Goal: Task Accomplishment & Management: Complete application form

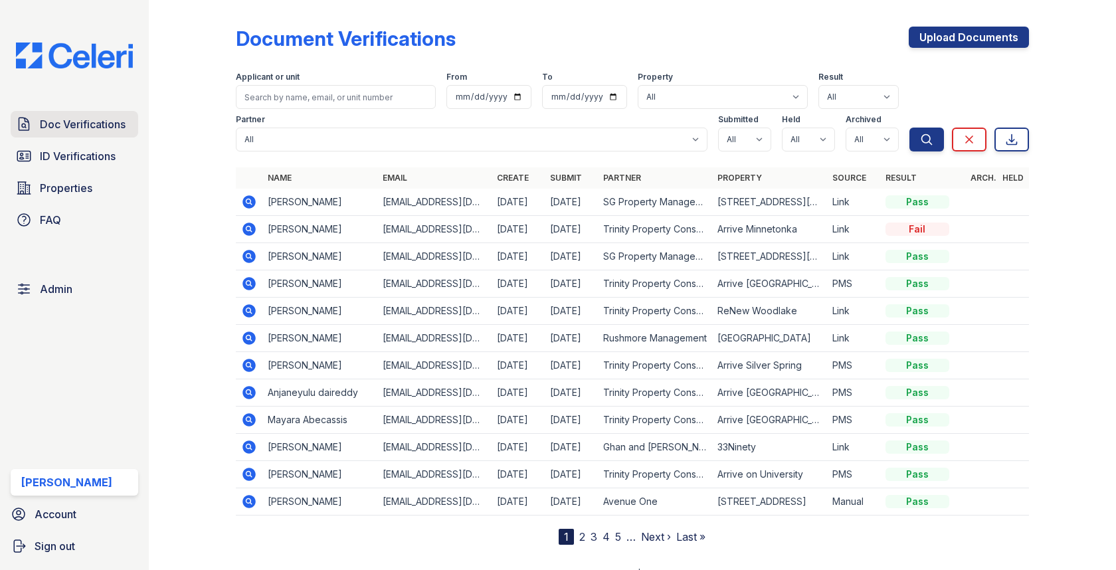
click at [101, 117] on span "Doc Verifications" at bounding box center [83, 124] width 86 height 16
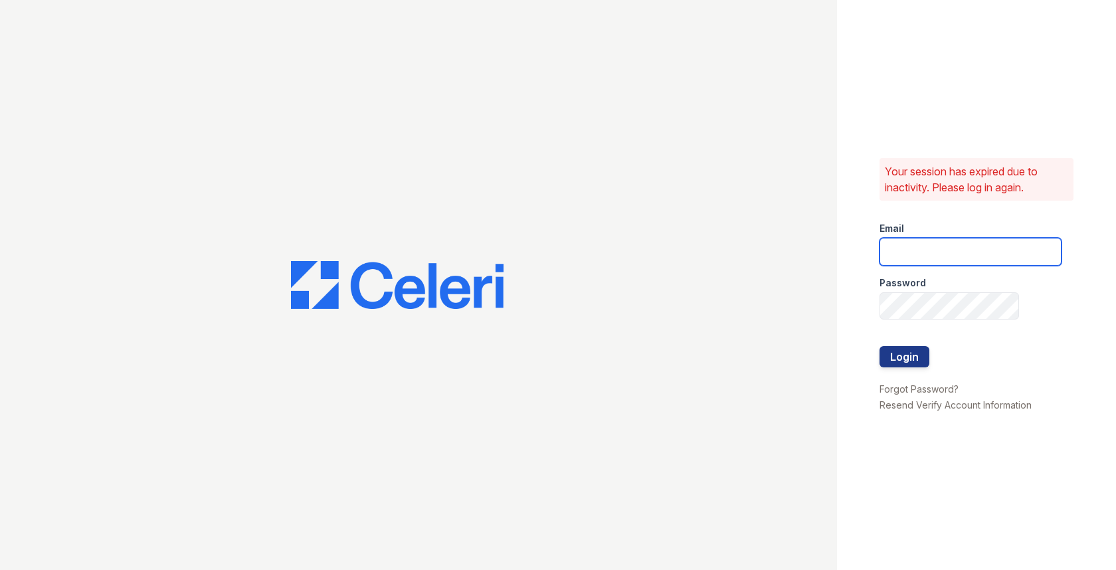
click at [953, 244] on input "email" at bounding box center [971, 252] width 182 height 28
click at [0, 569] on com-1password-button at bounding box center [0, 570] width 0 height 0
type input "max@getceleri.com"
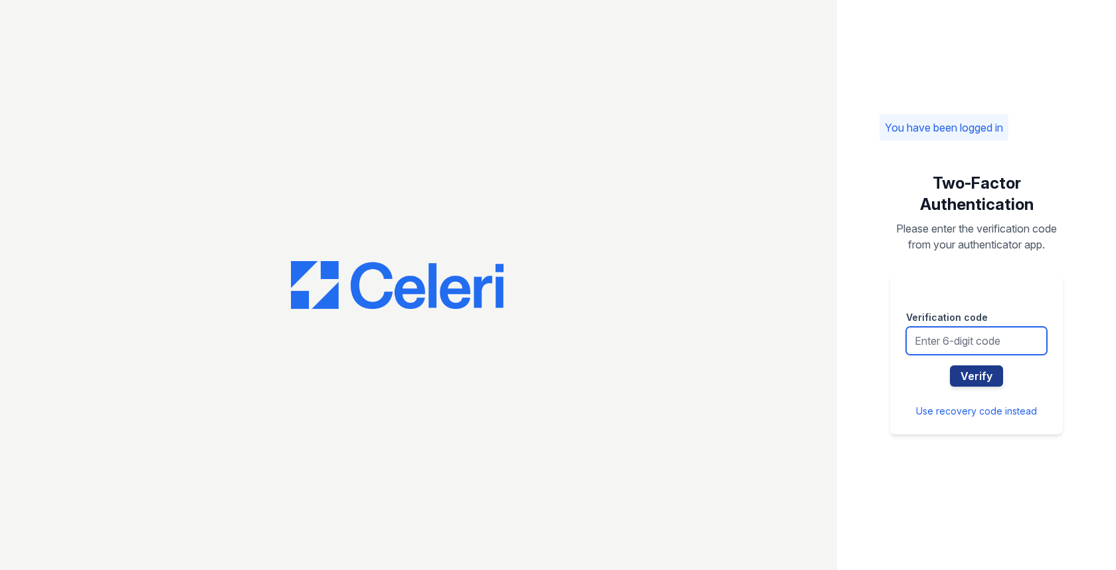
click at [998, 349] on input "text" at bounding box center [976, 341] width 141 height 28
type input "970061"
click at [950, 365] on button "Verify" at bounding box center [976, 375] width 53 height 21
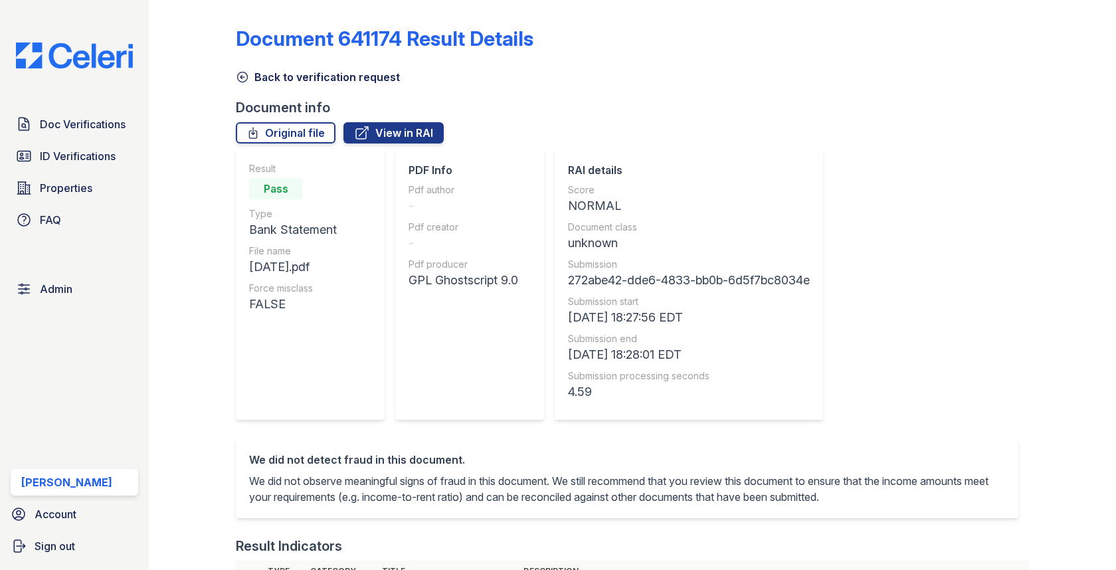
scroll to position [579, 0]
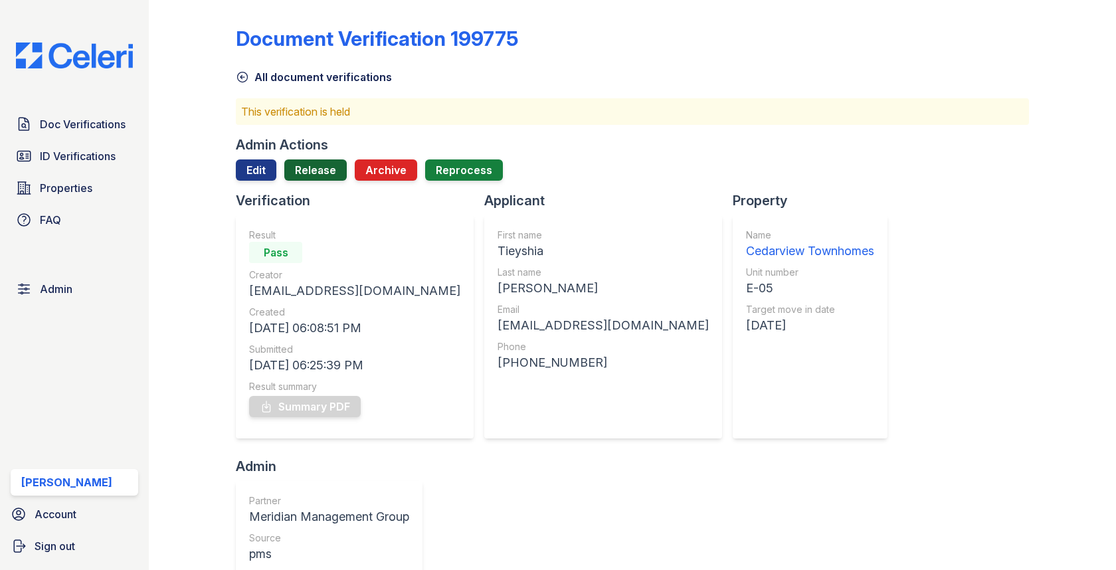
click at [321, 161] on link "Release" at bounding box center [315, 169] width 62 height 21
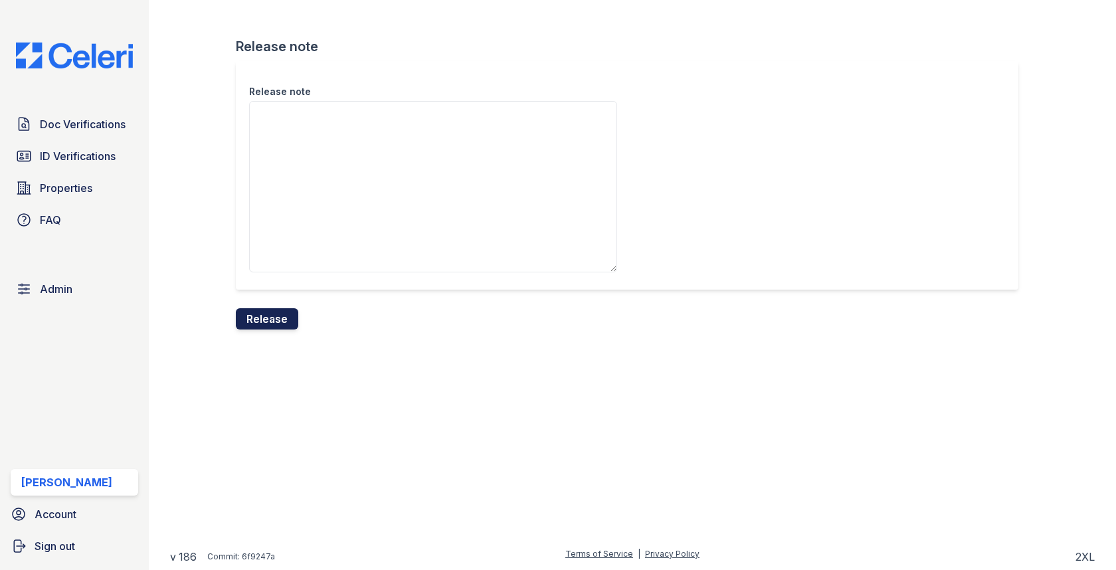
click at [271, 309] on button "Release" at bounding box center [267, 318] width 62 height 21
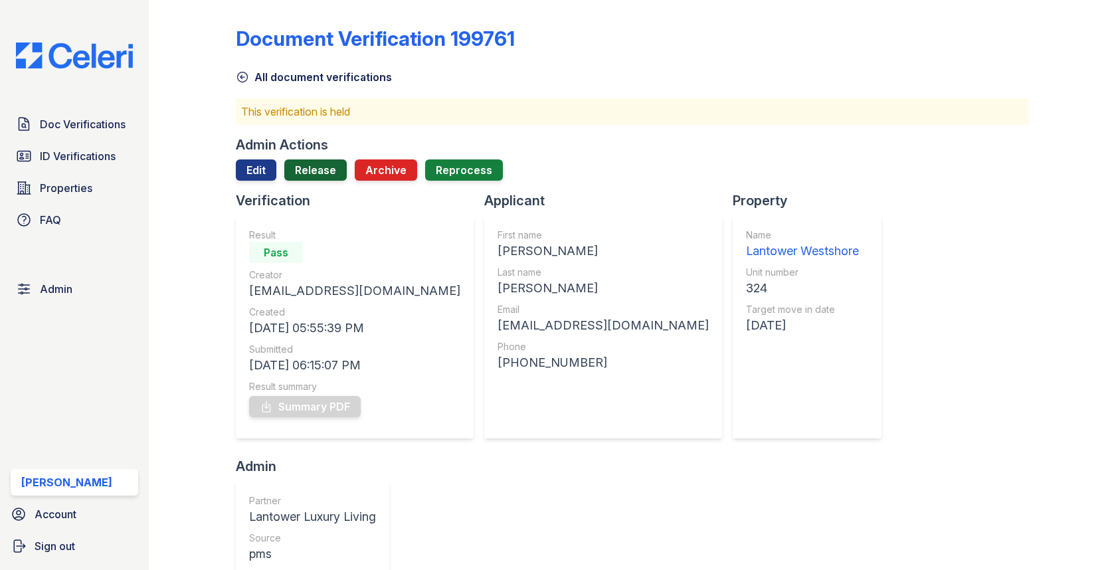
click at [302, 166] on link "Release" at bounding box center [315, 169] width 62 height 21
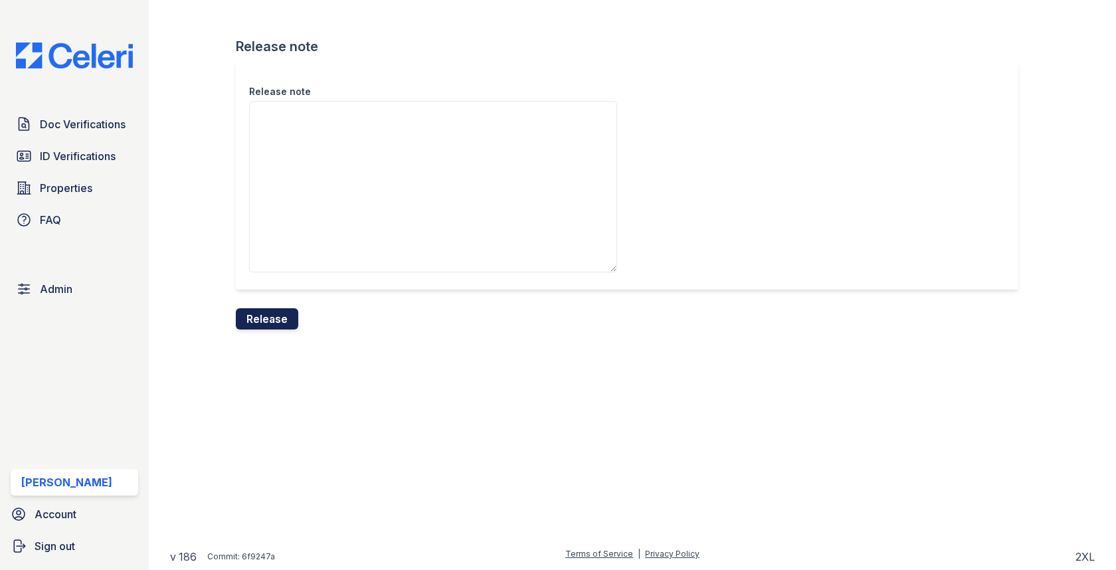
click at [294, 316] on button "Release" at bounding box center [267, 318] width 62 height 21
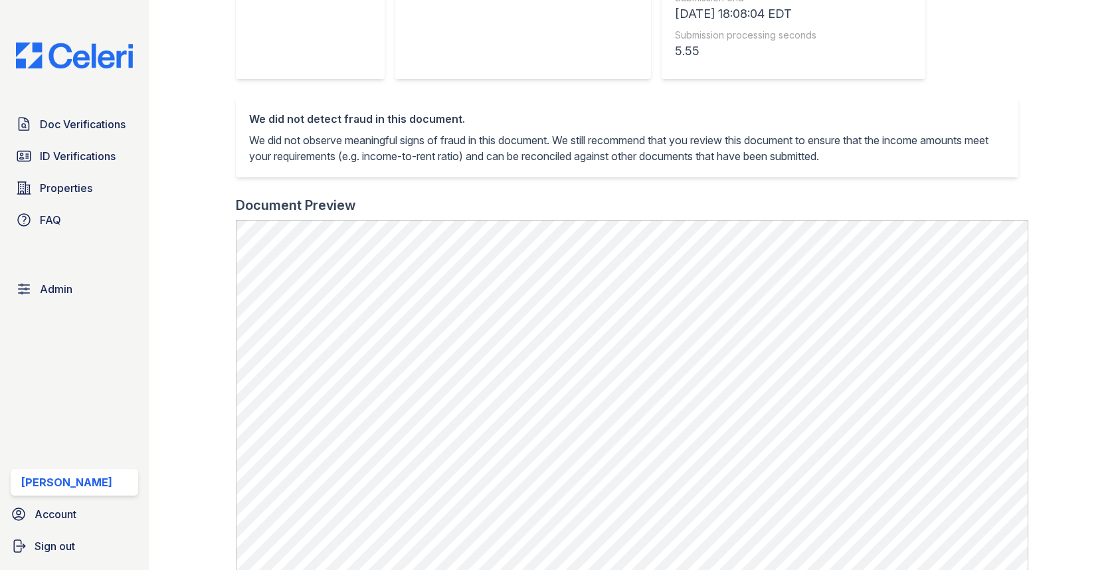
scroll to position [429, 0]
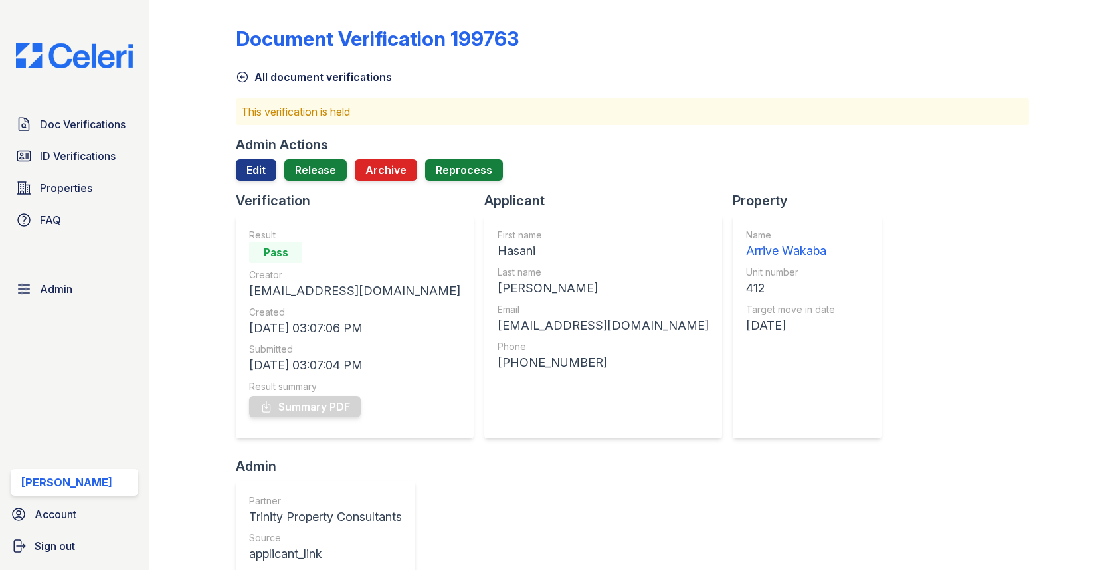
scroll to position [541, 0]
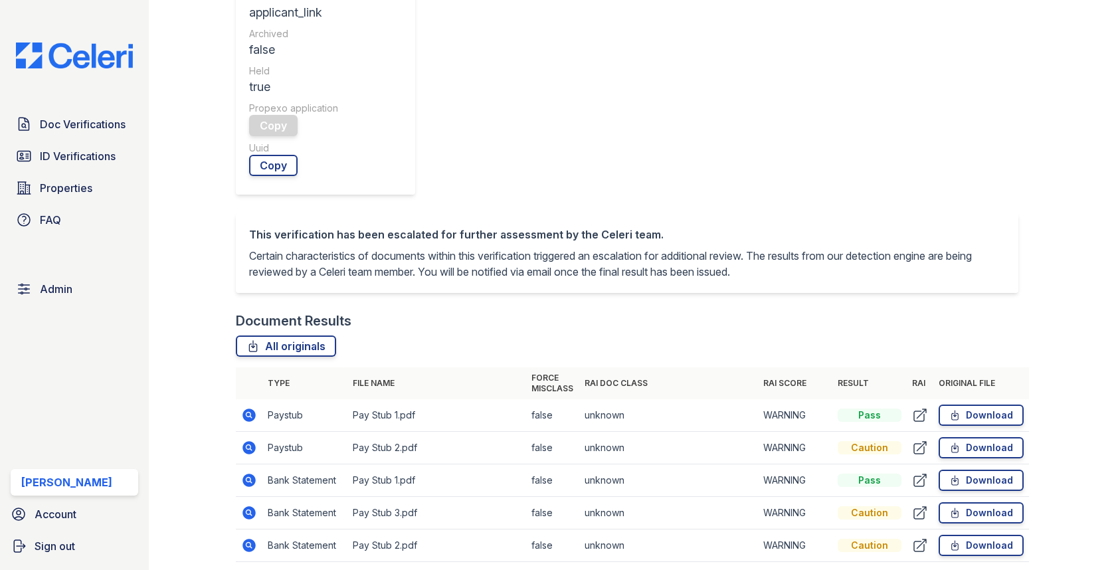
click at [245, 409] on icon at bounding box center [249, 415] width 13 height 13
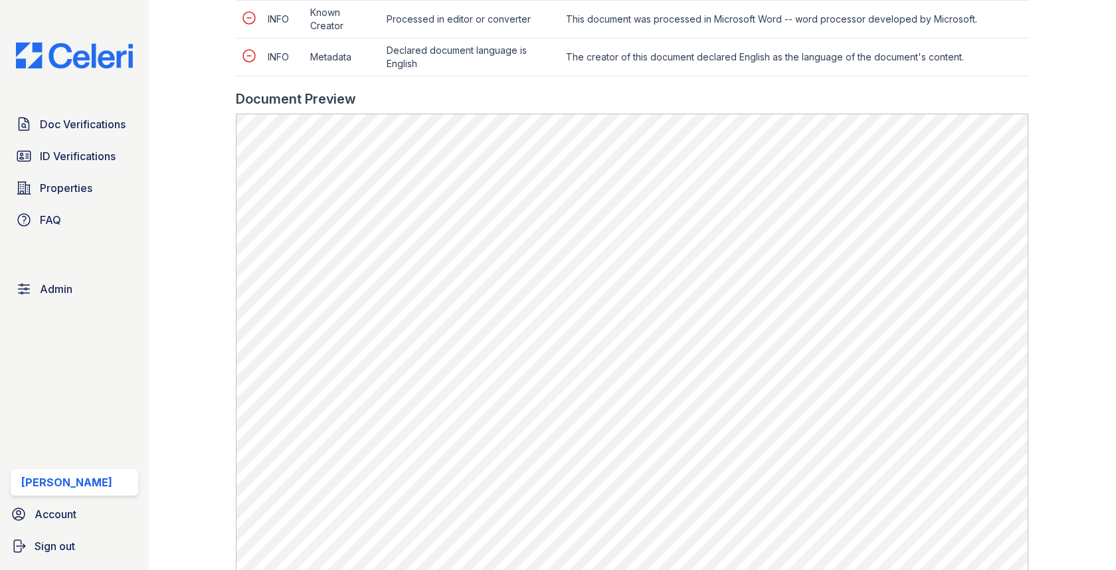
scroll to position [727, 0]
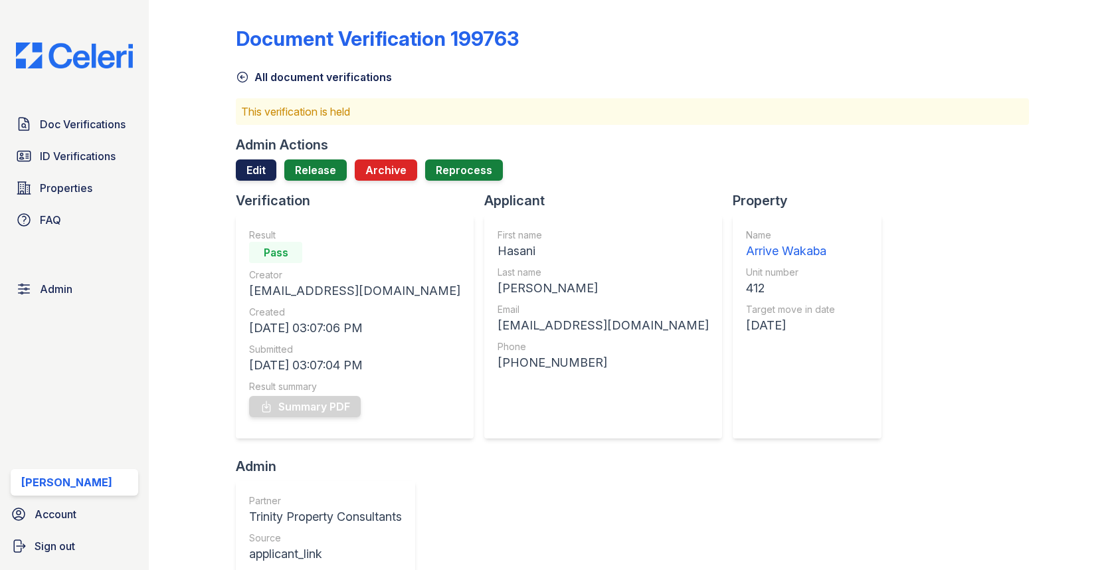
click at [263, 172] on link "Edit" at bounding box center [256, 169] width 41 height 21
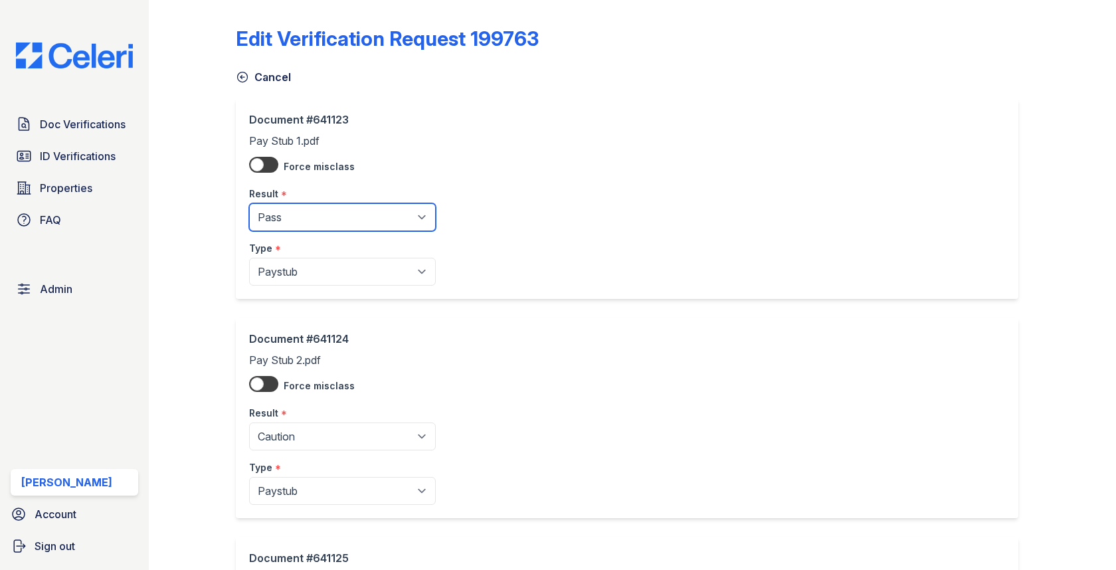
click at [282, 209] on select "Pending Sent Started Processing Pass Fail Caution Error N/A" at bounding box center [342, 217] width 187 height 28
select select "fail"
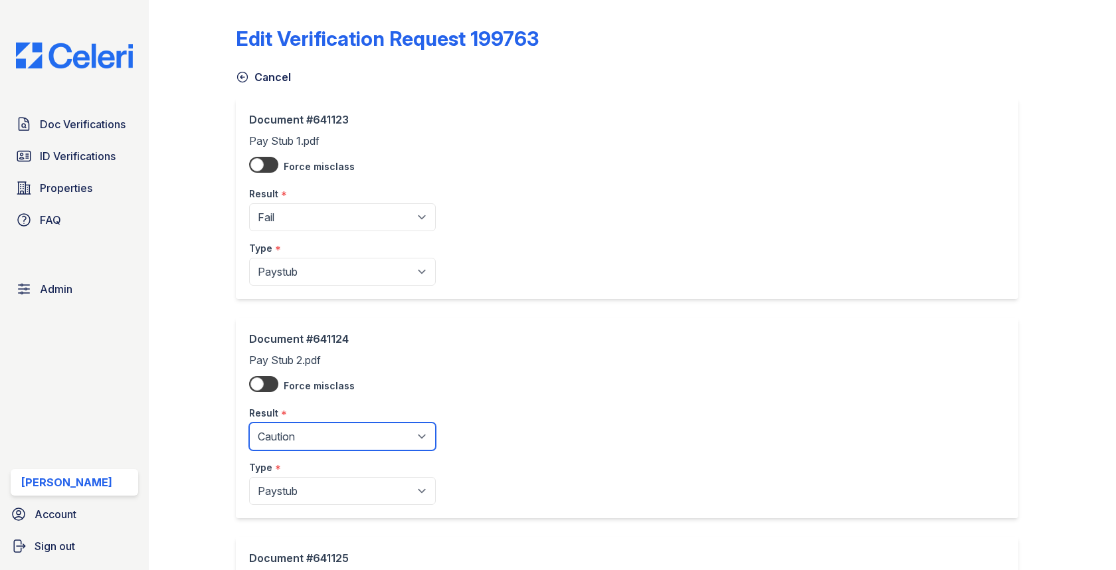
click at [283, 434] on select "Pending Sent Started Processing Pass Fail Caution Error N/A" at bounding box center [342, 437] width 187 height 28
select select "fail"
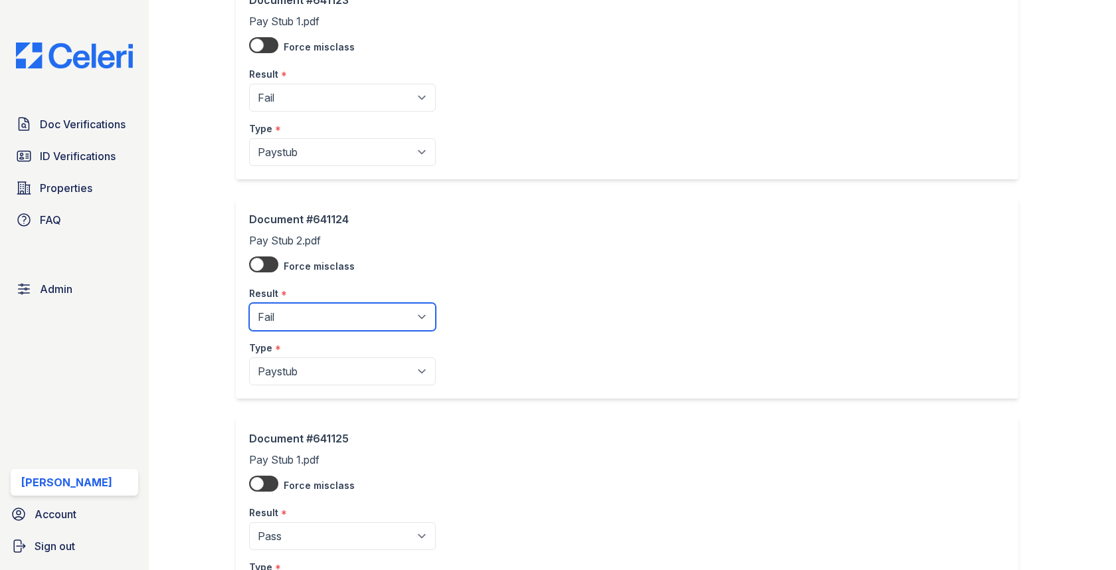
scroll to position [159, 0]
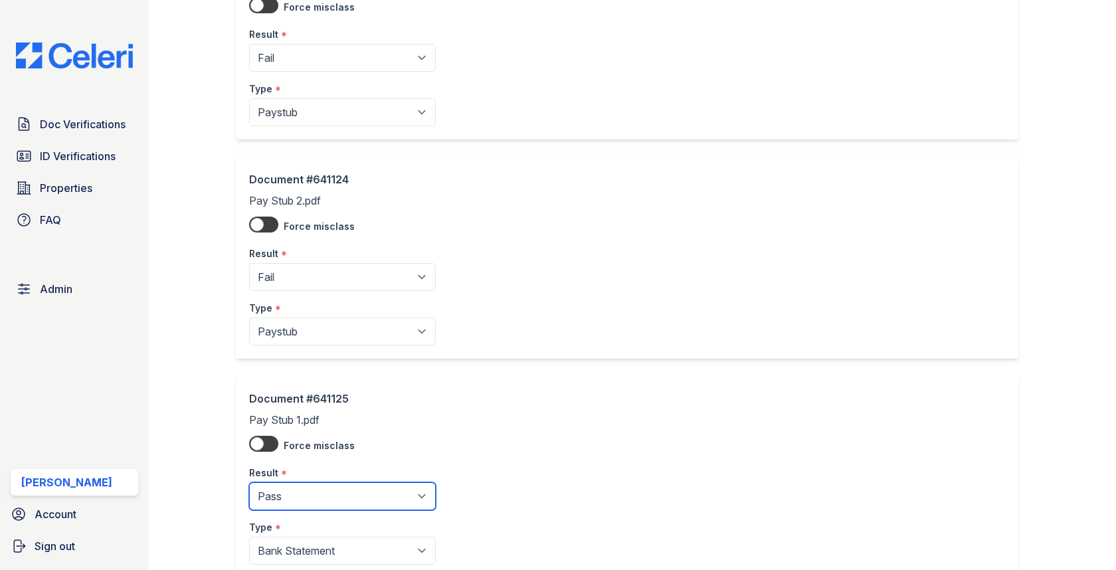
click at [297, 487] on select "Pending Sent Started Processing Pass Fail Caution Error N/A" at bounding box center [342, 496] width 187 height 28
select select "fail"
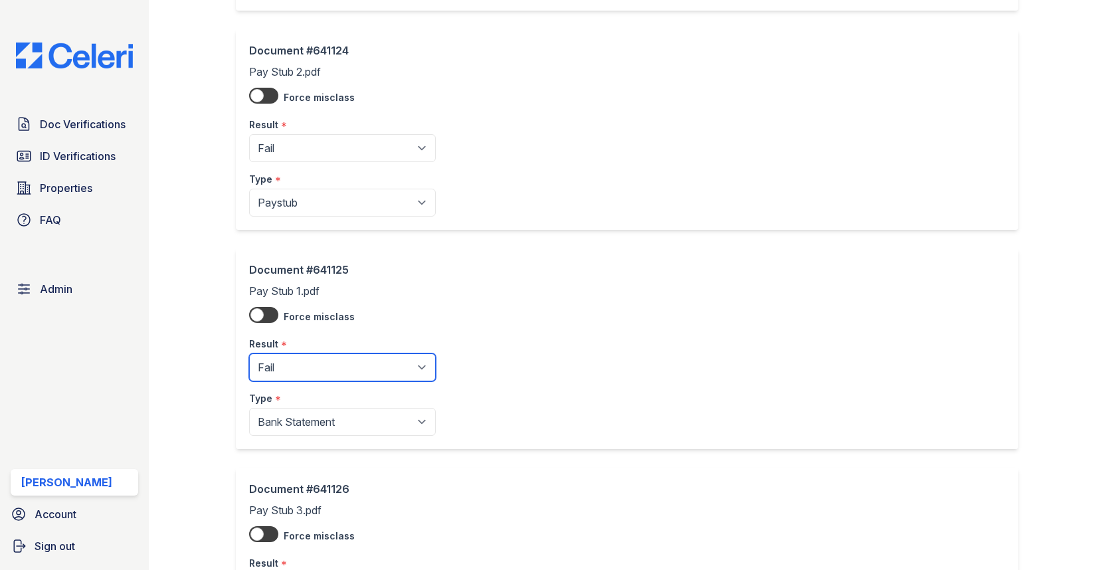
scroll to position [419, 0]
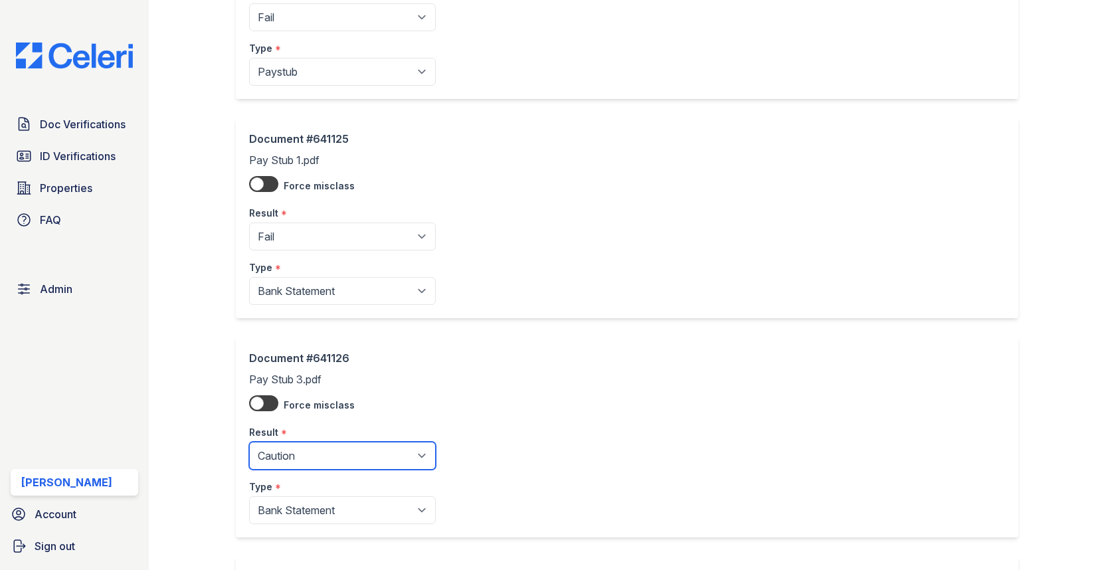
click at [324, 455] on select "Pending Sent Started Processing Pass Fail Caution Error N/A" at bounding box center [342, 456] width 187 height 28
select select "fail"
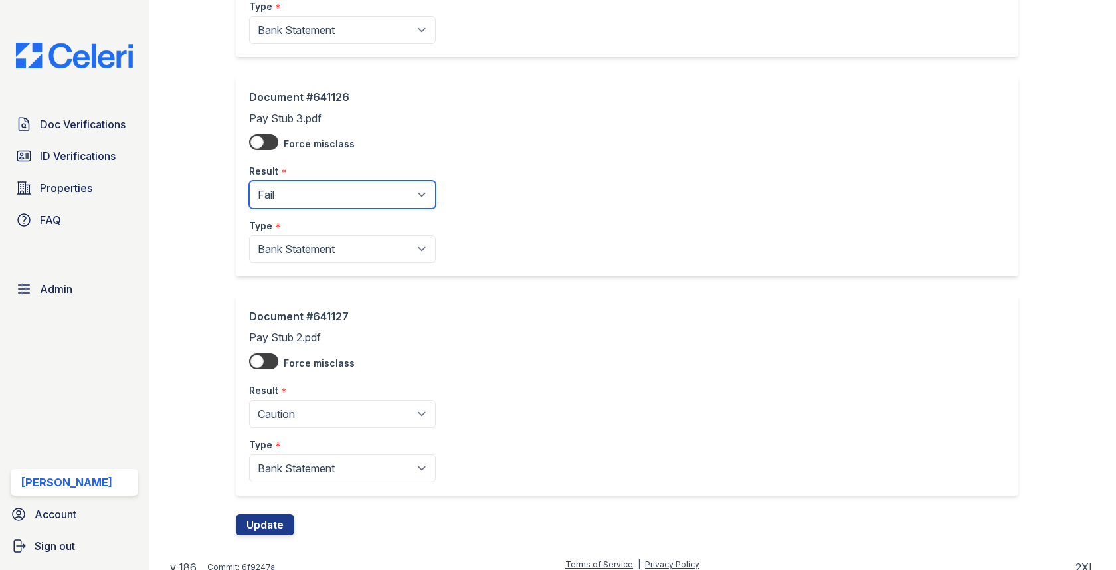
scroll to position [686, 0]
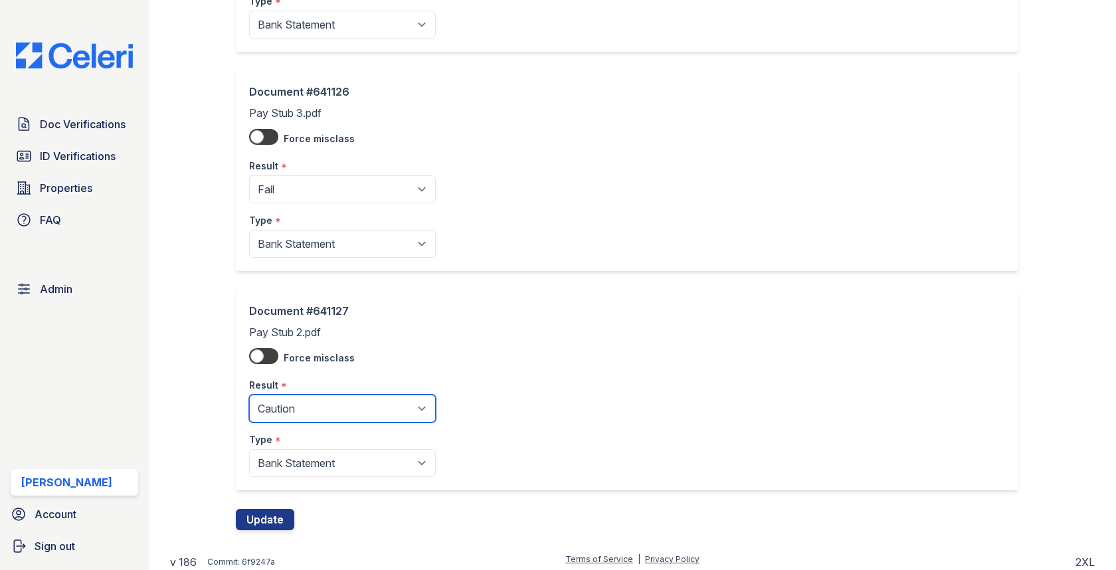
click at [306, 395] on select "Pending Sent Started Processing Pass Fail Caution Error N/A" at bounding box center [342, 409] width 187 height 28
select select "fail"
click at [284, 494] on div "Document #641127 Pay Stub 2.pdf Force misclass Result * Pending Sent Started Pr…" at bounding box center [632, 399] width 793 height 219
click at [284, 502] on div "Document #641127 Pay Stub 2.pdf Force misclass Result * Pending Sent Started Pr…" at bounding box center [632, 399] width 793 height 219
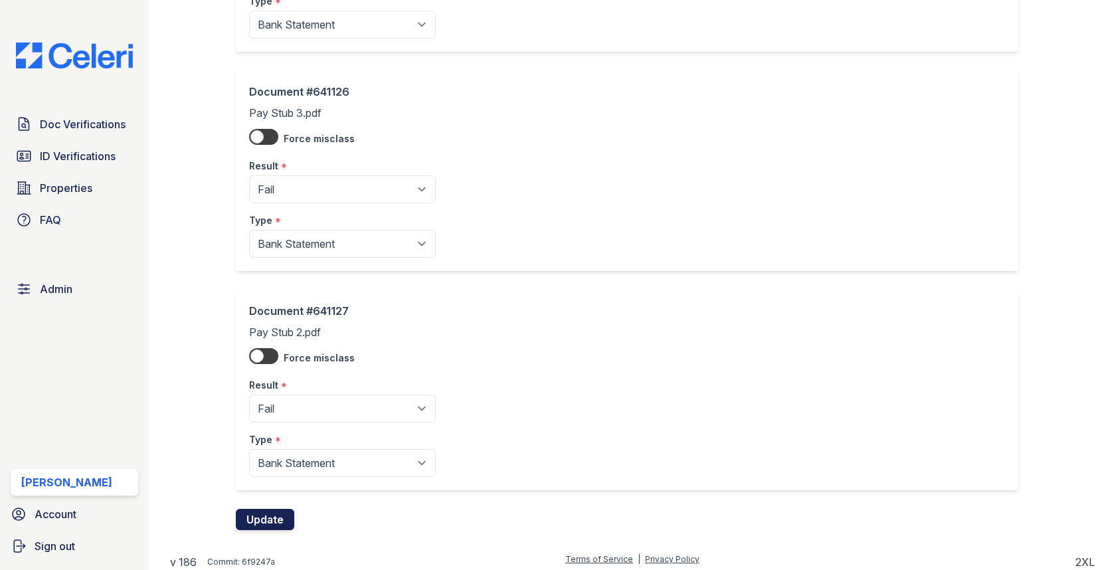
click at [276, 514] on button "Update" at bounding box center [265, 519] width 58 height 21
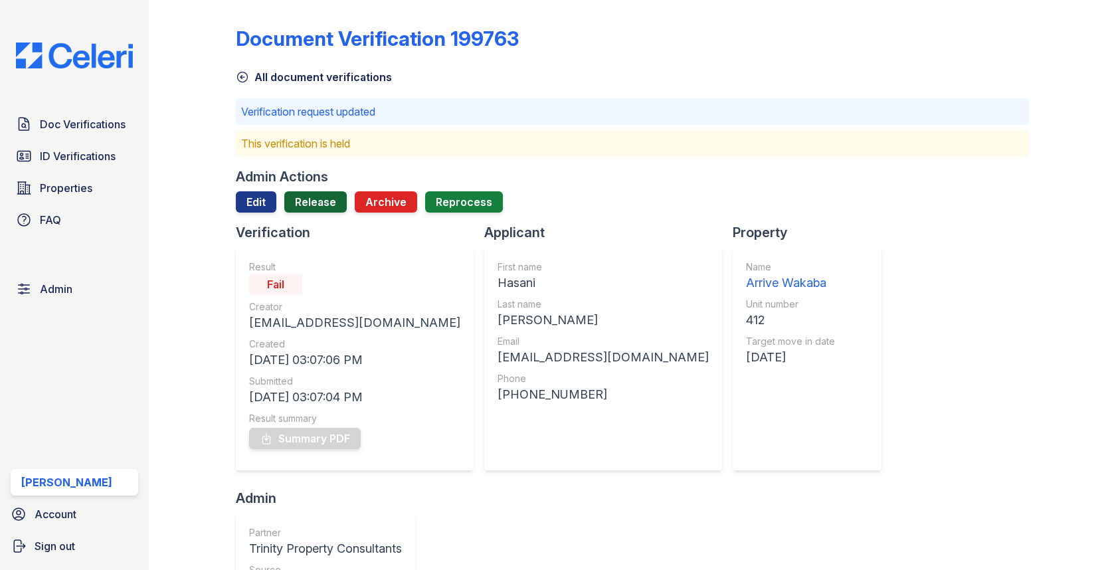
click at [332, 206] on link "Release" at bounding box center [315, 201] width 62 height 21
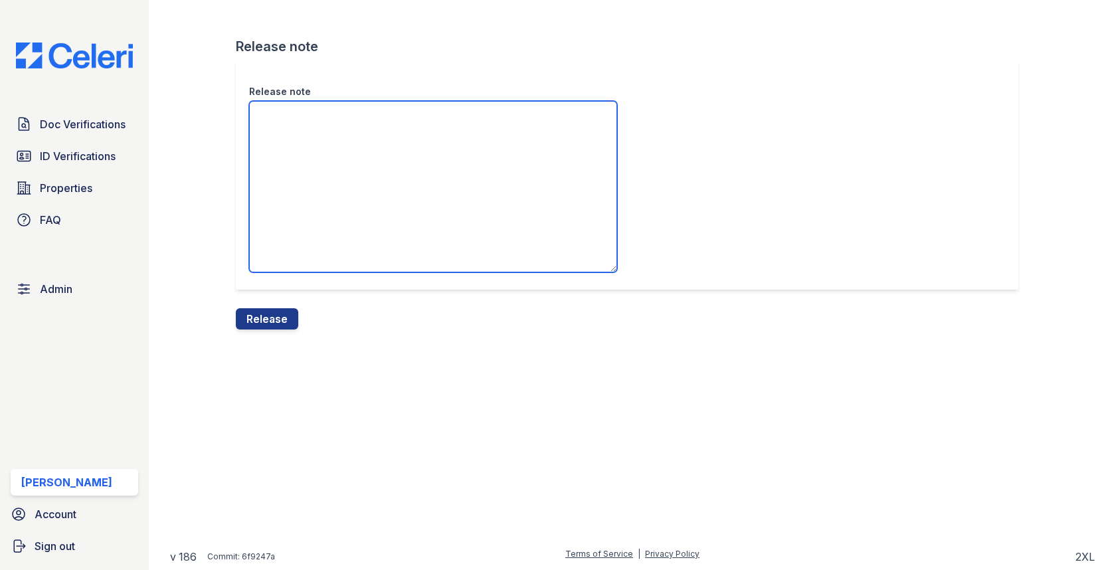
click at [315, 225] on textarea "Release note" at bounding box center [433, 186] width 368 height 171
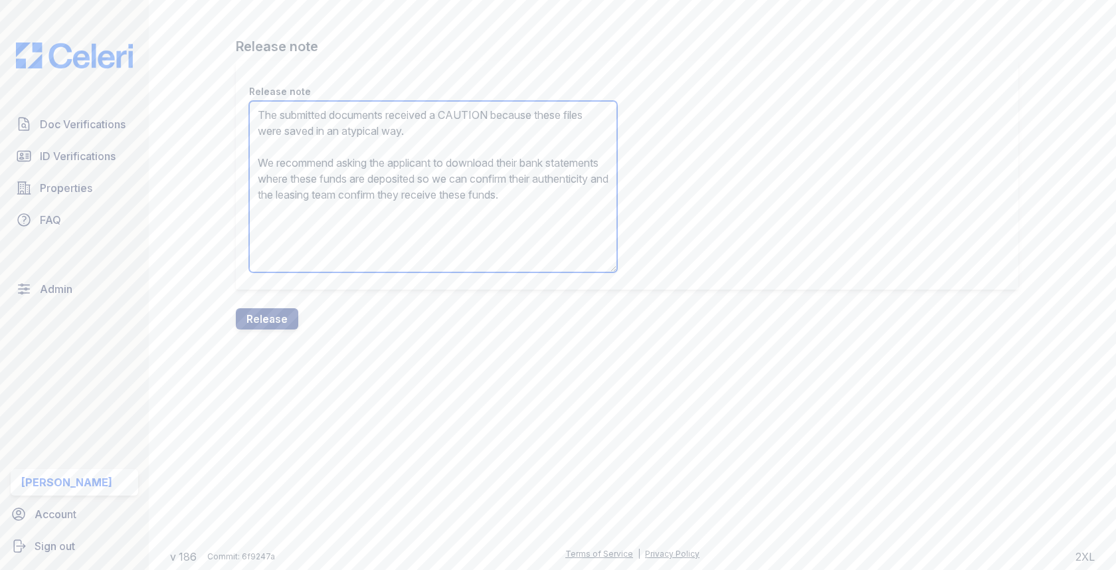
click at [462, 111] on textarea "The submitted documents received a CAUTION because these files were saved in an…" at bounding box center [433, 186] width 368 height 171
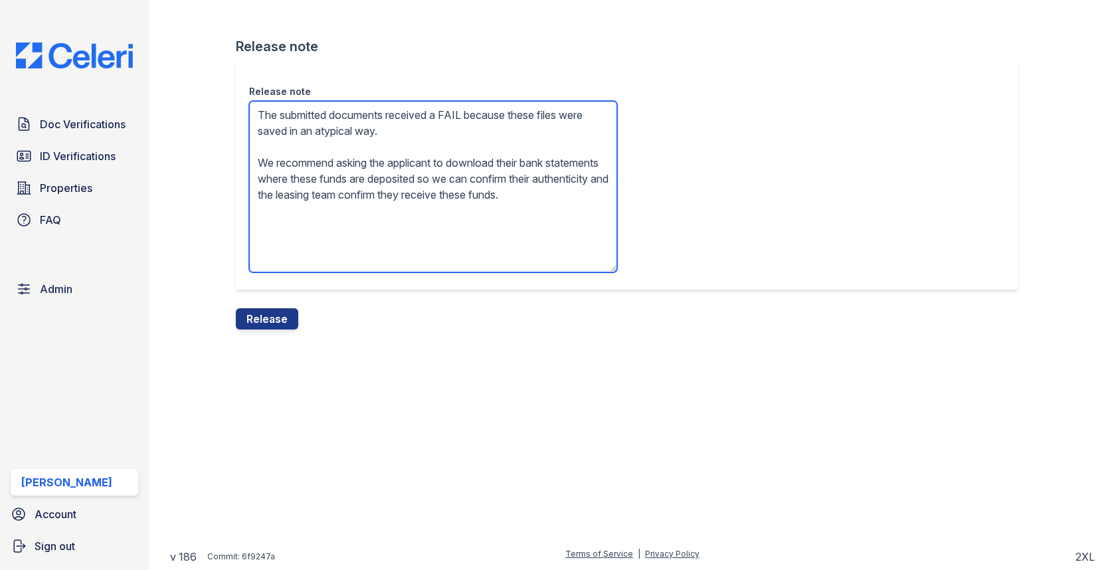
drag, startPoint x: 353, startPoint y: 132, endPoint x: 442, endPoint y: 132, distance: 89.7
click at [442, 132] on textarea "The submitted documents received a FAIL because these files were saved in an at…" at bounding box center [433, 186] width 368 height 171
type textarea "The submitted documents received a FAIL because these files were saved in Micro…"
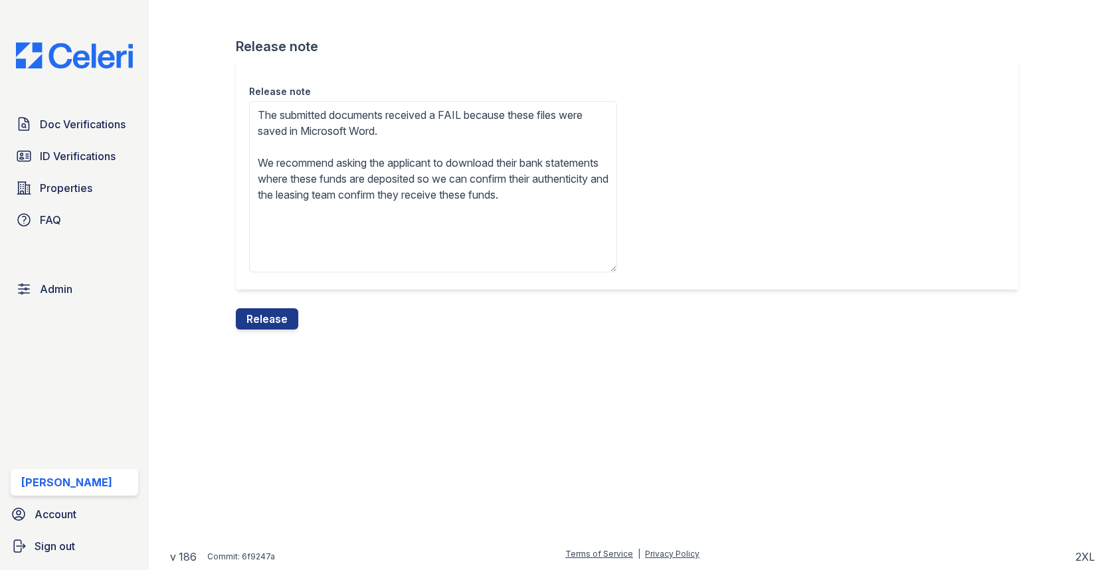
click at [272, 306] on div "Release note The submitted documents received a FAIL because these files were s…" at bounding box center [632, 184] width 793 height 247
click at [272, 313] on button "Release" at bounding box center [267, 318] width 62 height 21
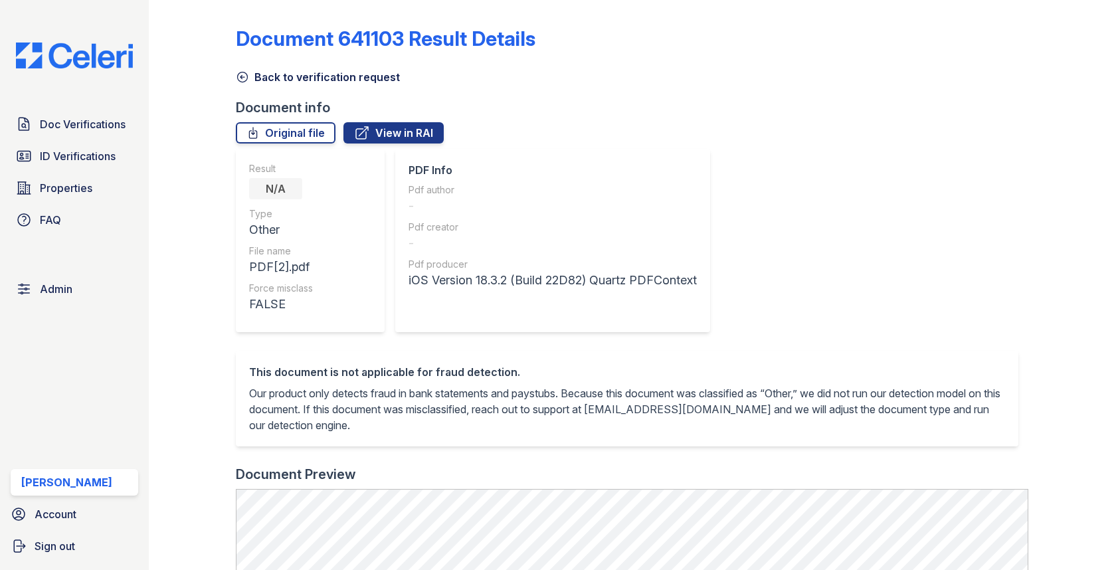
click at [355, 77] on link "Back to verification request" at bounding box center [318, 77] width 164 height 16
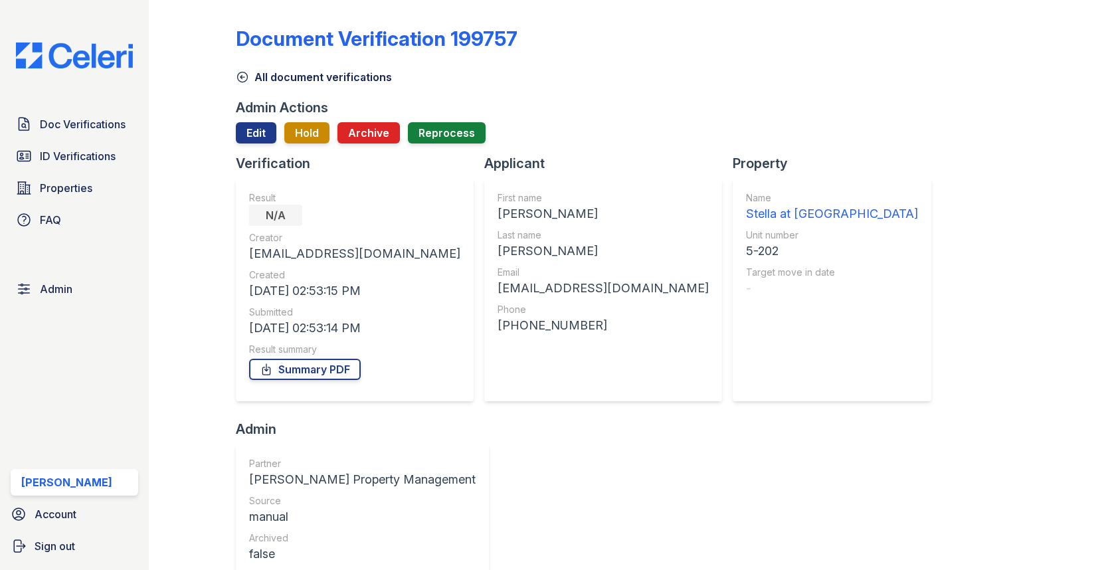
scroll to position [355, 0]
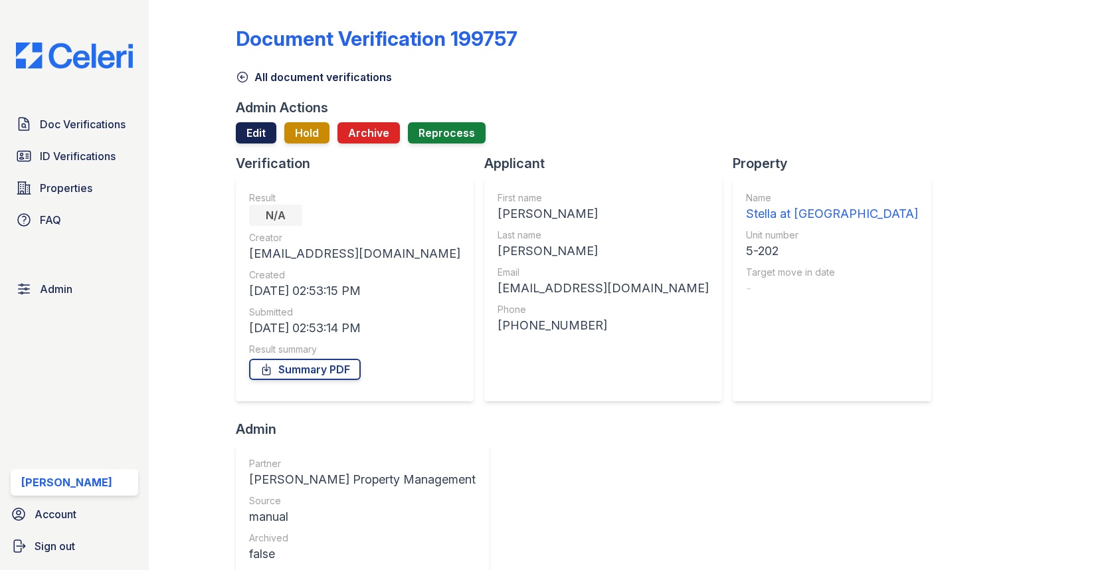
click at [272, 130] on link "Edit" at bounding box center [256, 132] width 41 height 21
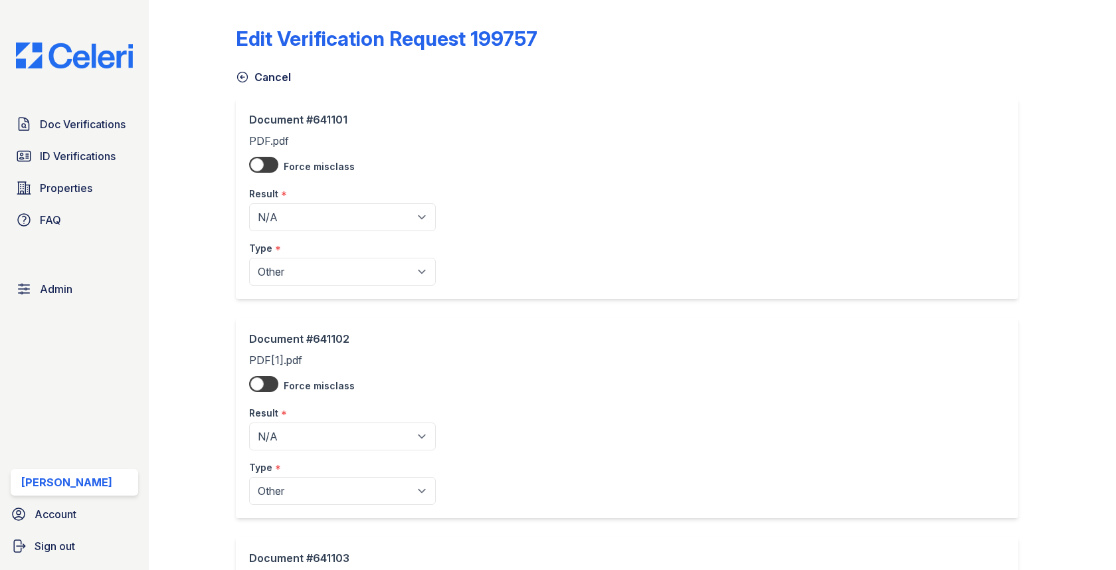
scroll to position [686, 0]
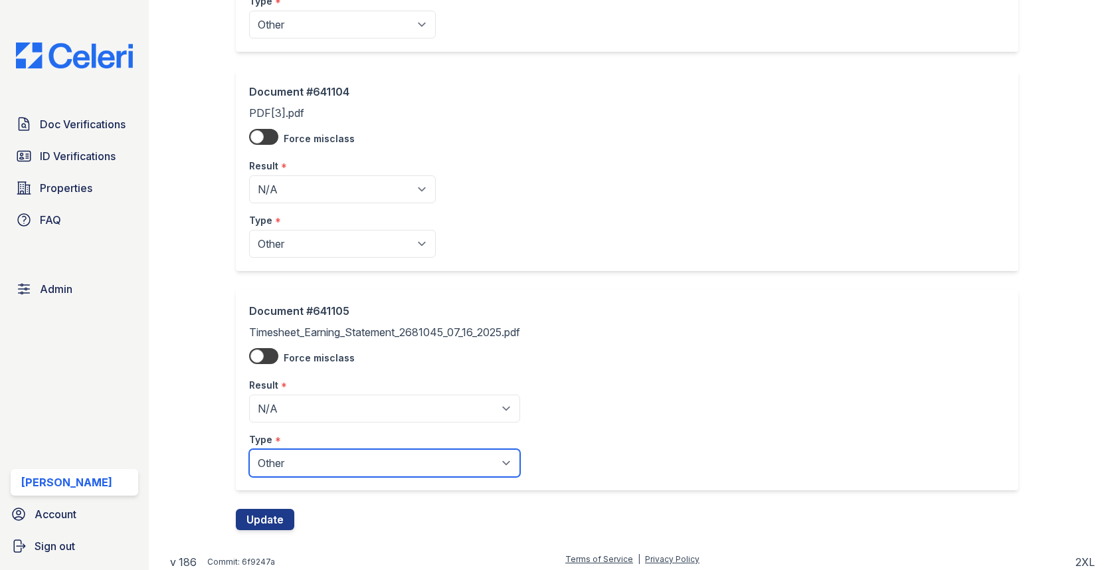
click at [294, 449] on select "Paystub Bank Statement Offer Letter Tax Documents Benefit Award Letter Investme…" at bounding box center [384, 463] width 271 height 28
select select "paystub"
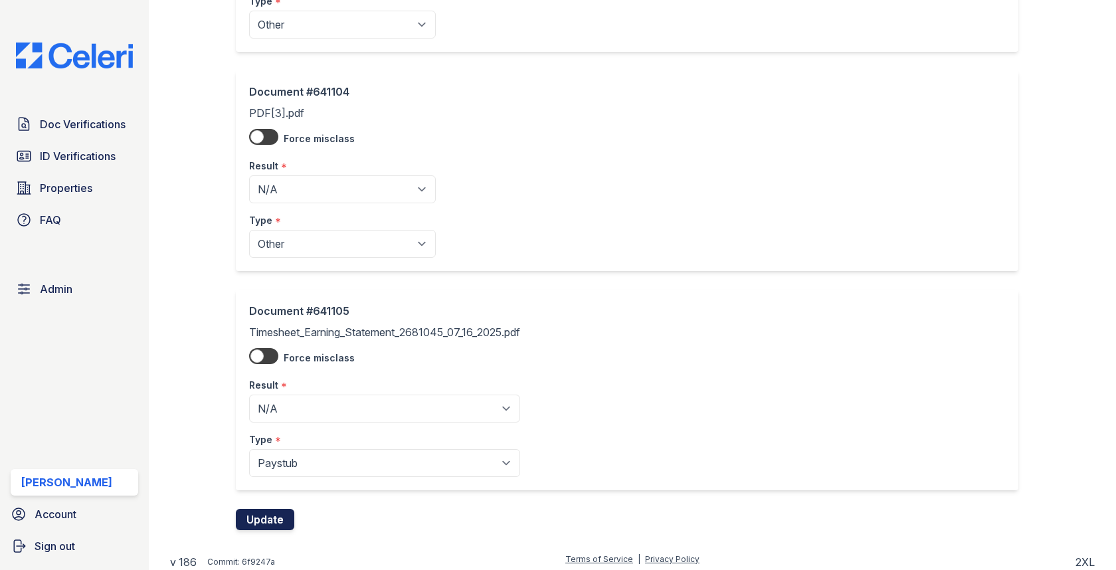
click at [272, 516] on button "Update" at bounding box center [265, 519] width 58 height 21
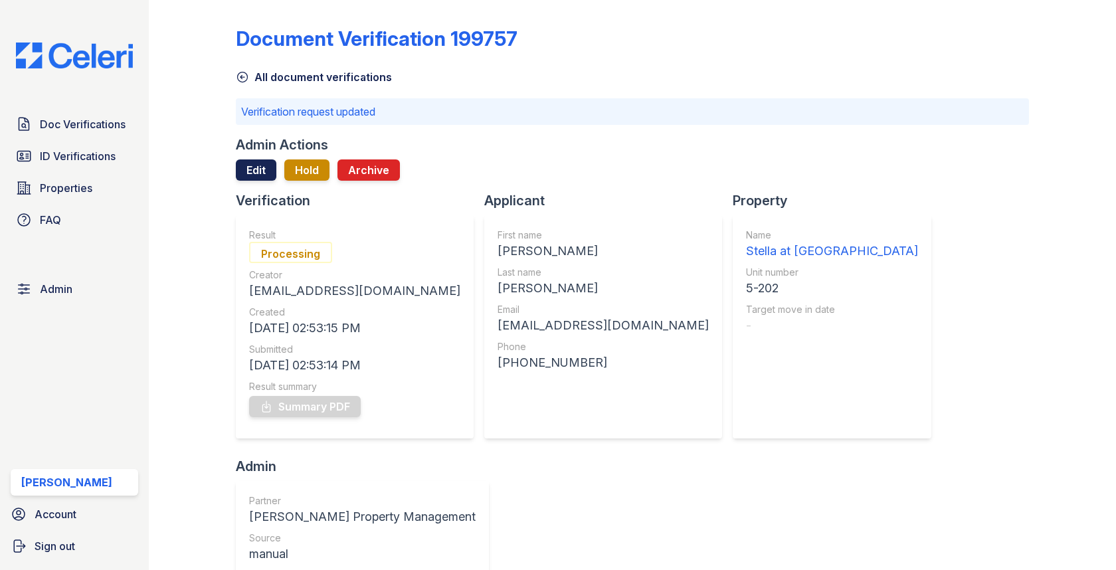
click at [248, 164] on link "Edit" at bounding box center [256, 169] width 41 height 21
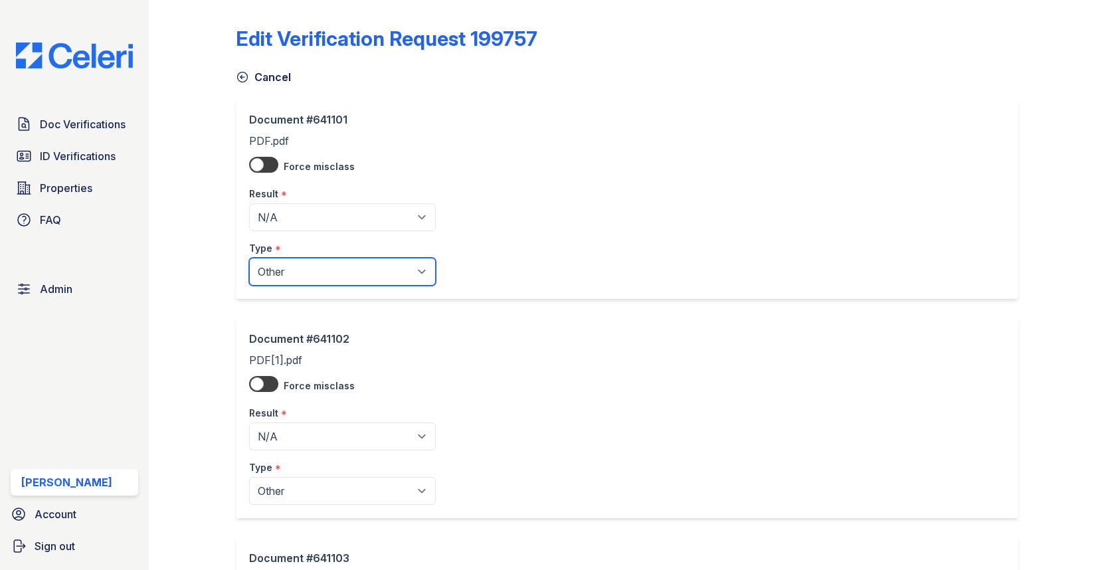
click at [304, 270] on select "Paystub Bank Statement Offer Letter Tax Documents Benefit Award Letter Investme…" at bounding box center [342, 272] width 187 height 28
select select "paystub"
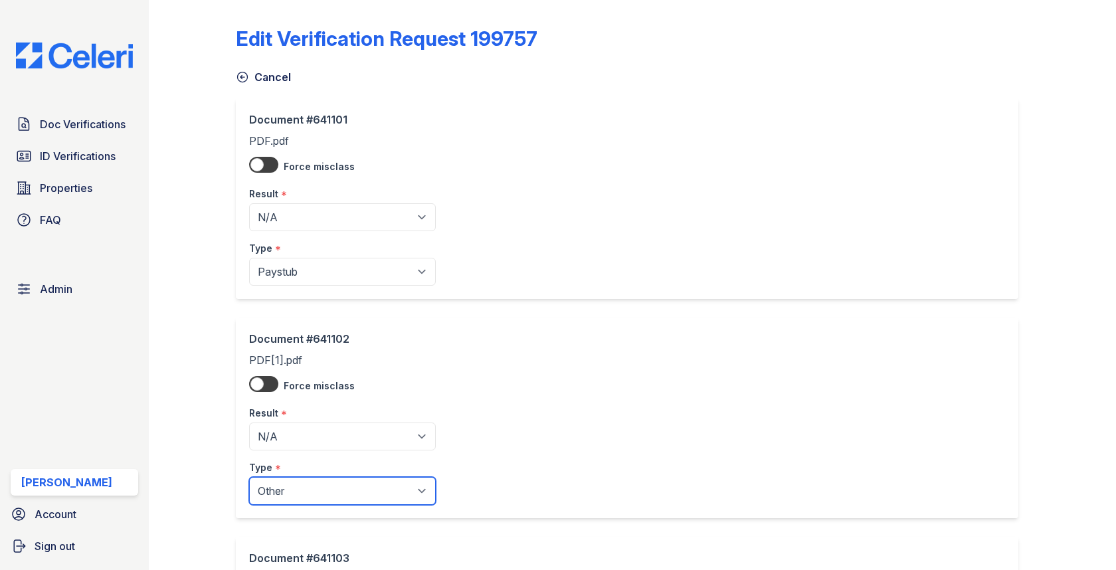
click at [318, 500] on select "Paystub Bank Statement Offer Letter Tax Documents Benefit Award Letter Investme…" at bounding box center [342, 491] width 187 height 28
select select "paystub"
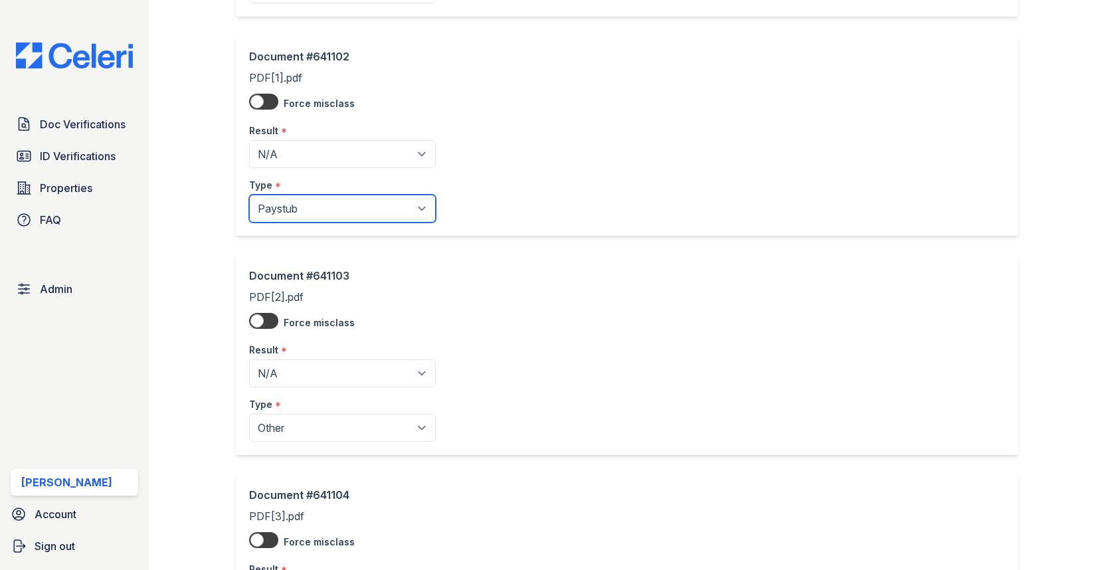
scroll to position [551, 0]
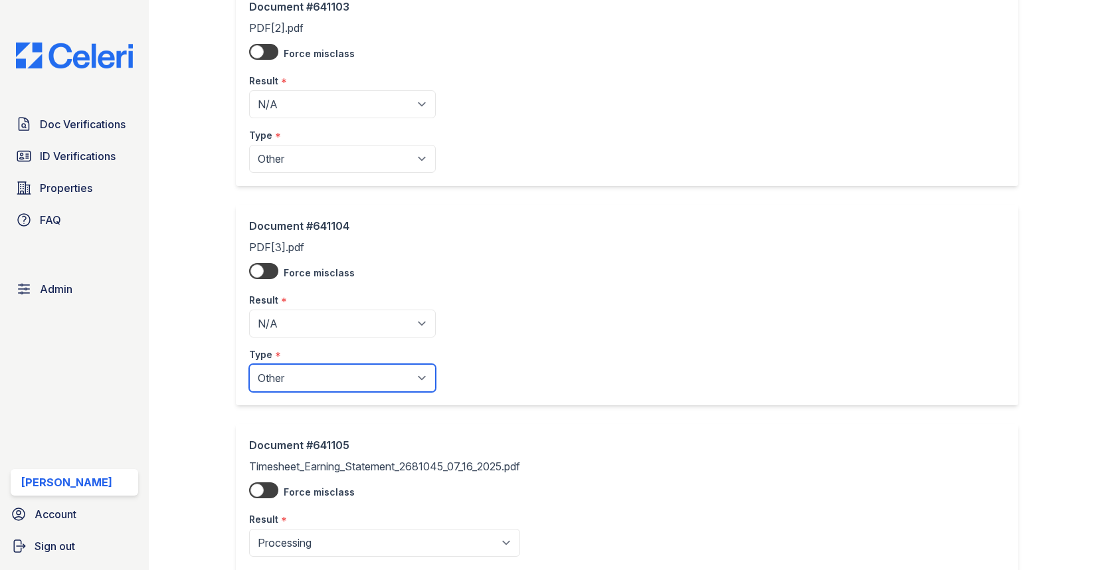
click at [322, 376] on select "Paystub Bank Statement Offer Letter Tax Documents Benefit Award Letter Investme…" at bounding box center [342, 378] width 187 height 28
select select "paystub"
click at [322, 136] on div "Type *" at bounding box center [342, 131] width 187 height 27
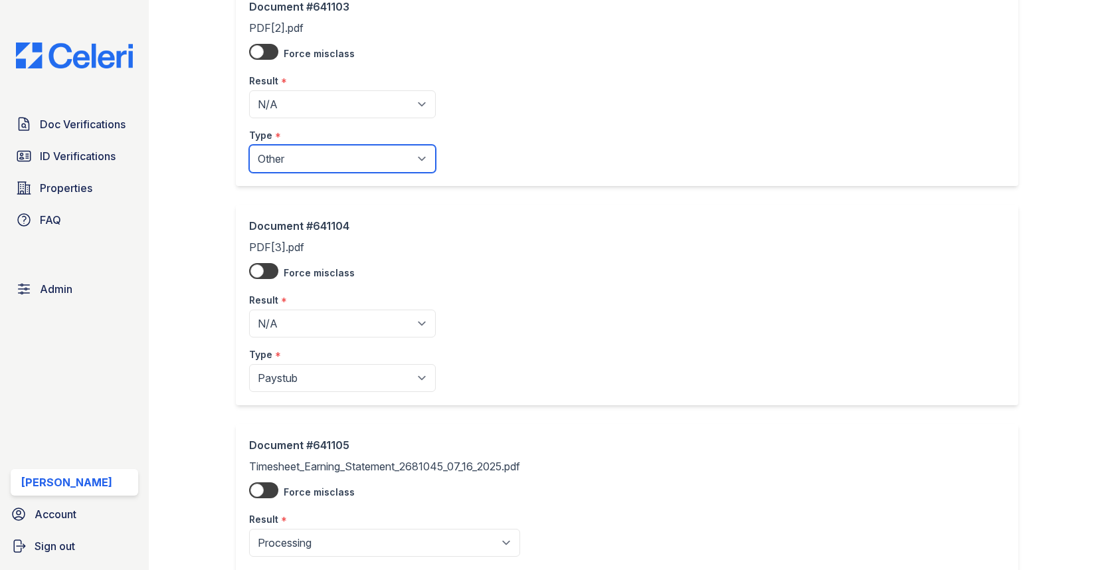
click at [320, 149] on select "Paystub Bank Statement Offer Letter Tax Documents Benefit Award Letter Investme…" at bounding box center [342, 159] width 187 height 28
select select "paystub"
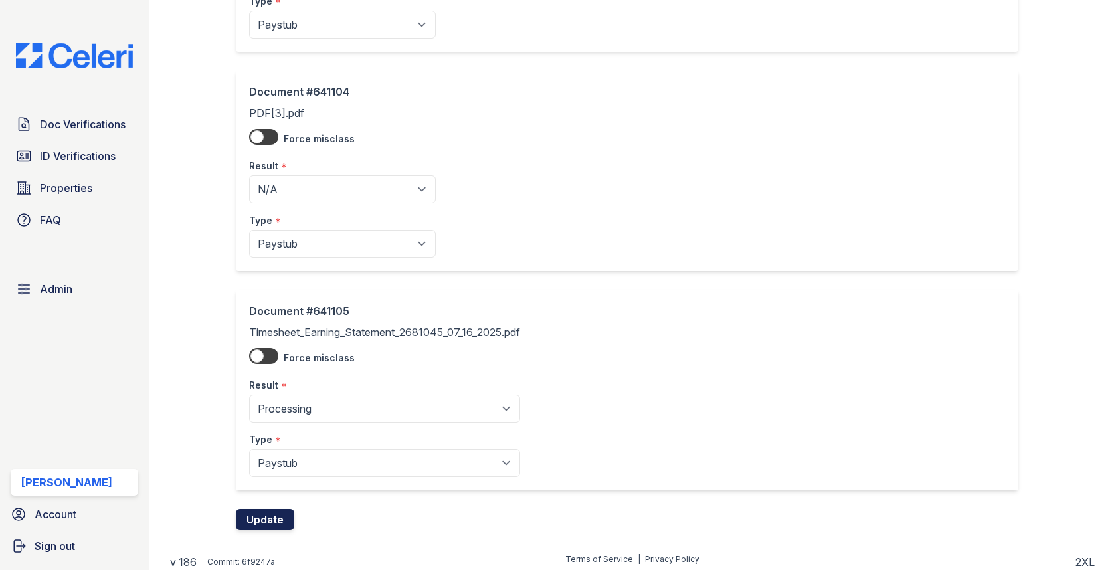
click at [270, 510] on button "Update" at bounding box center [265, 519] width 58 height 21
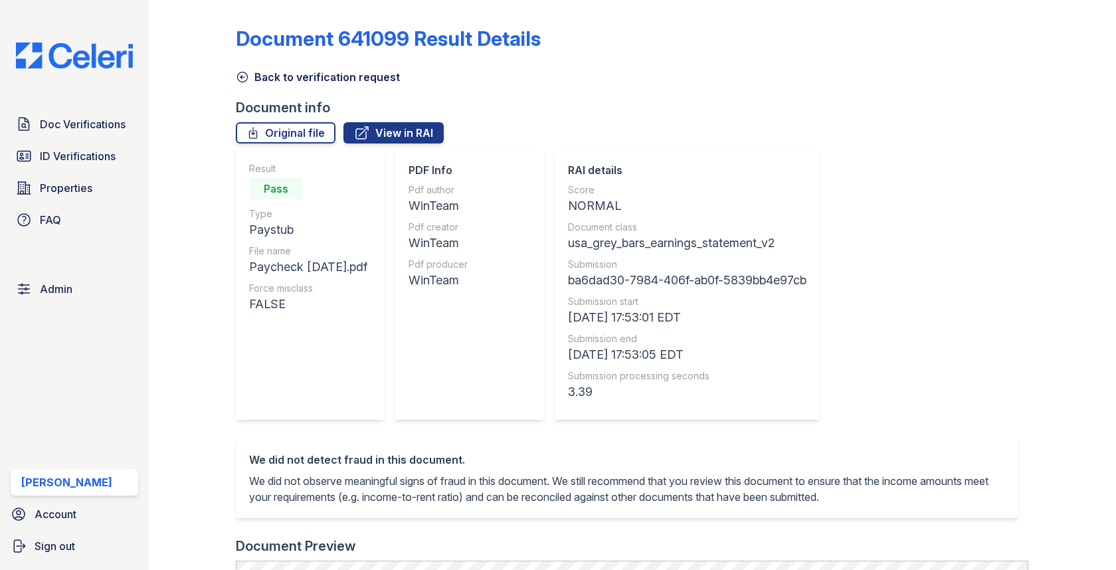
scroll to position [302, 0]
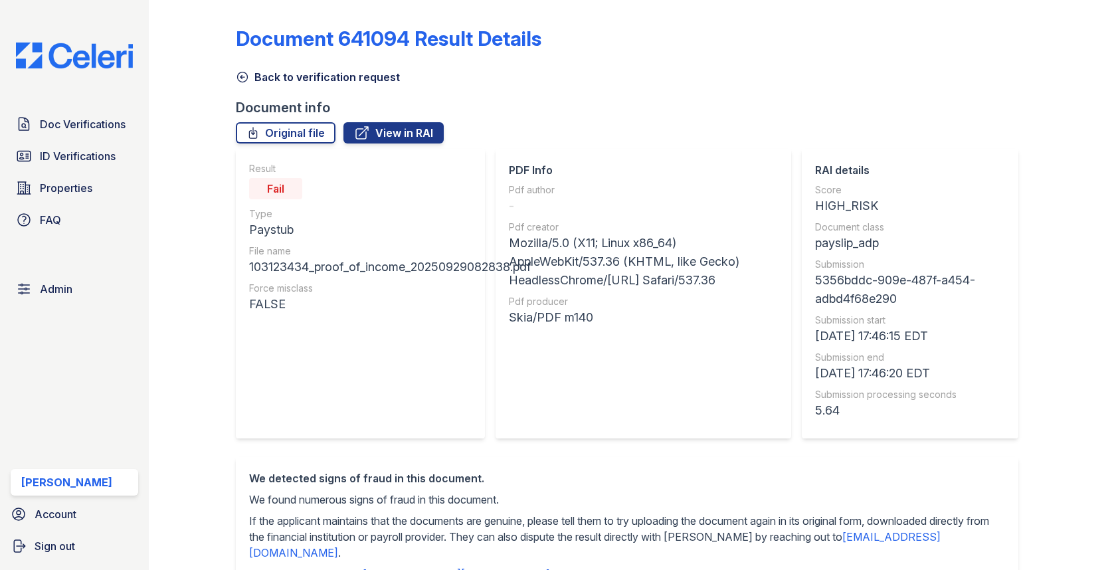
click at [277, 65] on div "Back to verification request" at bounding box center [632, 73] width 793 height 24
click at [277, 66] on div "Back to verification request" at bounding box center [632, 73] width 793 height 24
click at [277, 70] on link "Back to verification request" at bounding box center [318, 77] width 164 height 16
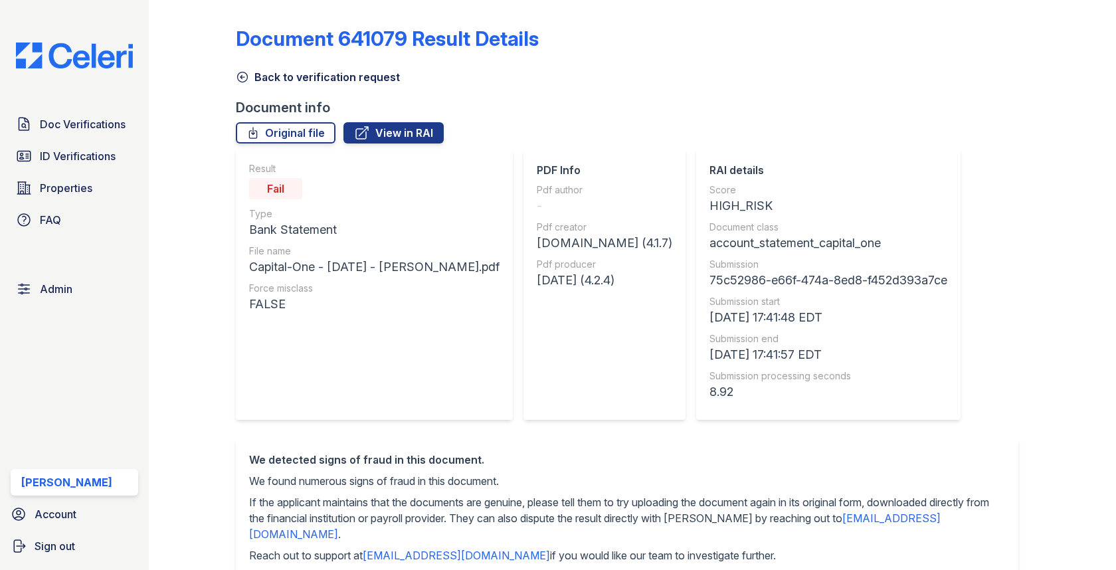
click at [311, 72] on link "Back to verification request" at bounding box center [318, 77] width 164 height 16
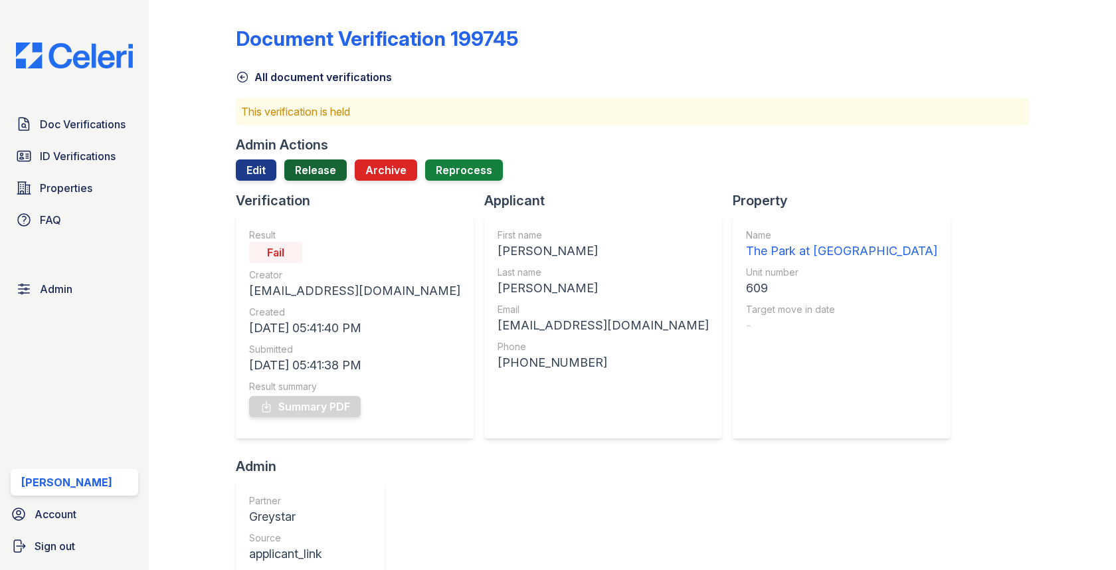
click at [321, 171] on link "Release" at bounding box center [315, 169] width 62 height 21
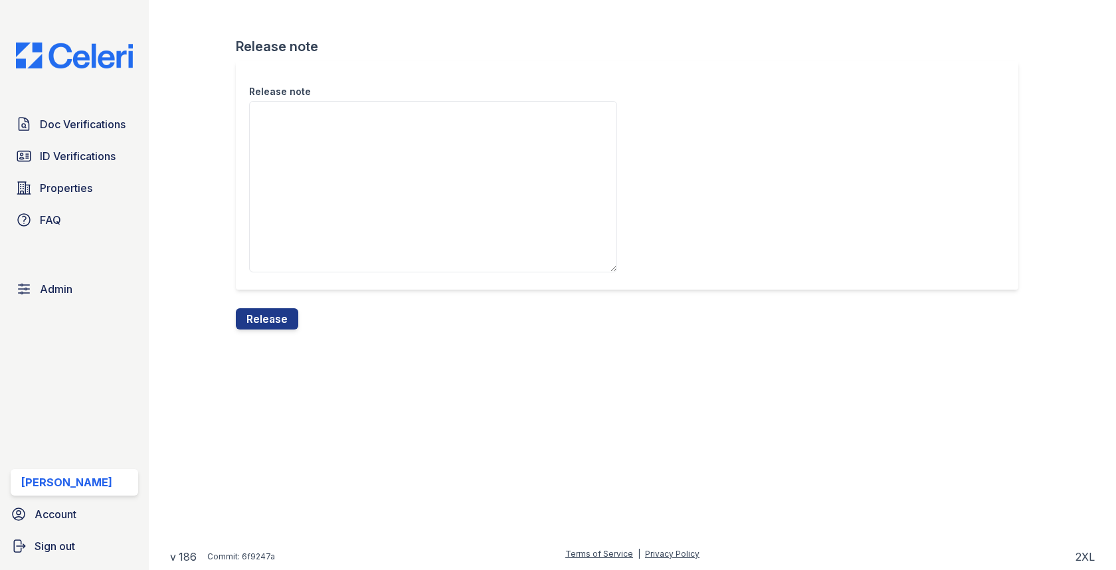
click at [266, 306] on div "Release note" at bounding box center [632, 184] width 793 height 247
click at [287, 310] on button "Release" at bounding box center [267, 318] width 62 height 21
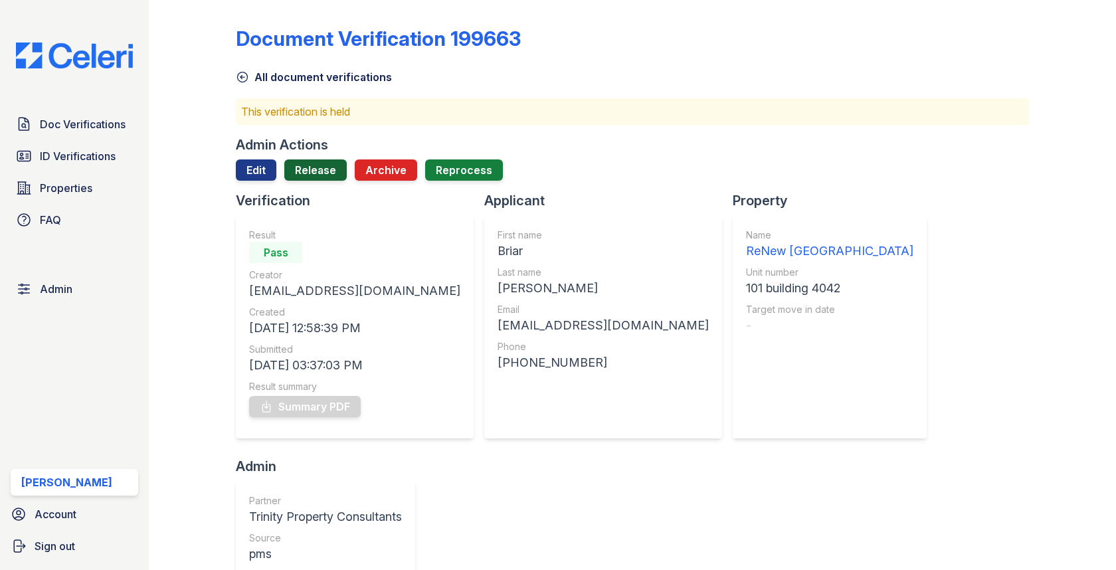
click at [302, 164] on link "Release" at bounding box center [315, 169] width 62 height 21
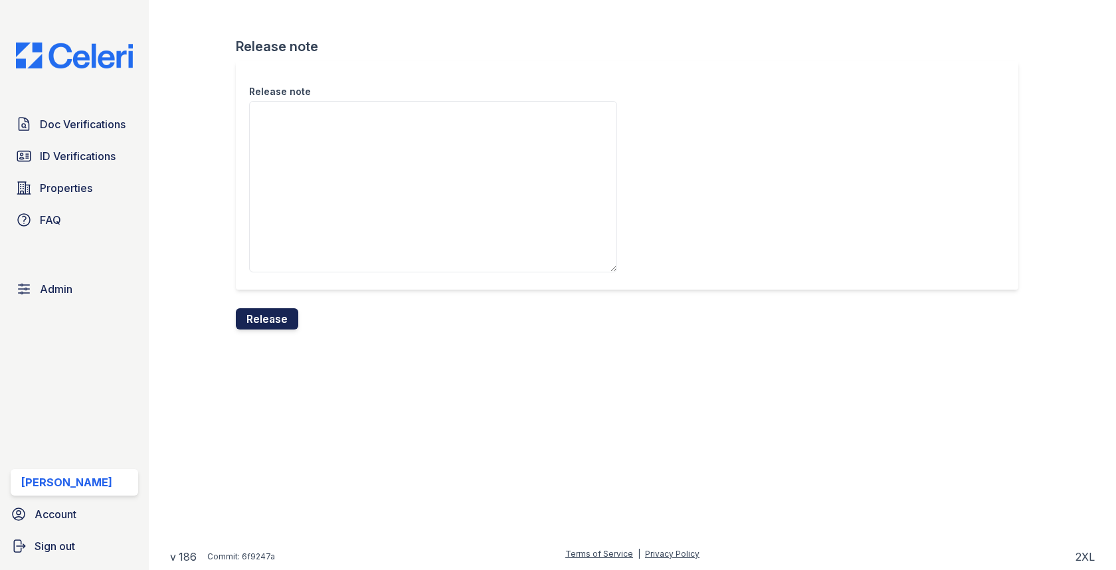
click at [273, 319] on button "Release" at bounding box center [267, 318] width 62 height 21
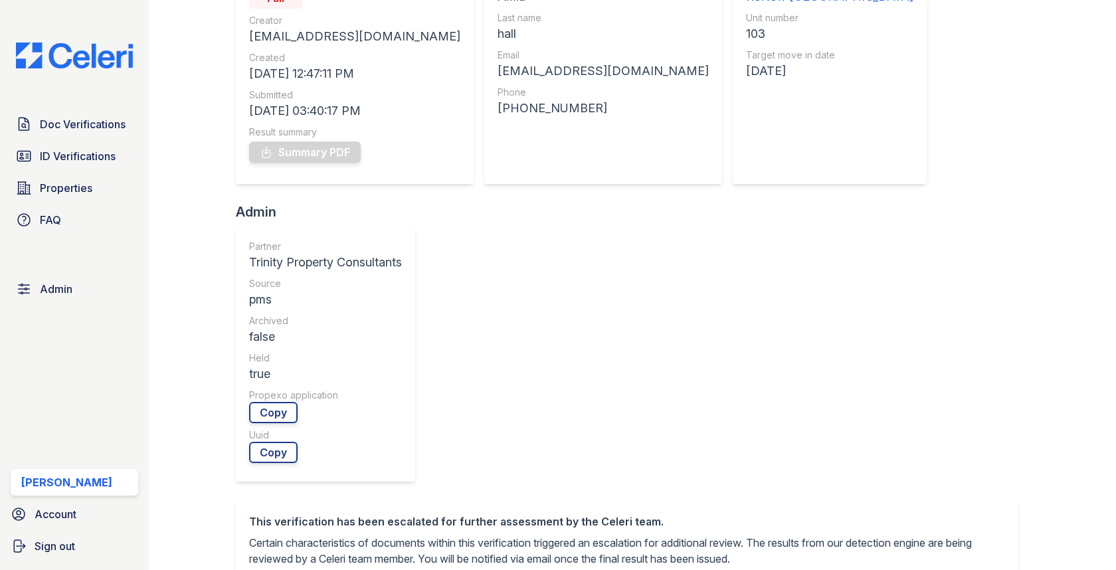
scroll to position [407, 0]
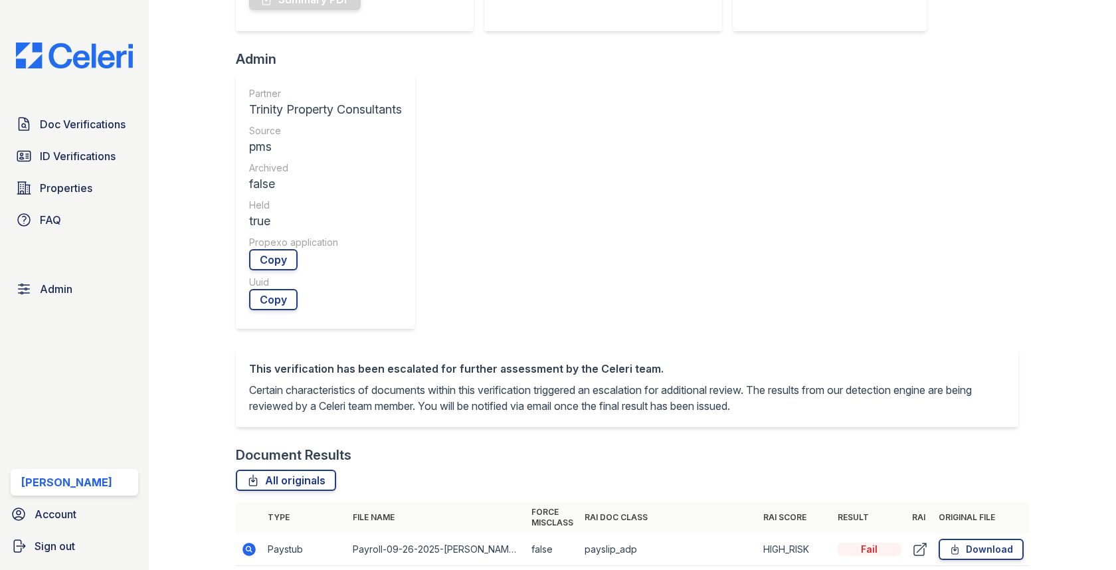
click at [246, 541] on icon at bounding box center [249, 549] width 16 height 16
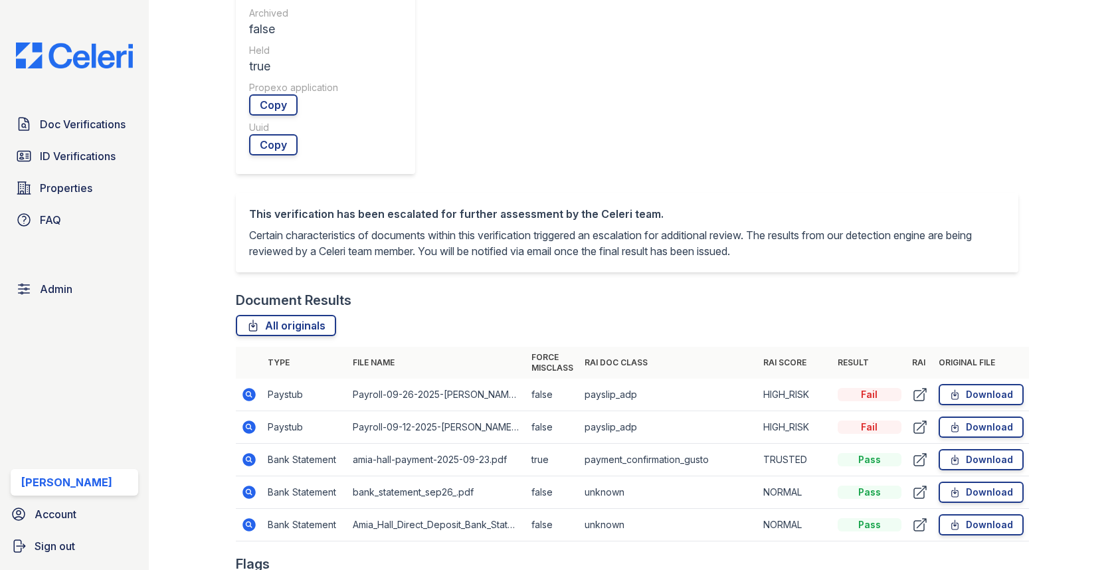
scroll to position [530, 0]
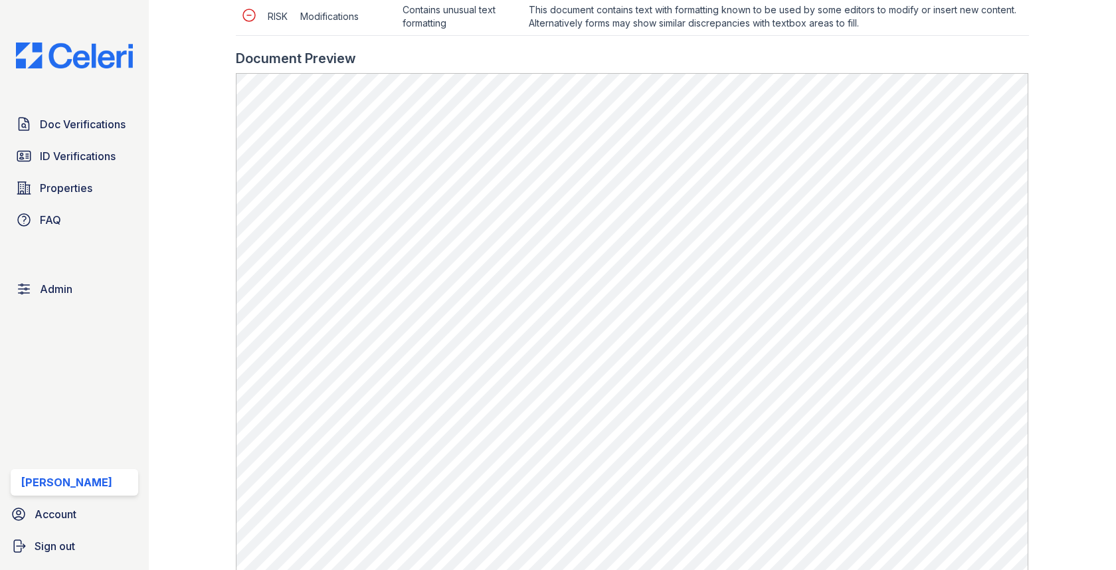
scroll to position [1113, 0]
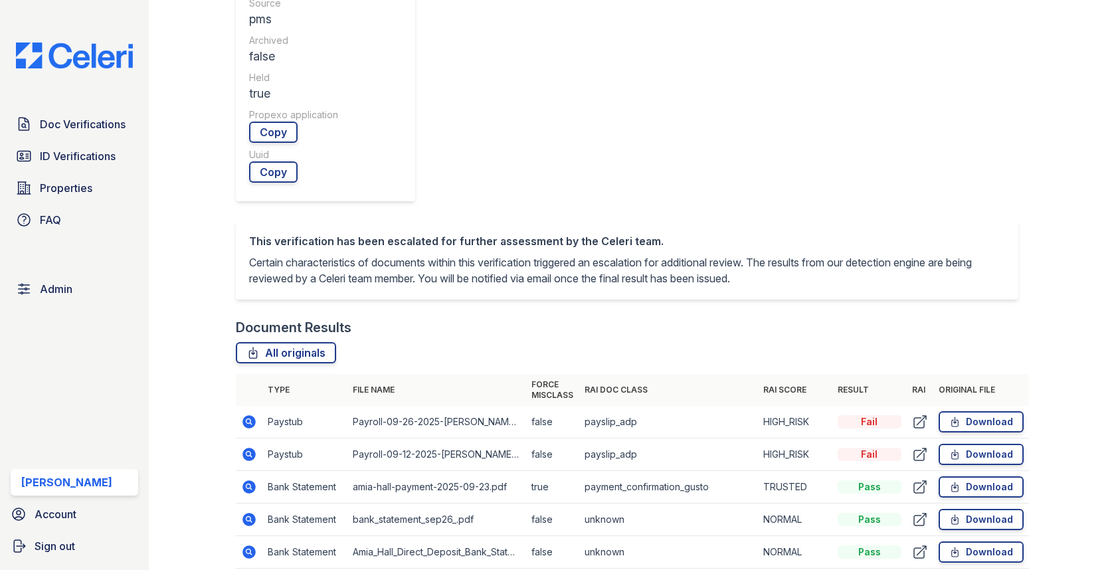
scroll to position [585, 0]
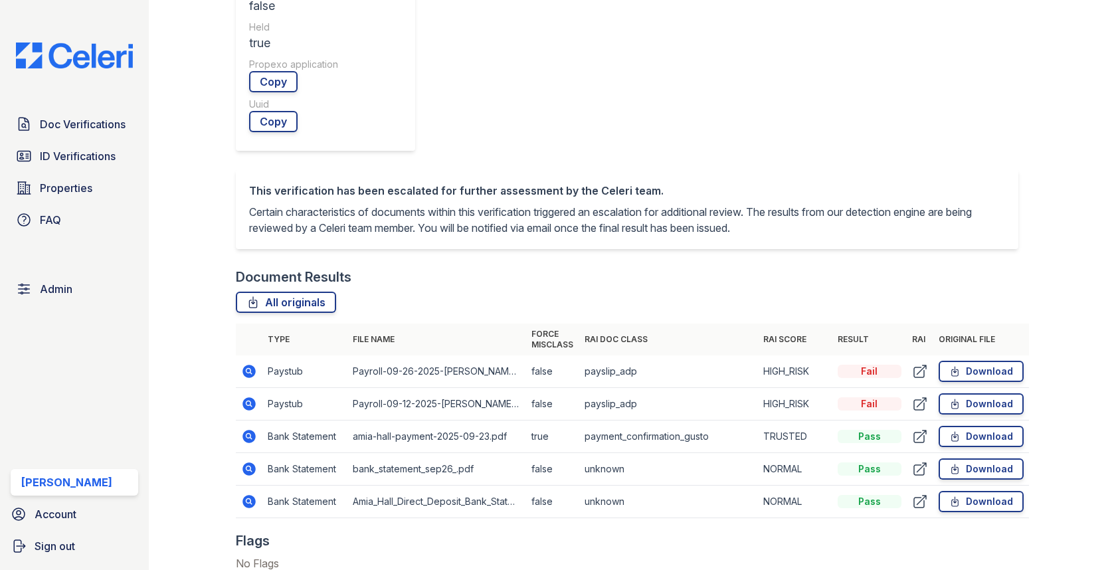
click at [249, 466] on icon at bounding box center [248, 467] width 3 height 3
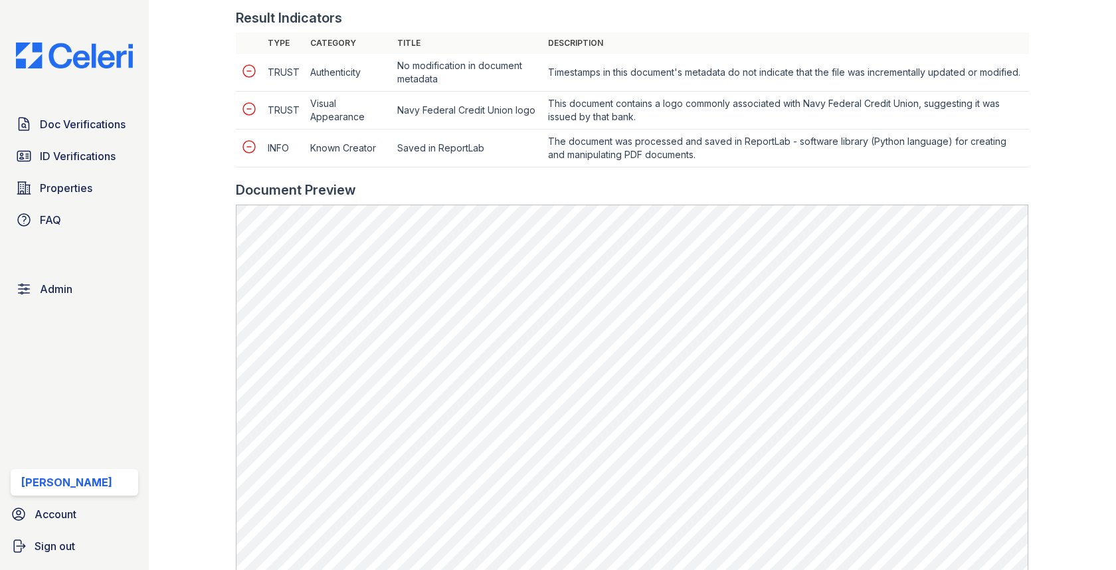
scroll to position [619, 0]
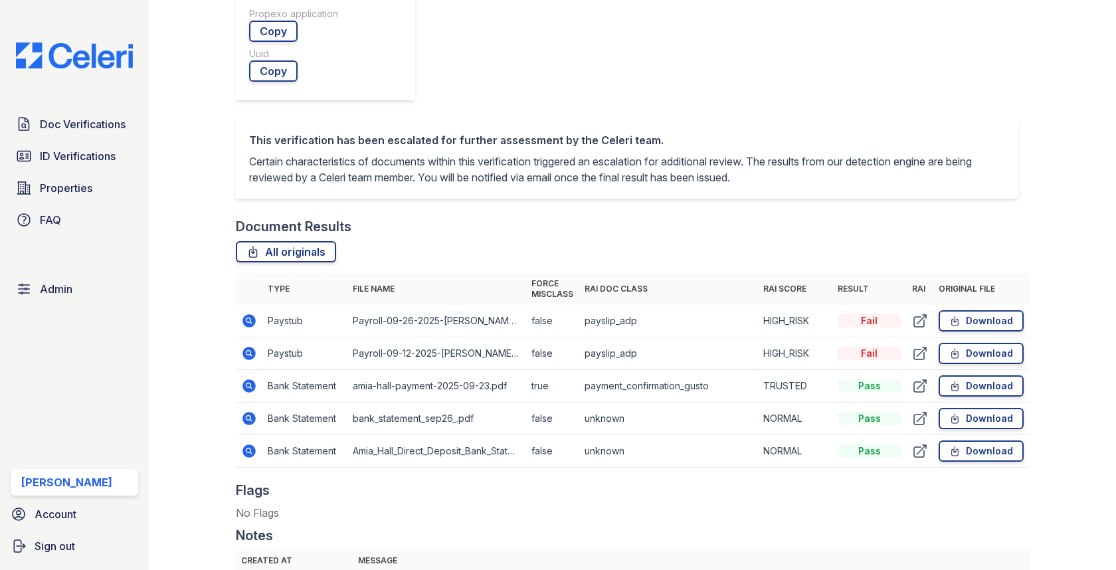
scroll to position [638, 0]
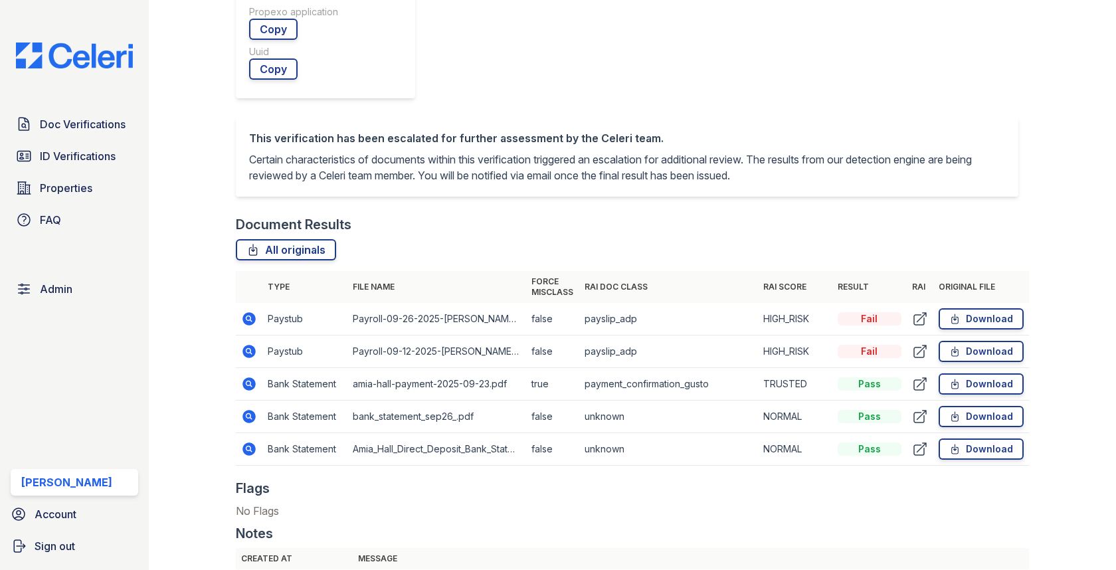
click at [252, 377] on icon at bounding box center [249, 383] width 13 height 13
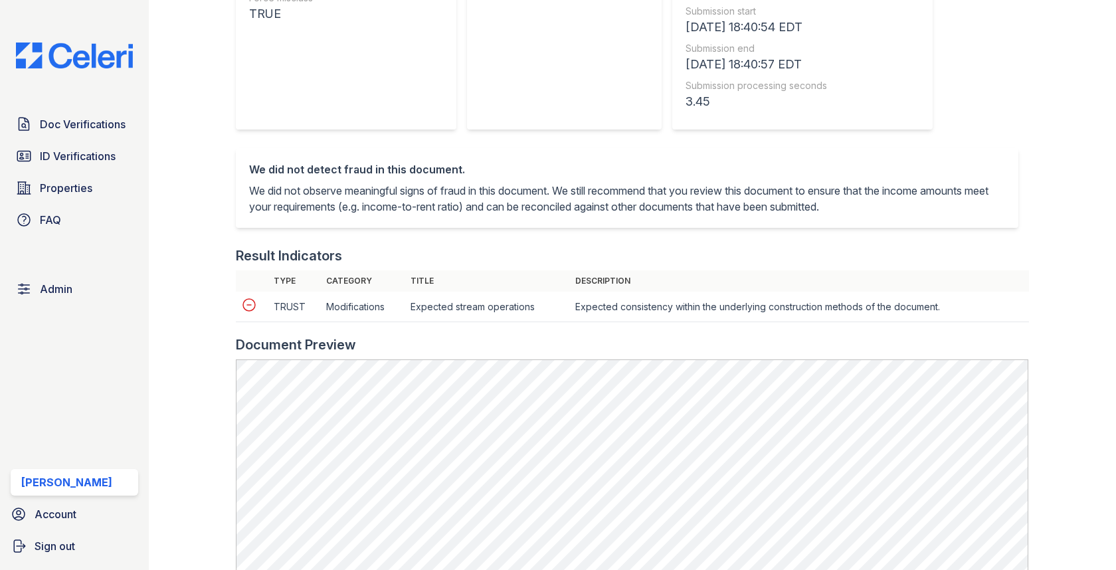
scroll to position [533, 0]
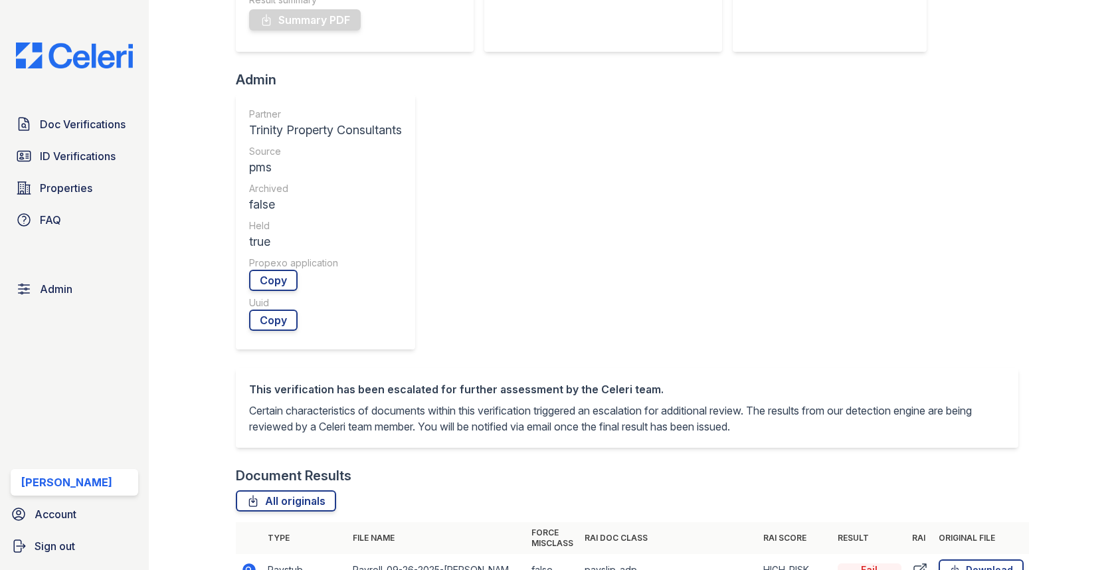
scroll to position [536, 0]
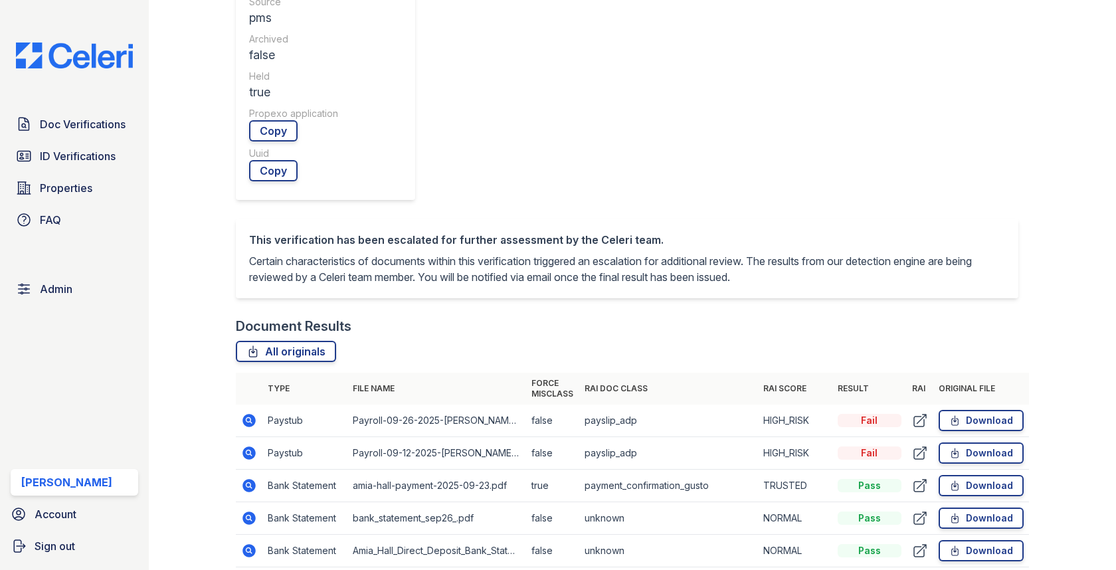
click at [247, 544] on icon at bounding box center [249, 550] width 13 height 13
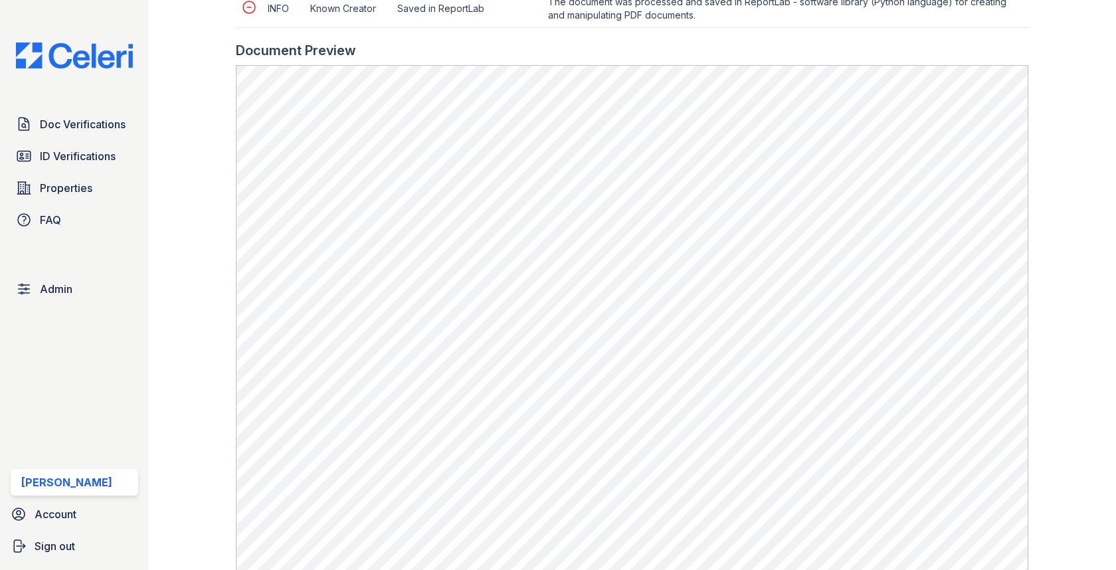
scroll to position [720, 0]
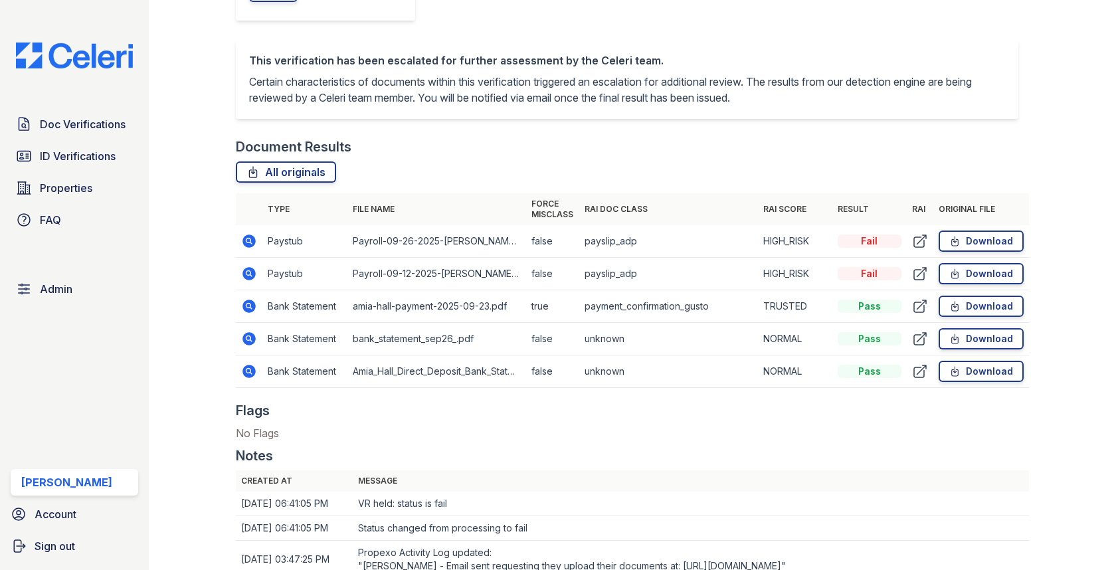
scroll to position [718, 0]
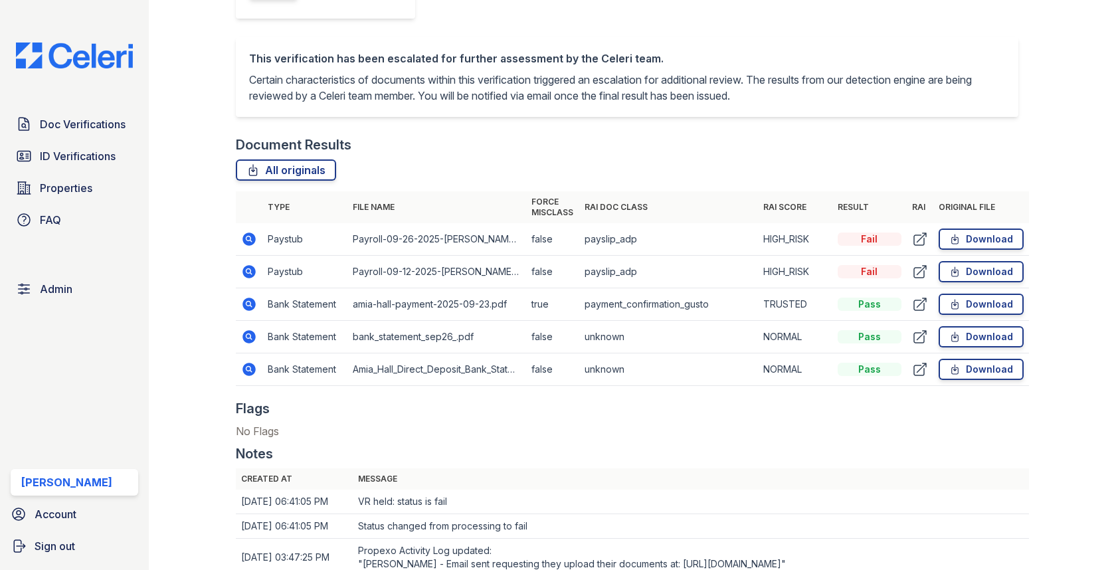
click at [252, 330] on icon at bounding box center [249, 336] width 13 height 13
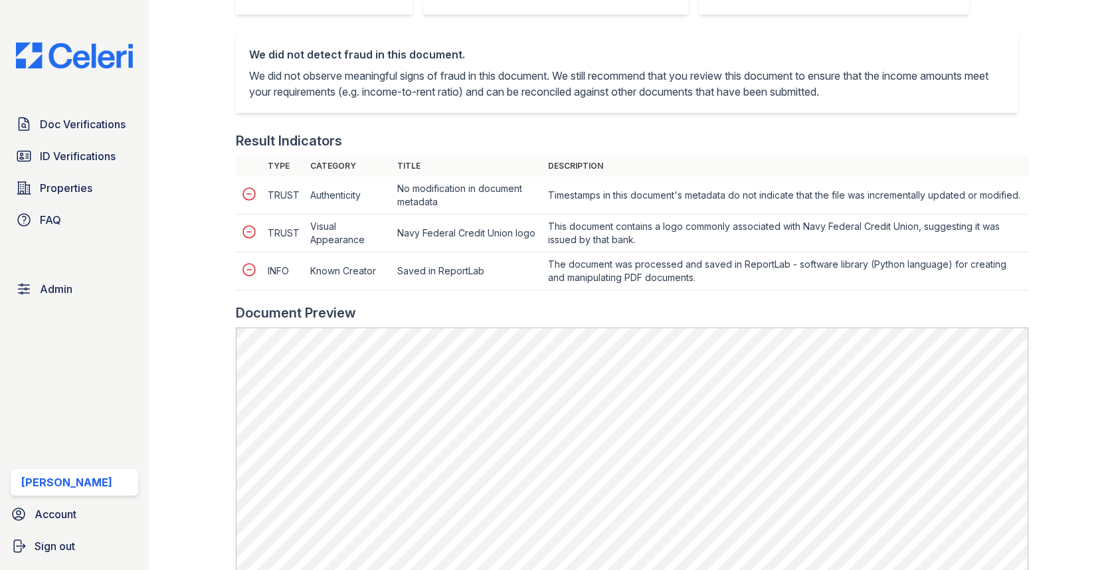
scroll to position [621, 0]
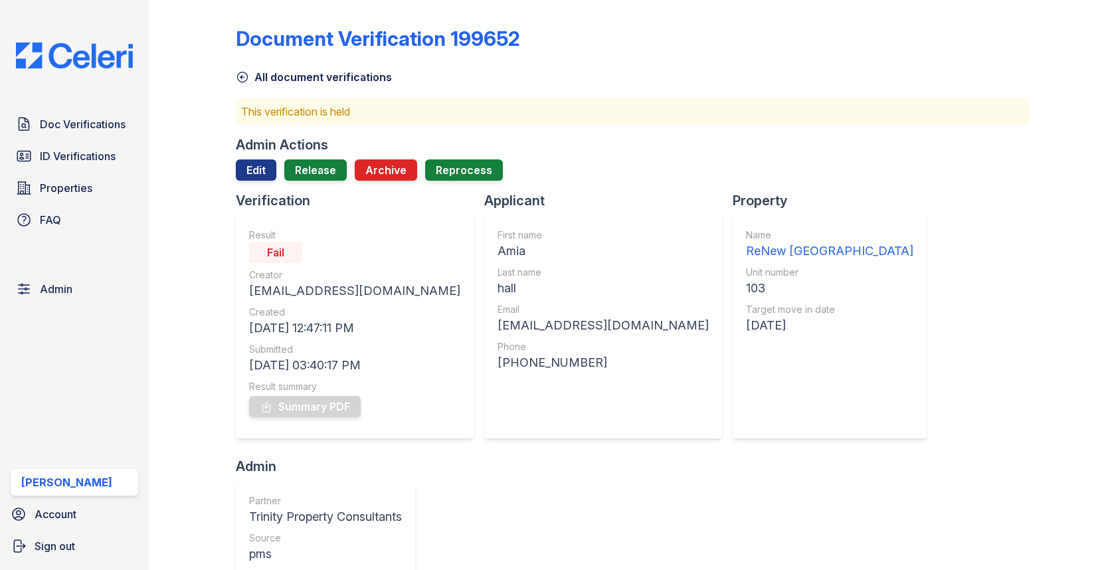
click at [262, 152] on div "Admin Actions" at bounding box center [282, 145] width 92 height 19
click at [262, 159] on link "Edit" at bounding box center [256, 169] width 41 height 21
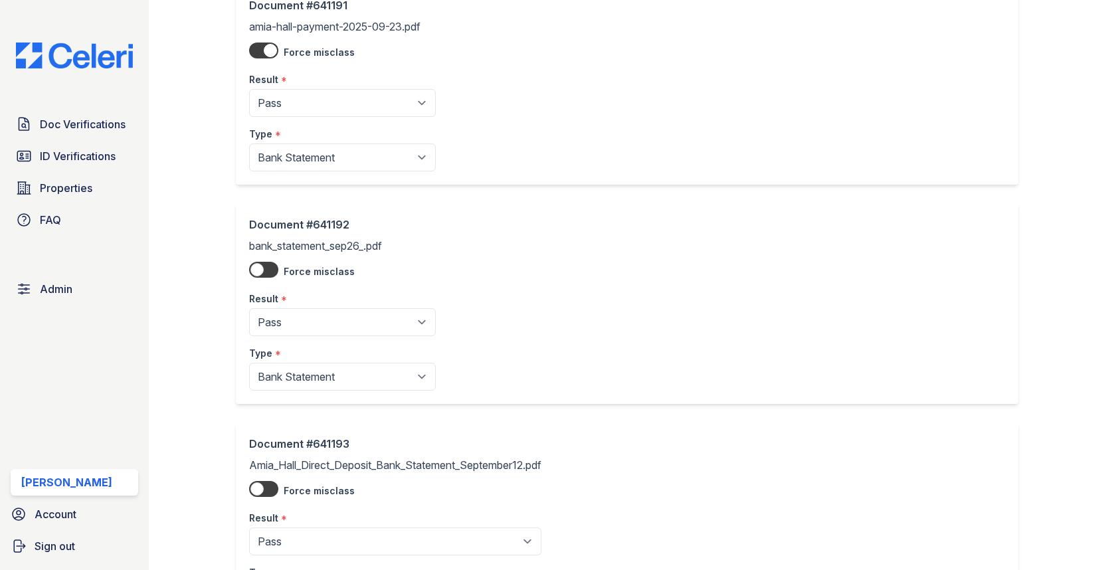
scroll to position [686, 0]
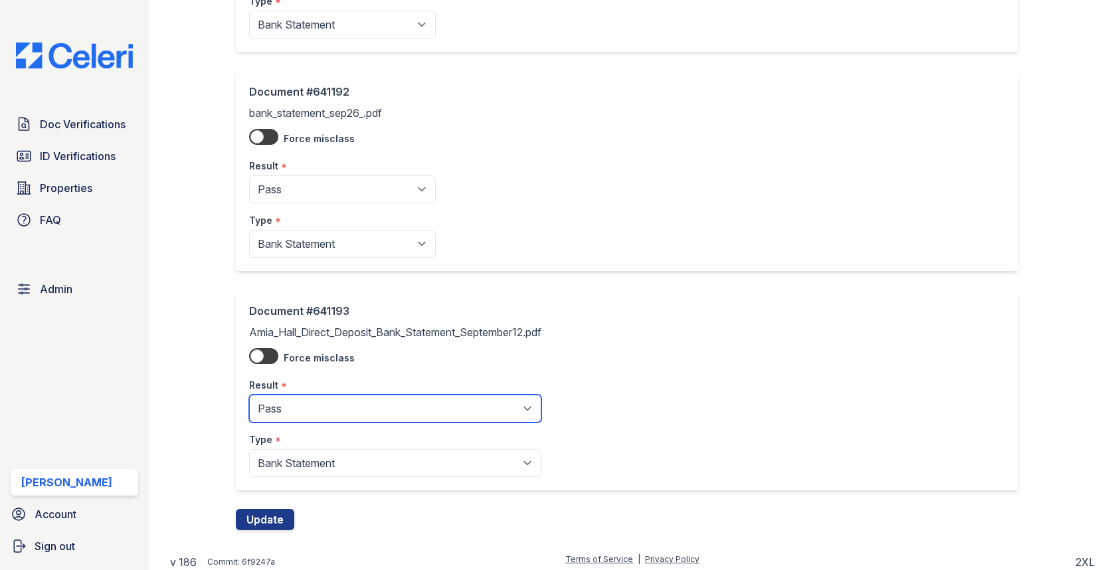
click at [298, 397] on select "Pending Sent Started Processing Pass Fail Caution Error N/A" at bounding box center [395, 409] width 292 height 28
select select "fail"
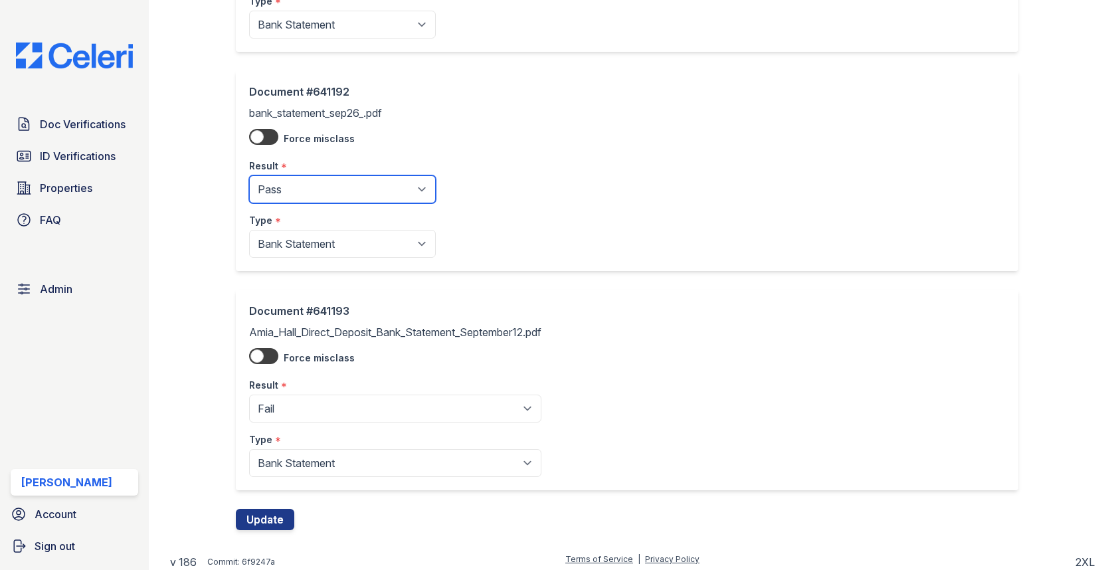
click at [303, 192] on select "Pending Sent Started Processing Pass Fail Caution Error N/A" at bounding box center [342, 189] width 187 height 28
select select "fail"
click at [260, 514] on button "Update" at bounding box center [265, 519] width 58 height 21
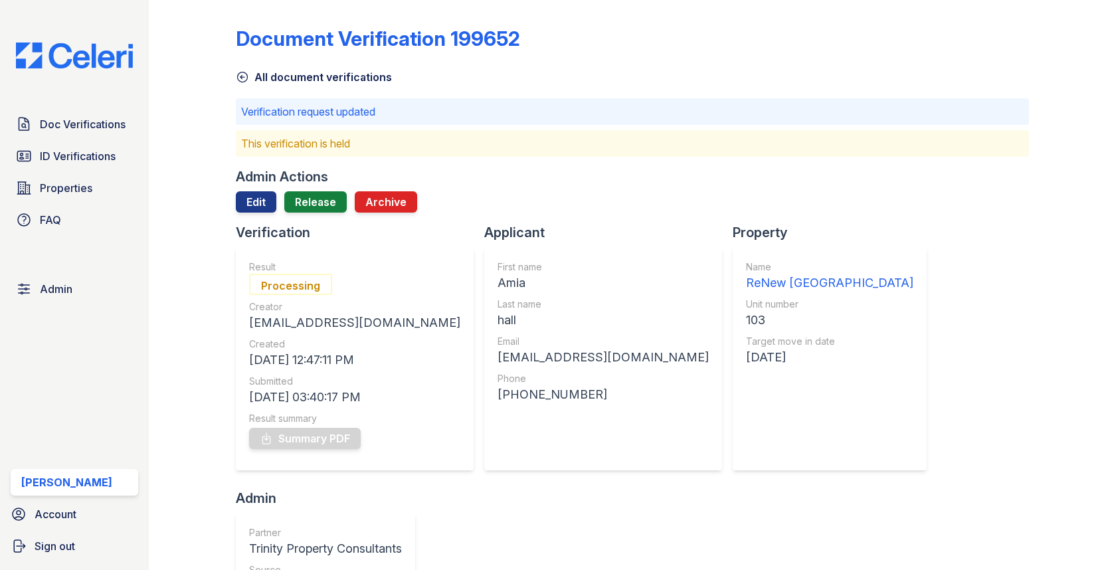
click at [306, 204] on link "Release" at bounding box center [315, 201] width 62 height 21
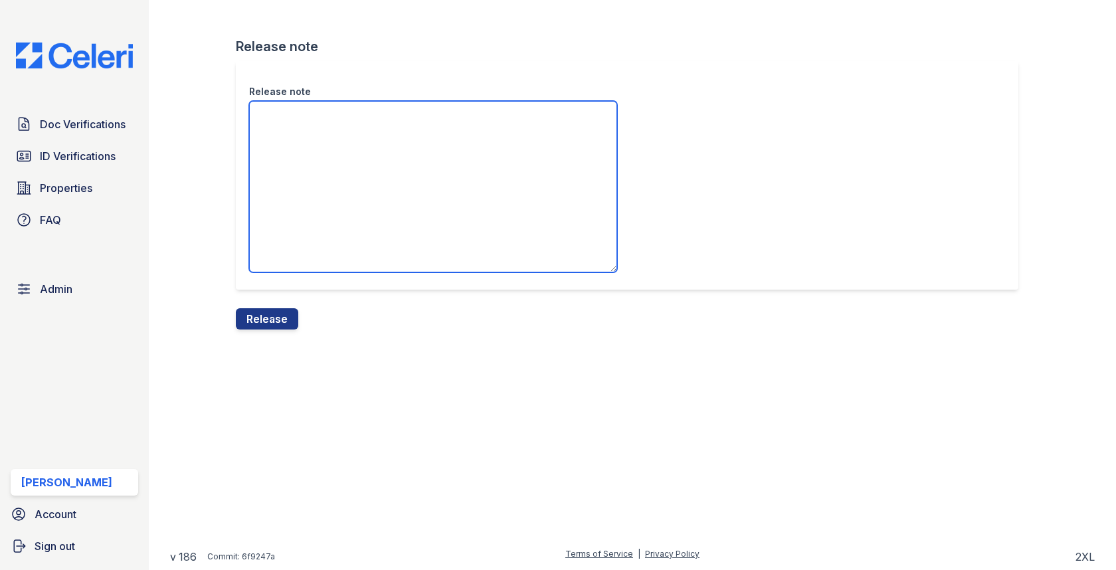
click at [305, 219] on textarea "Release note" at bounding box center [433, 186] width 368 height 171
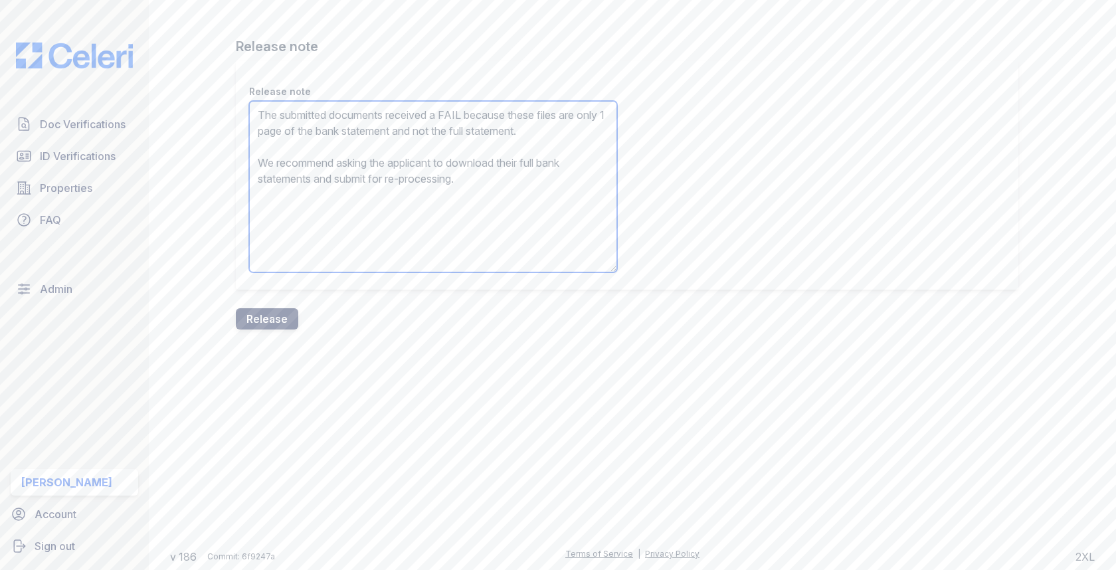
type textarea "The submitted documents received a FAIL because these files are only 1 page of …"
click at [268, 328] on button "Release" at bounding box center [267, 318] width 62 height 21
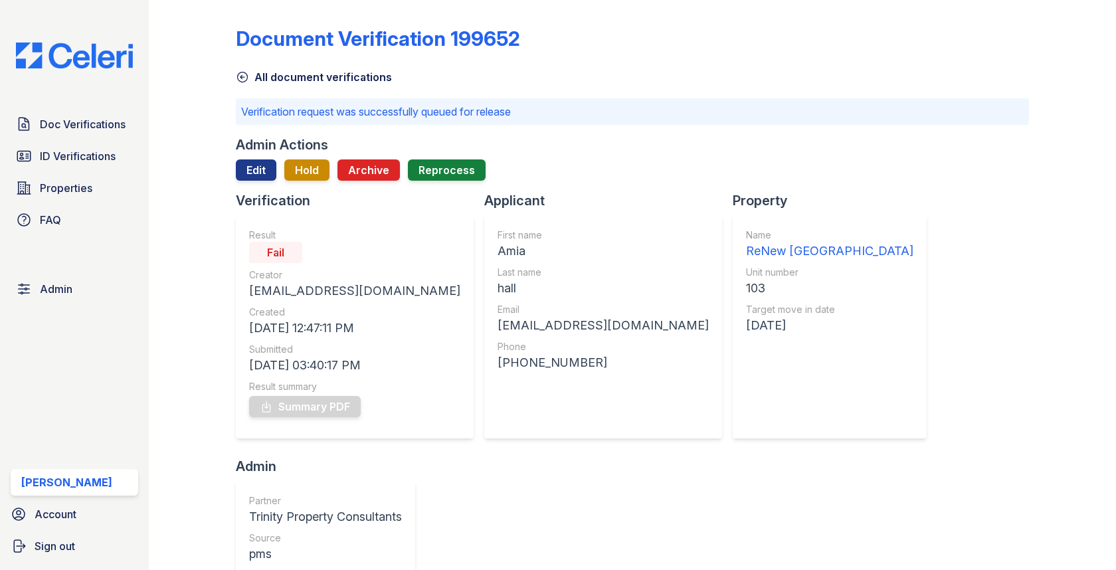
click at [95, 122] on span "Doc Verifications" at bounding box center [83, 124] width 86 height 16
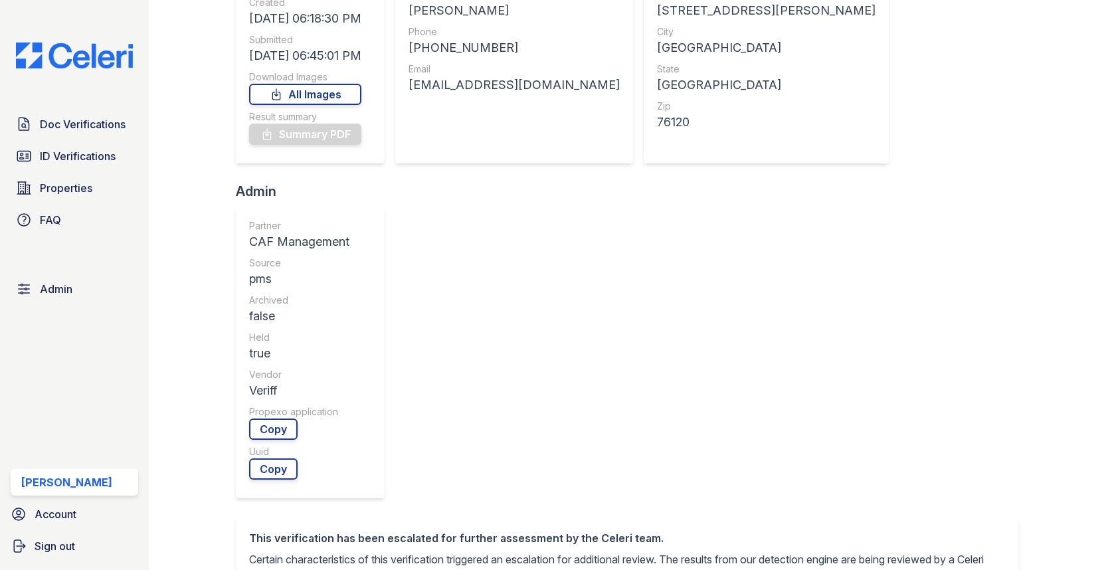
scroll to position [351, 0]
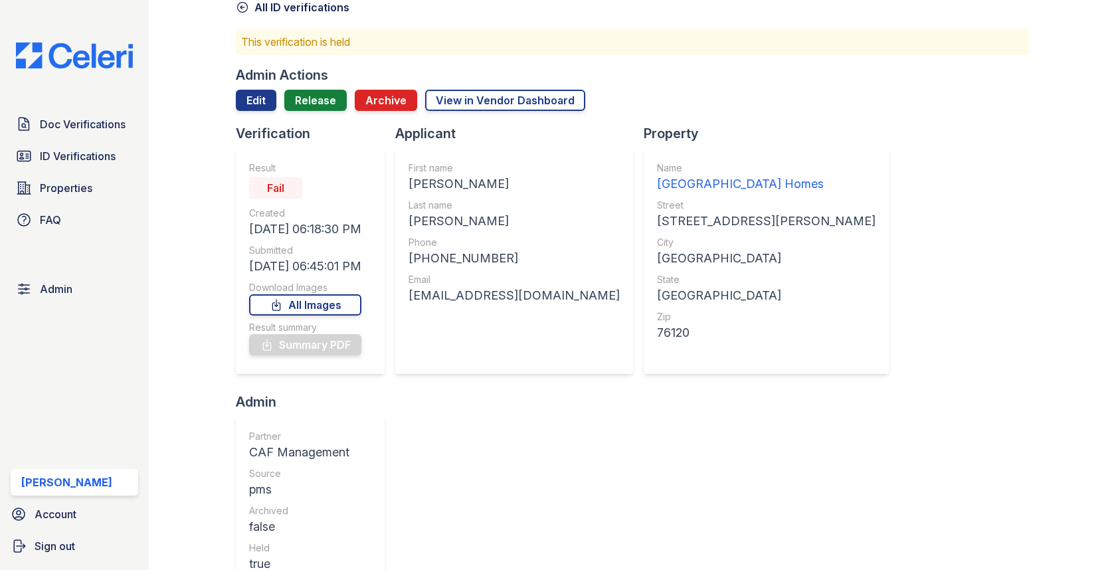
scroll to position [0, 0]
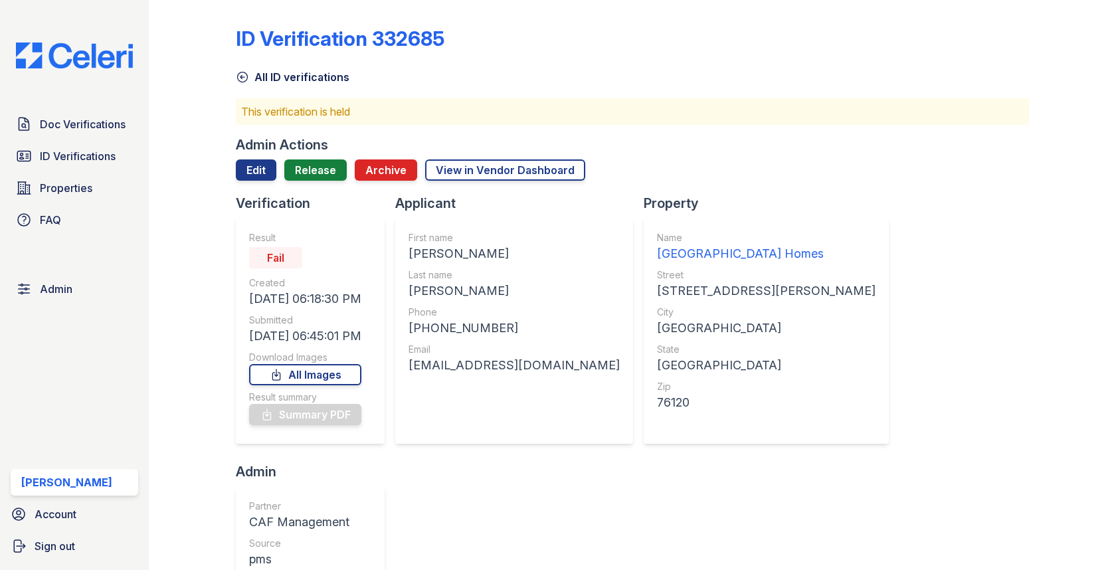
click at [321, 185] on div at bounding box center [632, 187] width 793 height 13
click at [321, 169] on link "Release" at bounding box center [315, 169] width 62 height 21
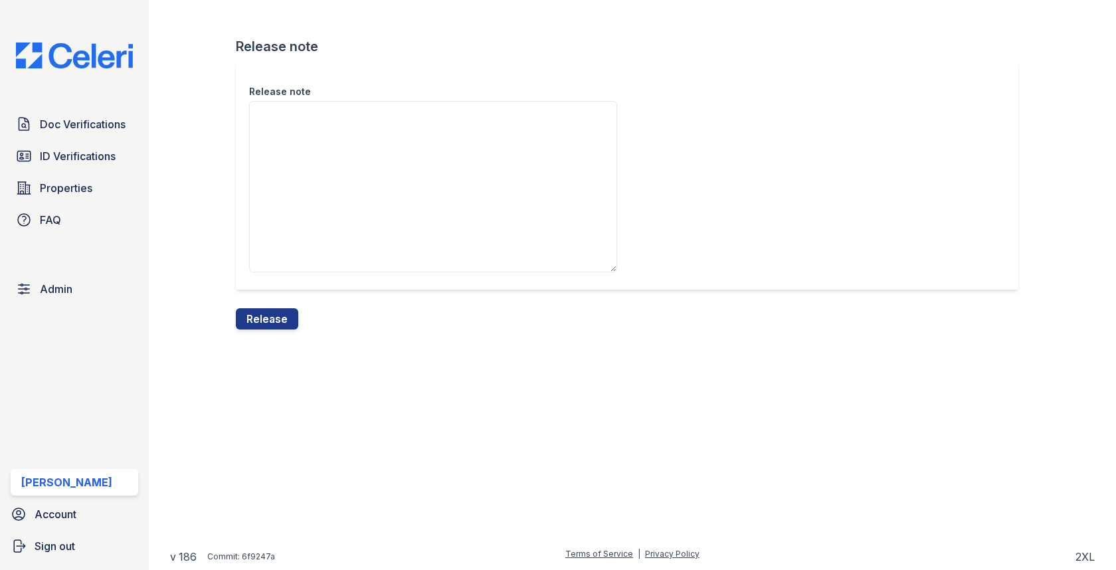
click at [276, 329] on div "Release note Release note Release" at bounding box center [632, 175] width 925 height 351
click at [276, 328] on button "Release" at bounding box center [267, 318] width 62 height 21
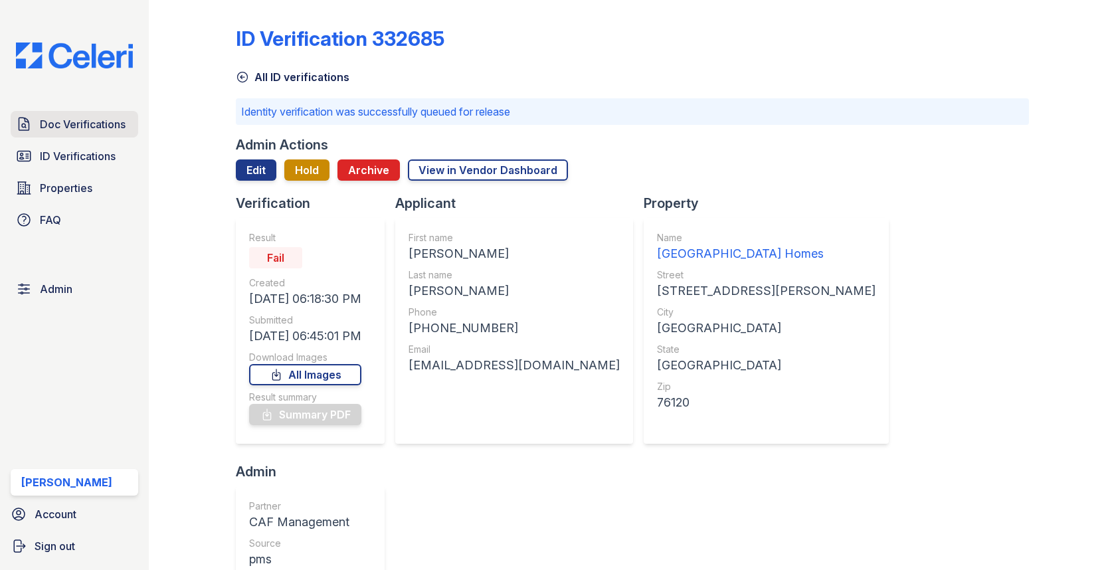
click at [96, 124] on span "Doc Verifications" at bounding box center [83, 124] width 86 height 16
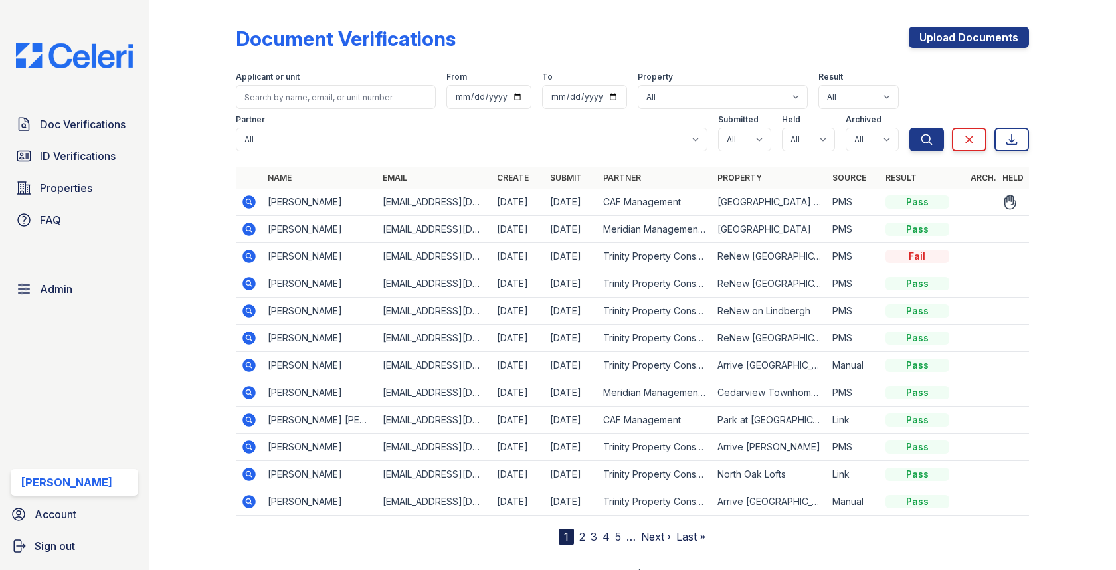
click at [235, 193] on div at bounding box center [203, 274] width 66 height 539
click at [247, 195] on icon at bounding box center [249, 202] width 16 height 16
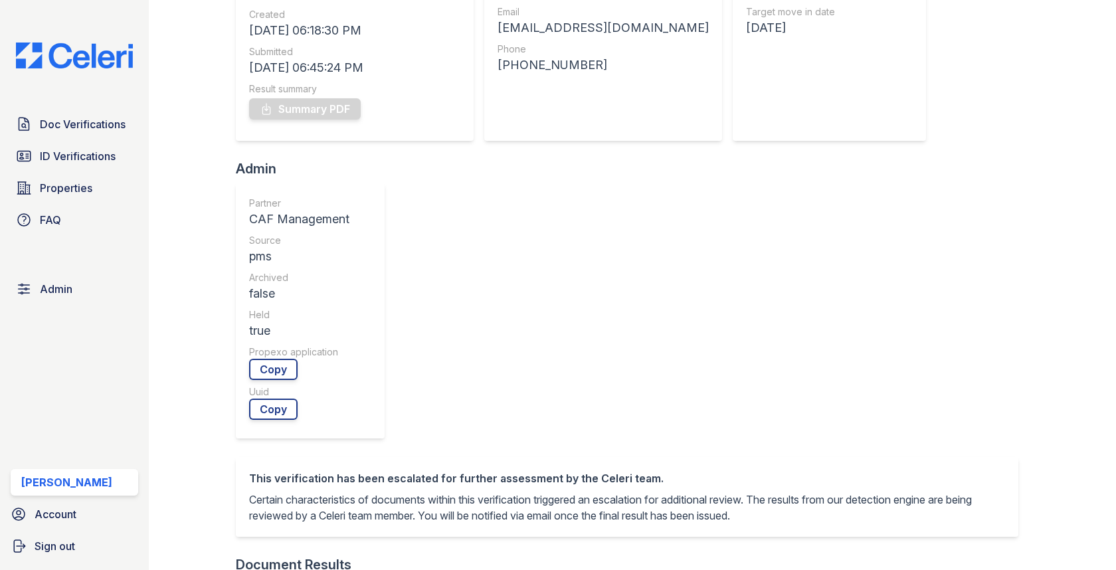
scroll to position [440, 0]
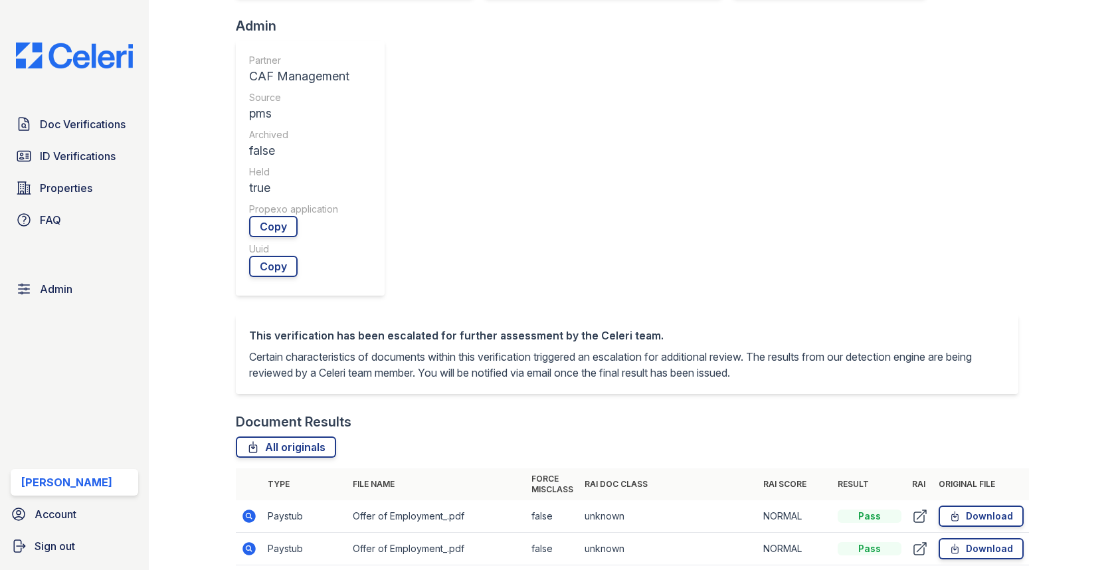
click at [242, 508] on icon at bounding box center [249, 516] width 16 height 16
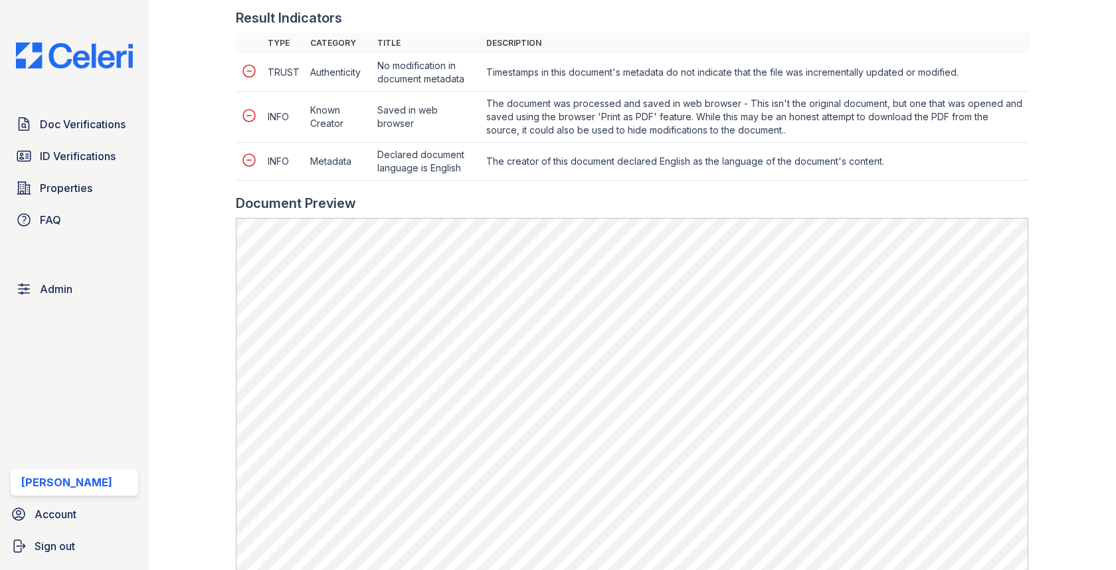
scroll to position [554, 0]
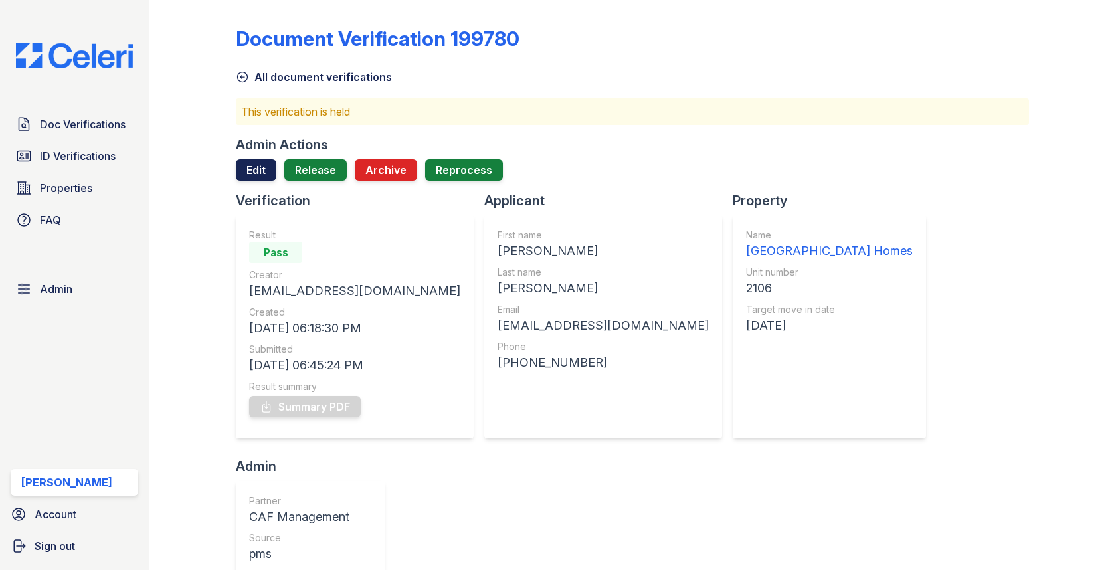
click at [260, 175] on link "Edit" at bounding box center [256, 169] width 41 height 21
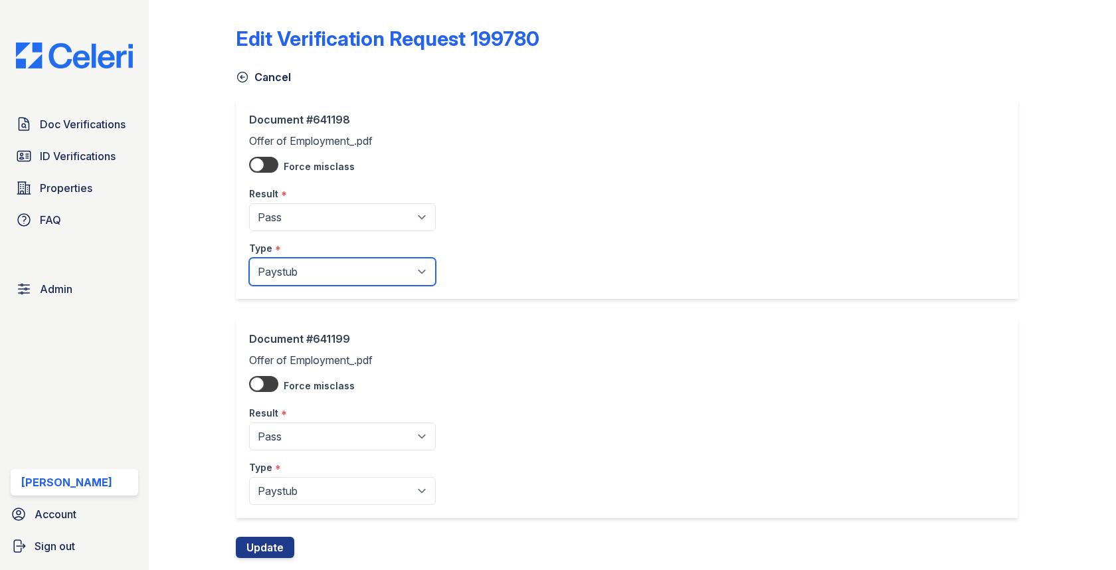
click at [286, 263] on select "Paystub Bank Statement Offer Letter Tax Documents Benefit Award Letter Investme…" at bounding box center [342, 272] width 187 height 28
click at [286, 285] on div "Document #641198 Offer of Employment_.pdf Force misclass Result * Pending Sent …" at bounding box center [627, 198] width 782 height 201
click at [286, 274] on select "Paystub Bank Statement Offer Letter Tax Documents Benefit Award Letter Investme…" at bounding box center [342, 272] width 187 height 28
select select "offer_letter"
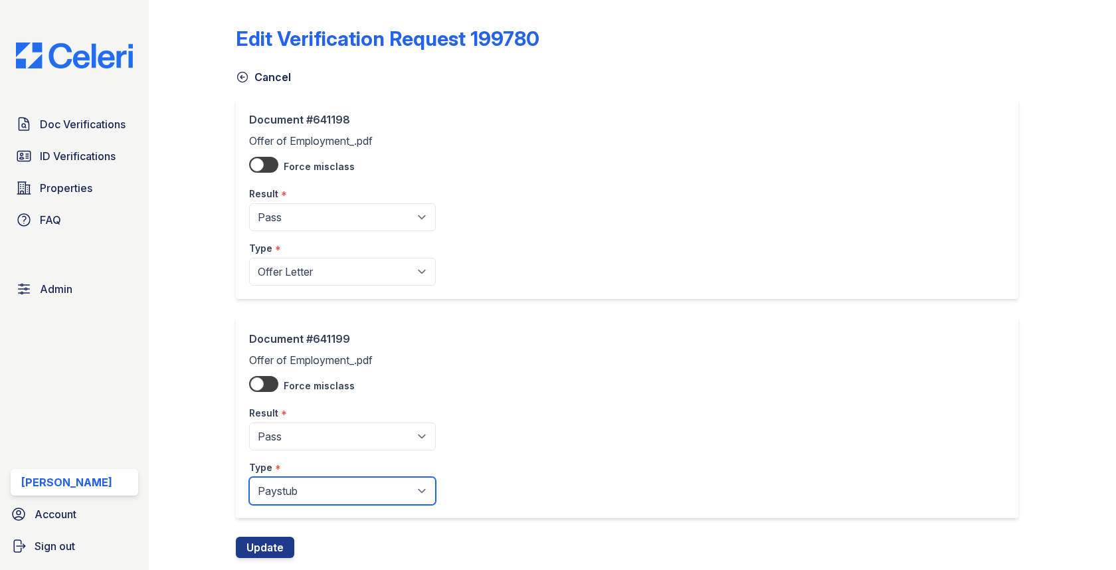
click at [313, 500] on select "Paystub Bank Statement Offer Letter Tax Documents Benefit Award Letter Investme…" at bounding box center [342, 491] width 187 height 28
select select "offer_letter"
click at [276, 537] on button "Update" at bounding box center [265, 547] width 58 height 21
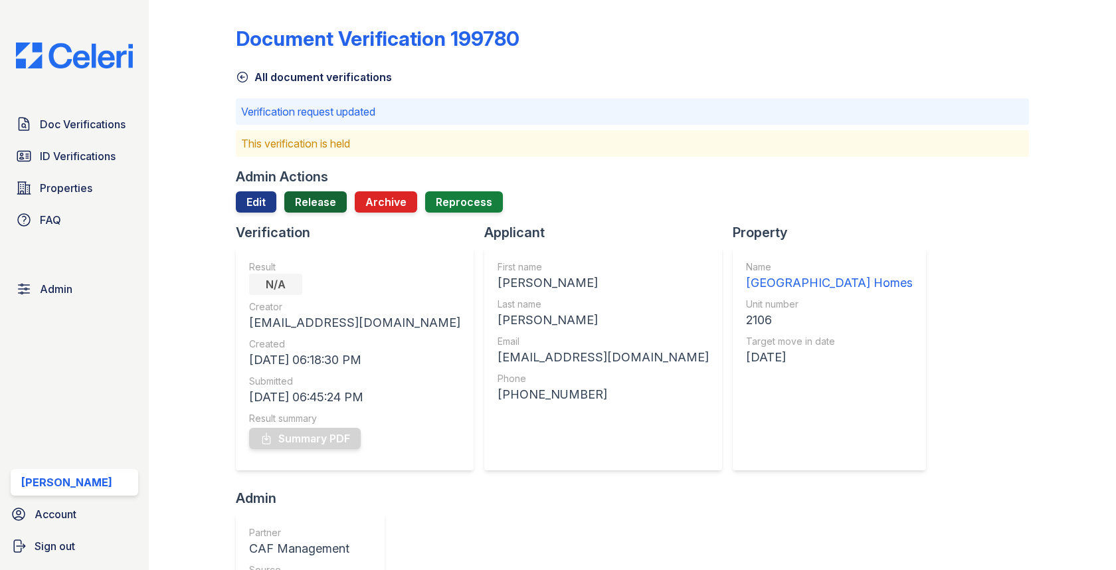
click at [289, 202] on link "Release" at bounding box center [315, 201] width 62 height 21
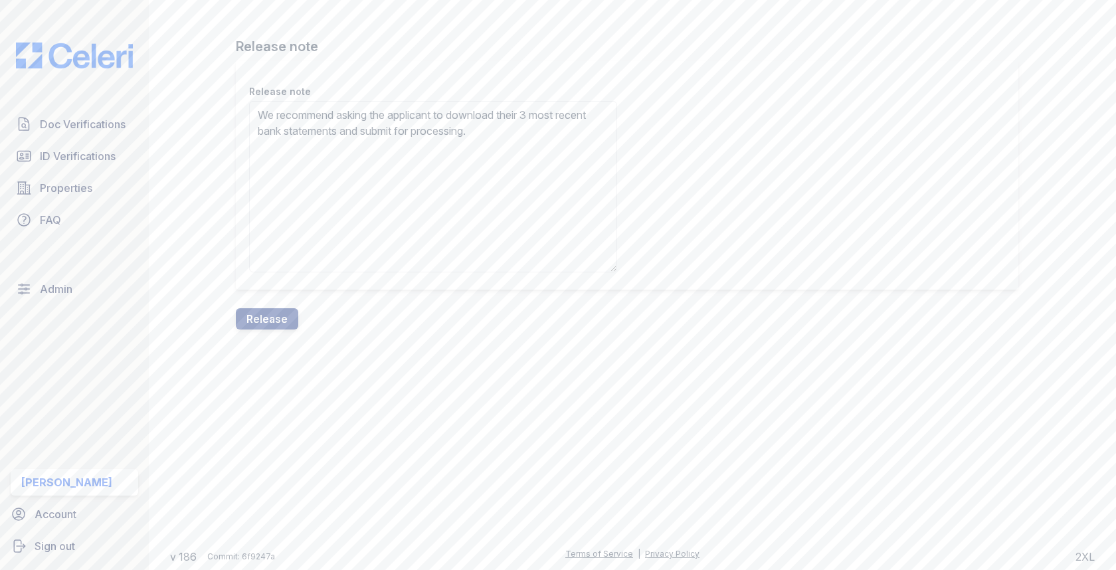
type textarea "We recommend asking the applicant to download their 3 most recent bank statemen…"
click at [284, 306] on div "Release note We recommend asking the applicant to download their 3 most recent …" at bounding box center [632, 184] width 793 height 247
click at [291, 307] on form "Release note Release note We recommend asking the applicant to download their 3…" at bounding box center [632, 183] width 793 height 292
click at [290, 309] on button "Release" at bounding box center [267, 318] width 62 height 21
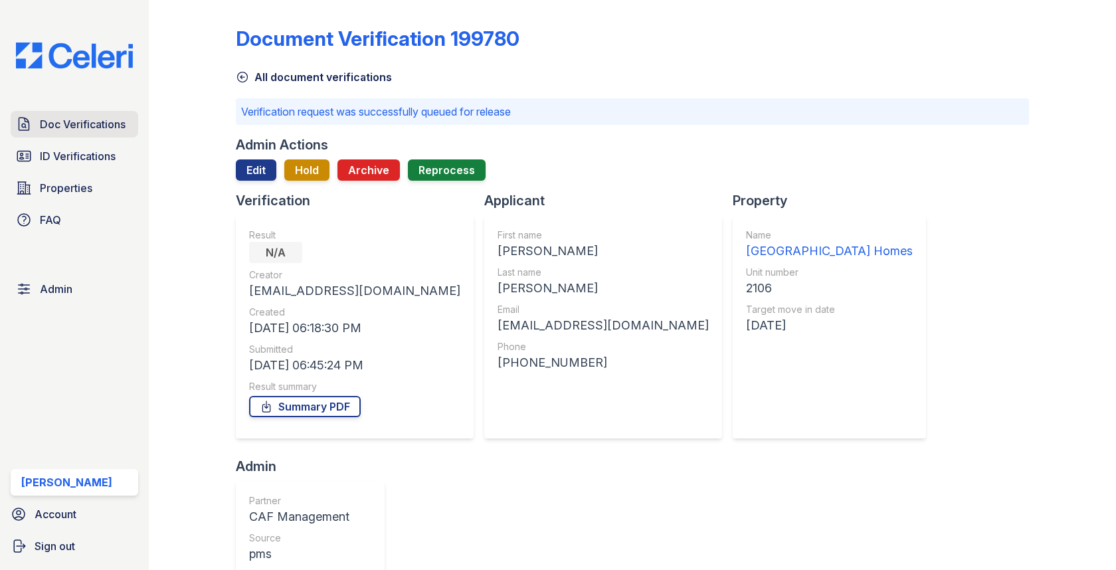
click at [95, 119] on span "Doc Verifications" at bounding box center [83, 124] width 86 height 16
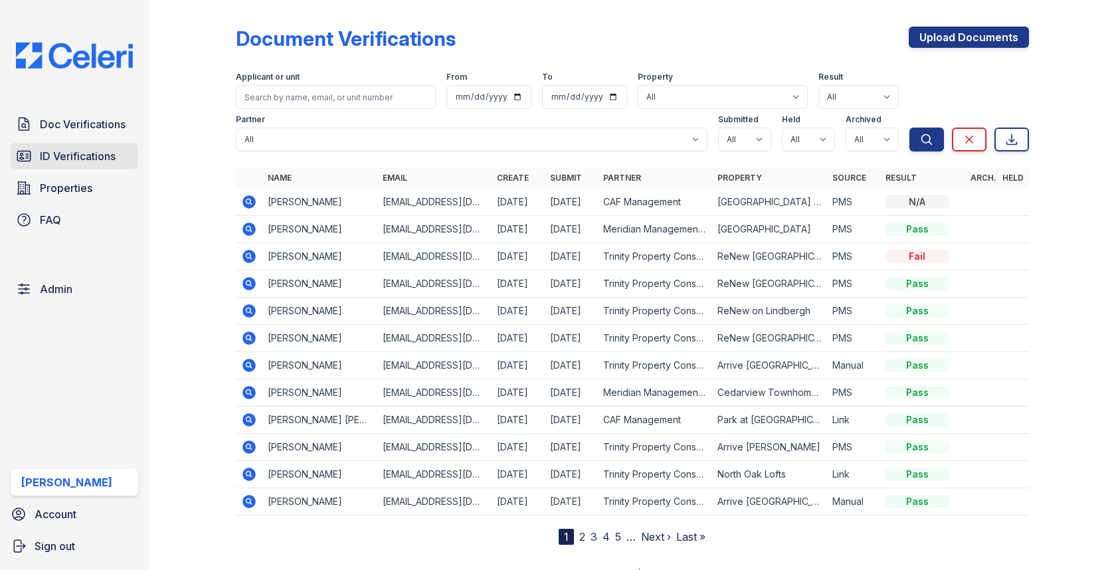
click at [91, 153] on span "ID Verifications" at bounding box center [78, 156] width 76 height 16
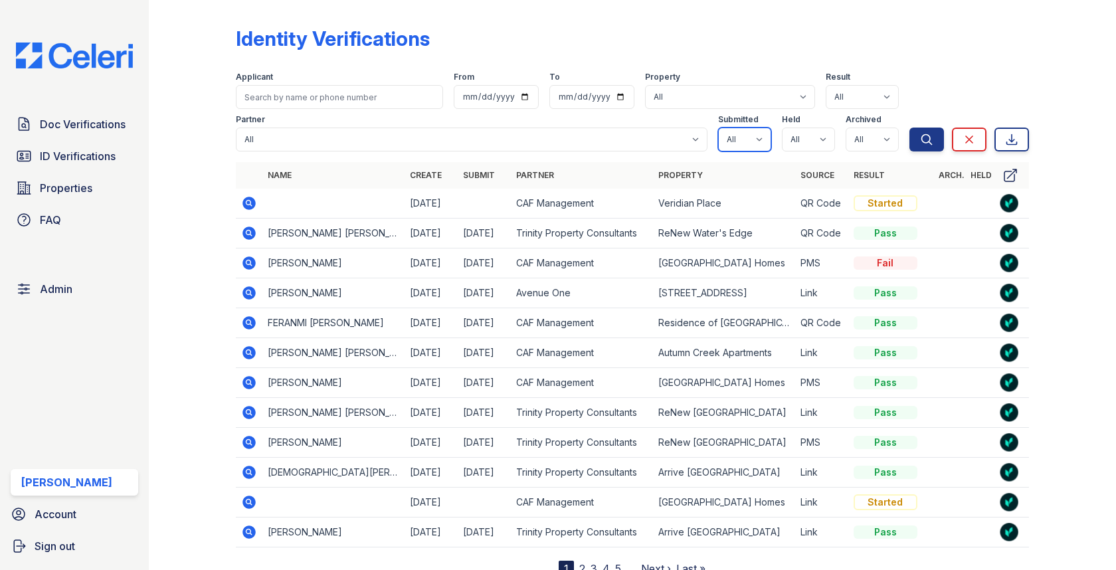
click at [755, 140] on select "All true false" at bounding box center [744, 140] width 53 height 24
click at [757, 141] on select "All true false" at bounding box center [744, 140] width 53 height 24
select select "true"
click at [799, 132] on select "All true false" at bounding box center [808, 140] width 53 height 24
select select "true"
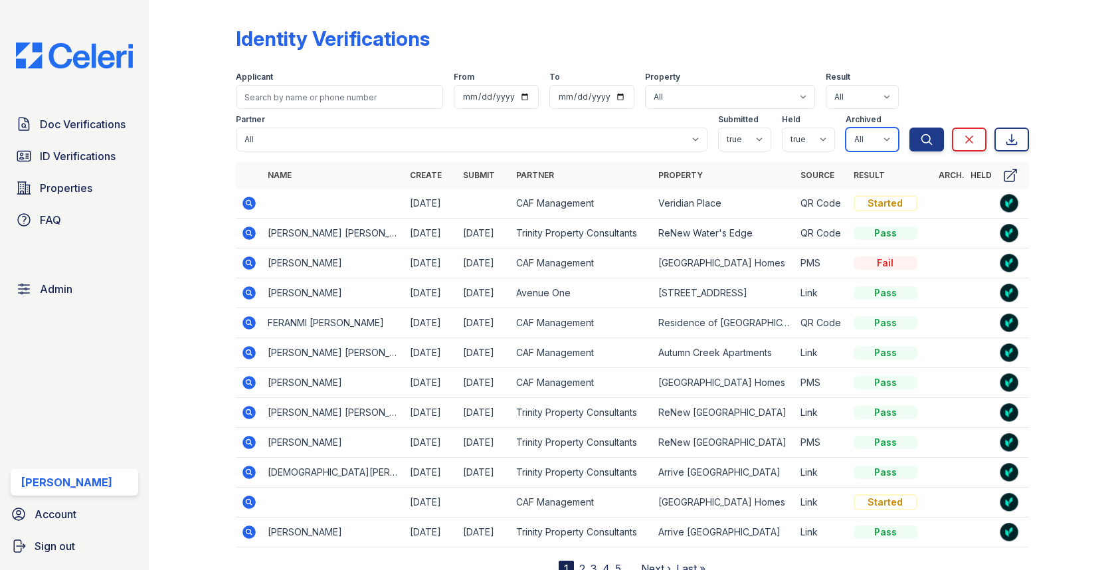
click at [858, 142] on select "All true false" at bounding box center [872, 140] width 53 height 24
select select "false"
click at [908, 146] on div "Partner All 21st Century Property Management Acme Corp. ACME Properties Alliah …" at bounding box center [572, 130] width 673 height 43
click at [936, 145] on button "Search" at bounding box center [927, 140] width 35 height 24
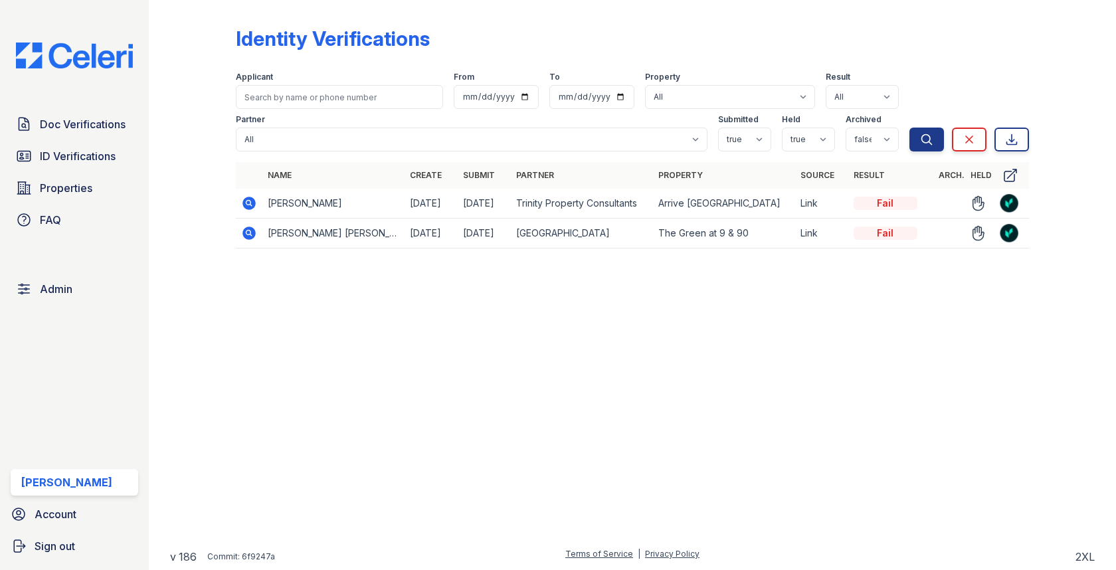
click at [245, 236] on icon at bounding box center [249, 233] width 13 height 13
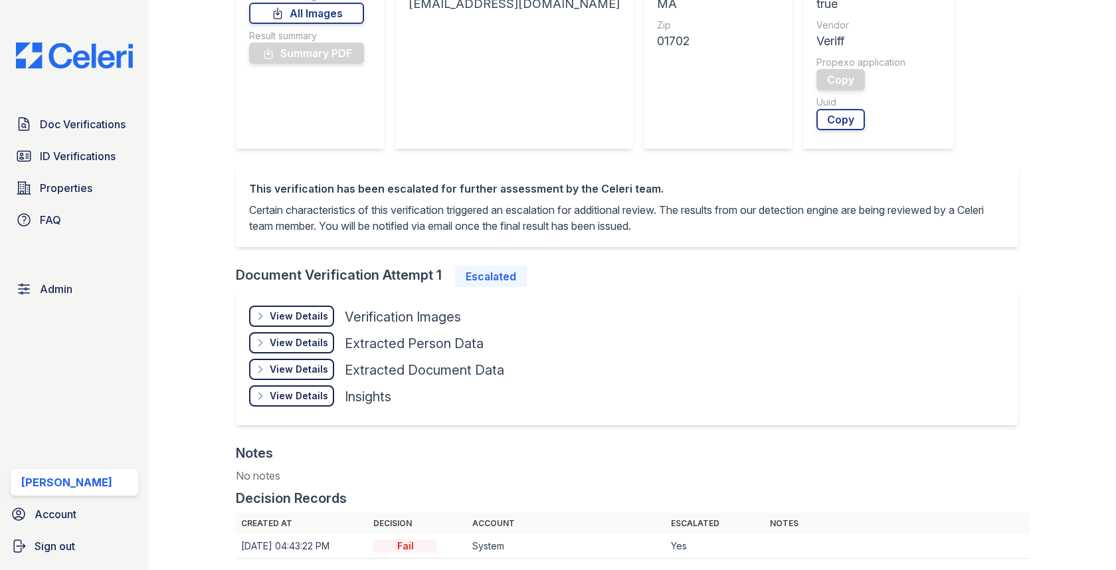
scroll to position [465, 0]
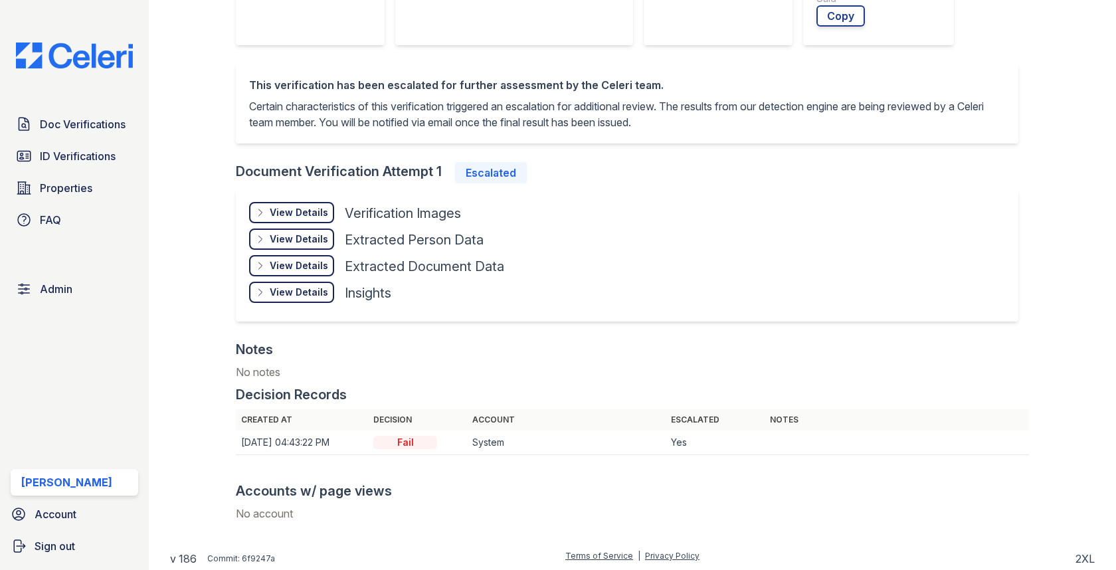
click at [303, 222] on div "View Details Details" at bounding box center [291, 212] width 85 height 21
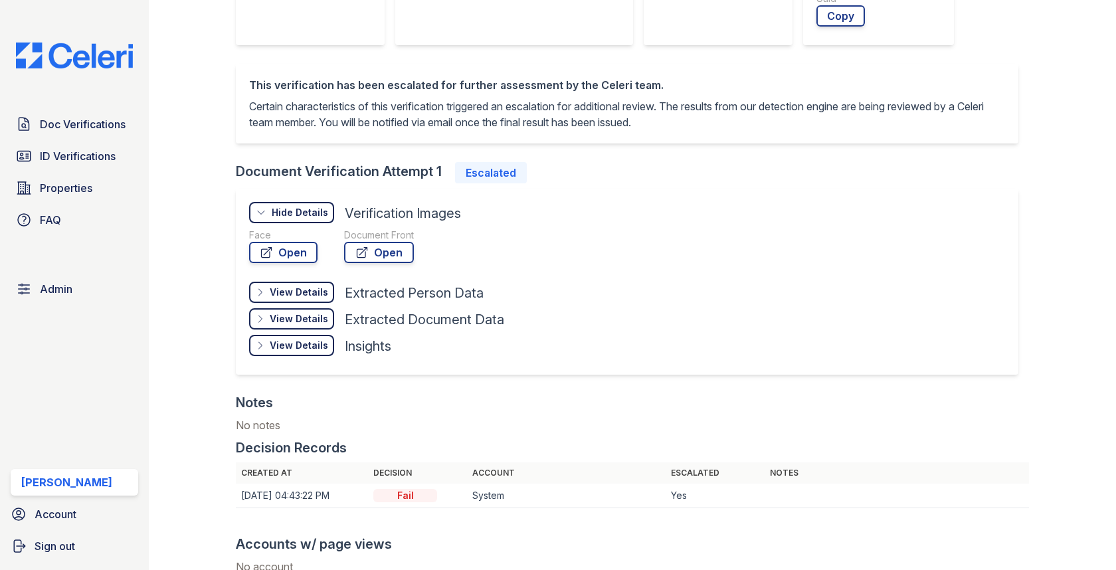
click at [373, 265] on div "Document Front Open" at bounding box center [379, 249] width 70 height 40
click at [388, 256] on link "Open" at bounding box center [379, 252] width 70 height 21
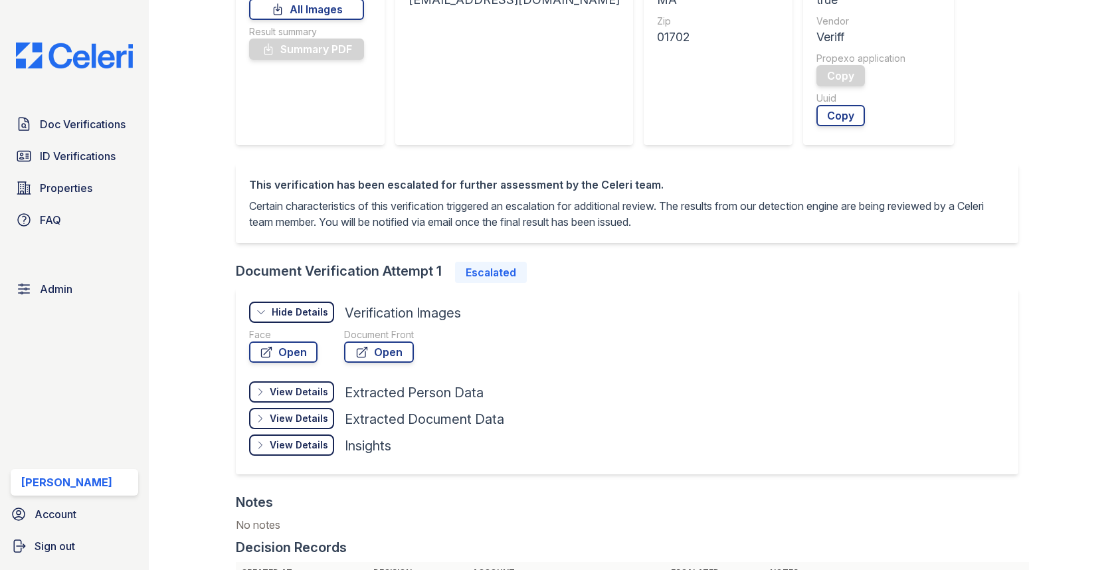
scroll to position [27, 0]
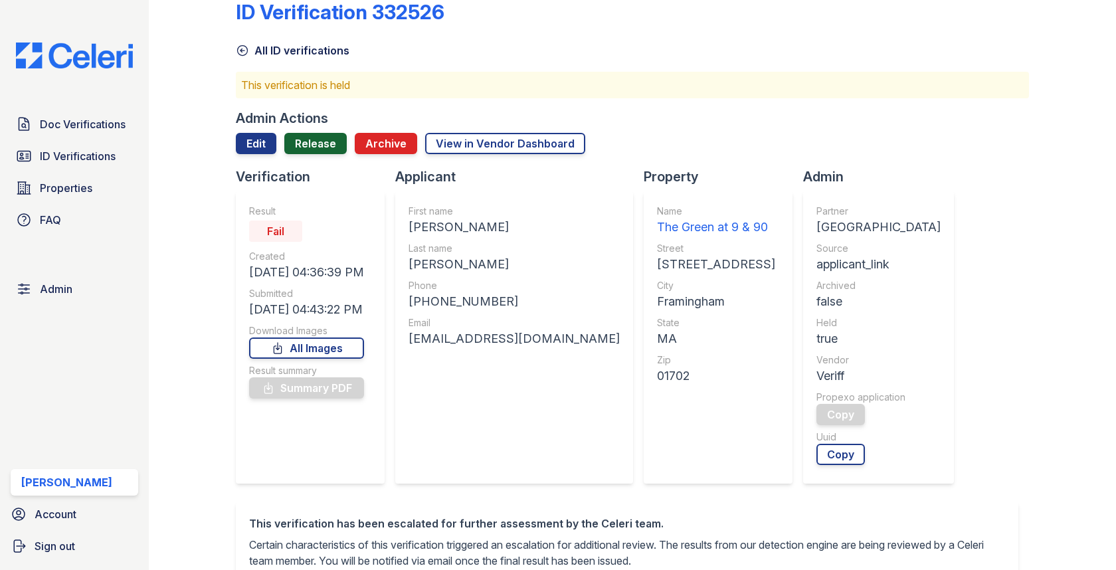
click at [317, 142] on link "Release" at bounding box center [315, 143] width 62 height 21
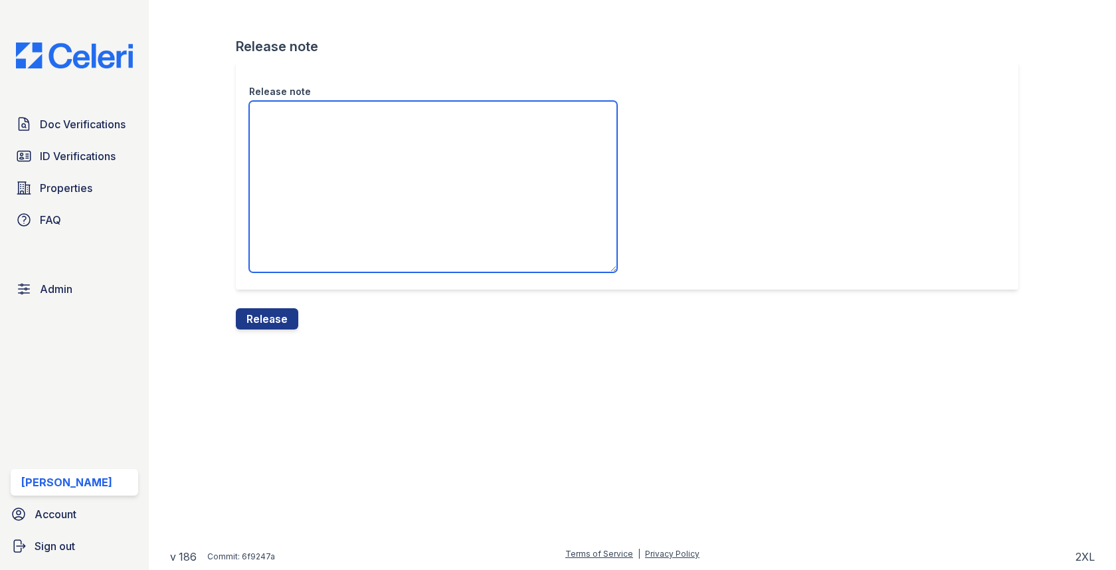
click at [317, 167] on textarea "Release note" at bounding box center [433, 186] width 368 height 171
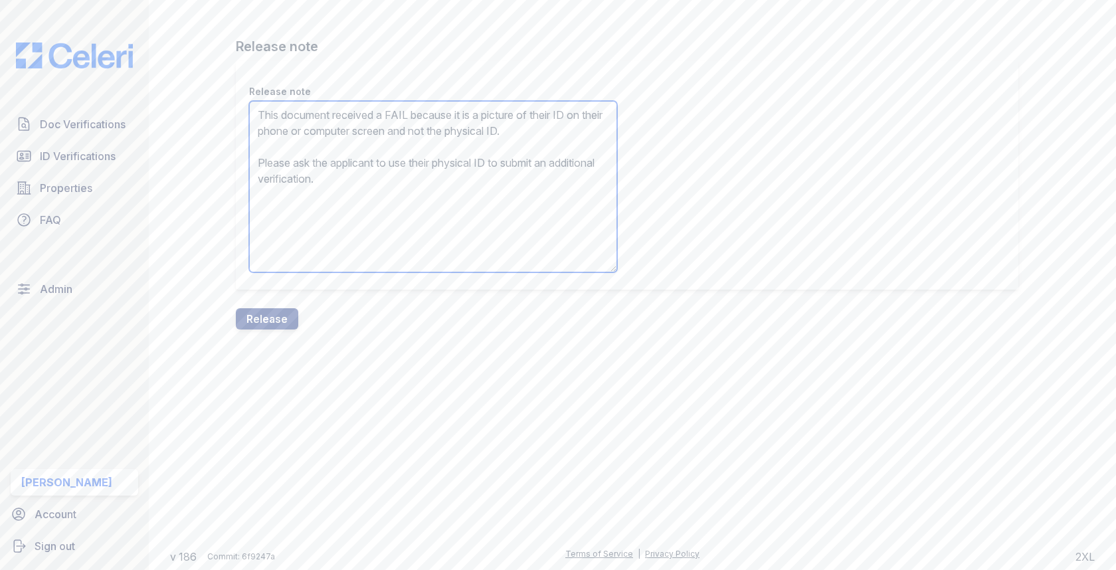
type textarea "This document received a FAIL because it is a picture of their ID on their phon…"
click at [264, 306] on div "Release note This document received a FAIL because it is a picture of their ID …" at bounding box center [632, 184] width 793 height 247
click at [273, 317] on button "Release" at bounding box center [267, 318] width 62 height 21
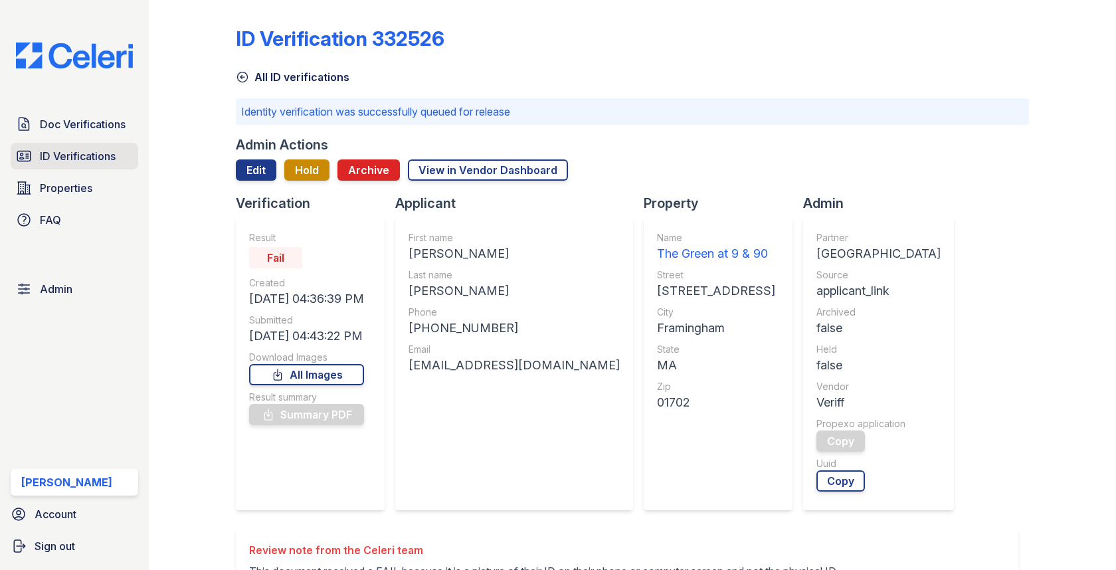
click at [88, 152] on span "ID Verifications" at bounding box center [78, 156] width 76 height 16
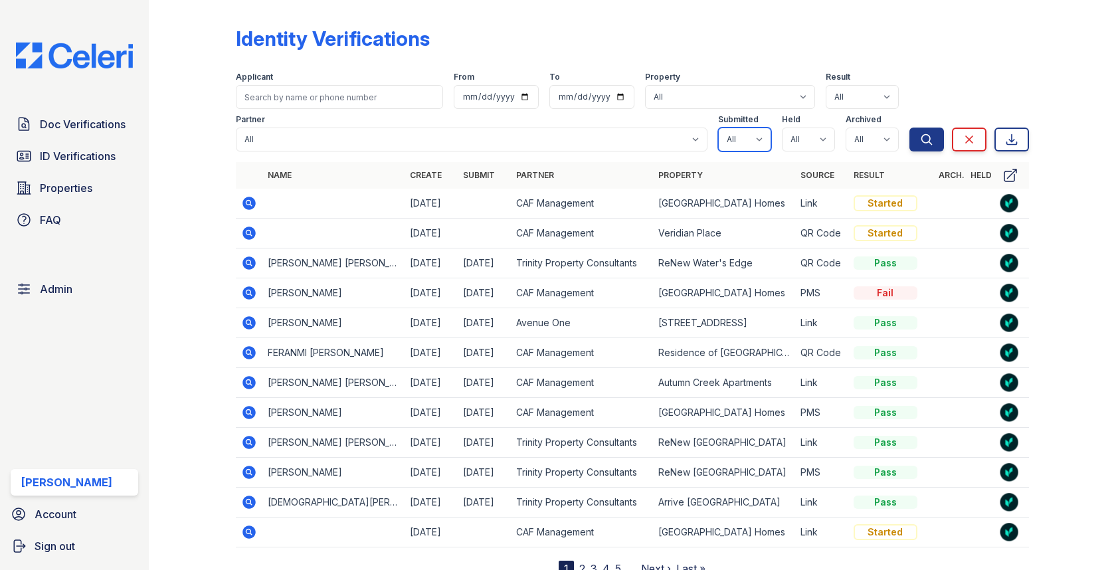
click at [758, 142] on select "All true false" at bounding box center [744, 140] width 53 height 24
select select "true"
click at [795, 144] on select "All true false" at bounding box center [808, 140] width 53 height 24
select select "true"
click at [861, 138] on select "All true false" at bounding box center [872, 140] width 53 height 24
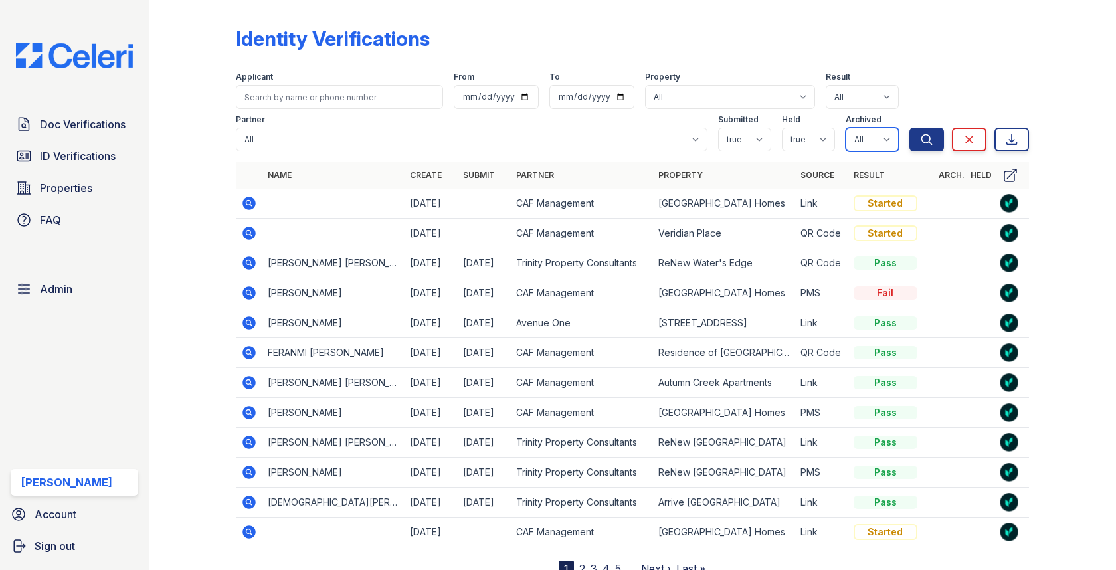
select select "false"
click at [915, 149] on button "Search" at bounding box center [927, 140] width 35 height 24
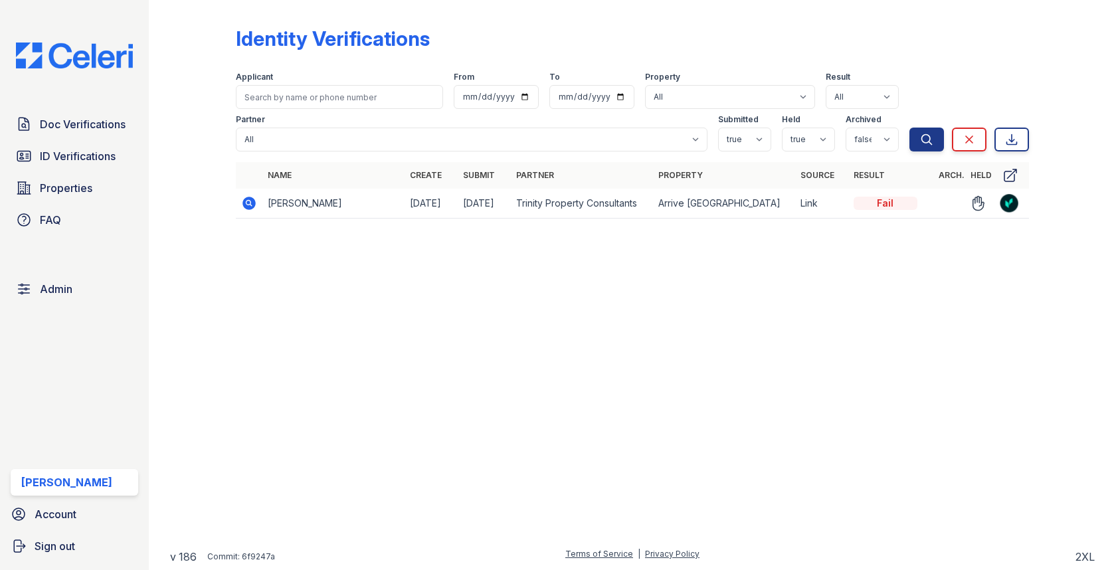
click at [250, 199] on icon at bounding box center [249, 203] width 13 height 13
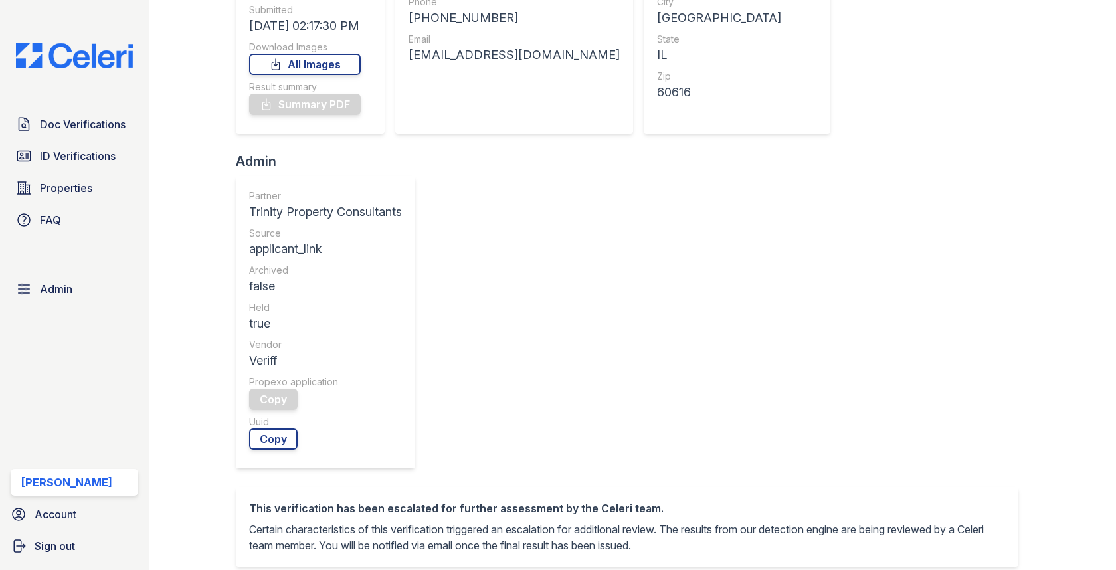
scroll to position [407, 0]
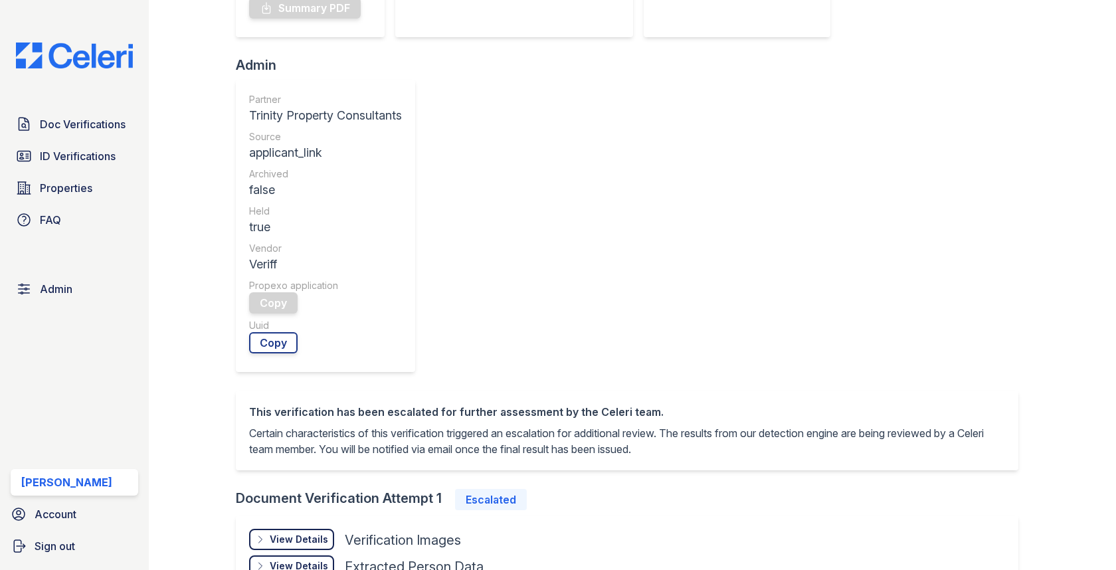
click at [302, 533] on div "View Details" at bounding box center [299, 539] width 58 height 13
click at [374, 569] on link "Open" at bounding box center [379, 579] width 70 height 21
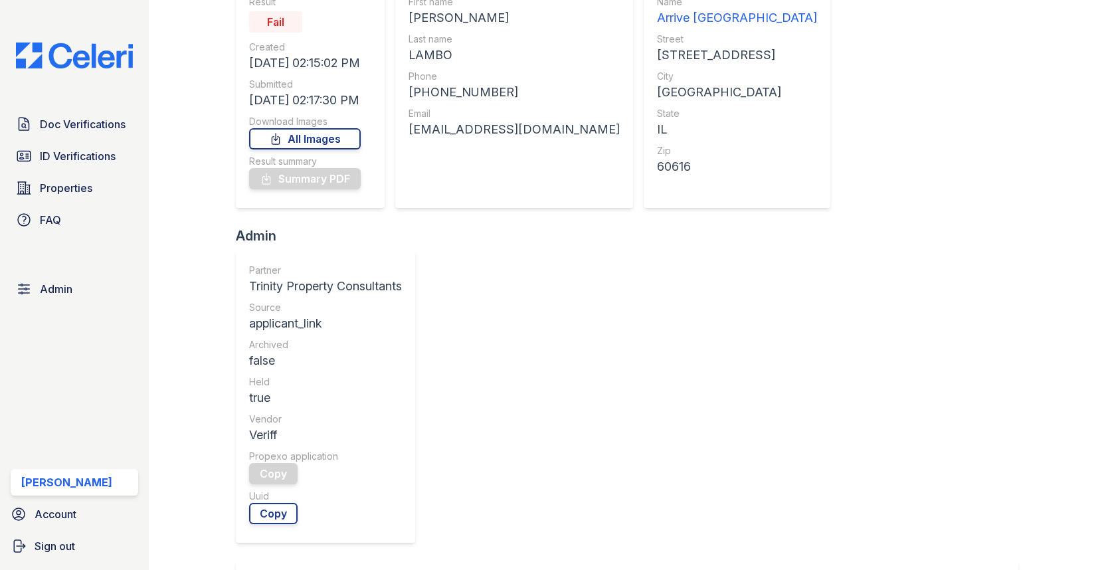
scroll to position [0, 0]
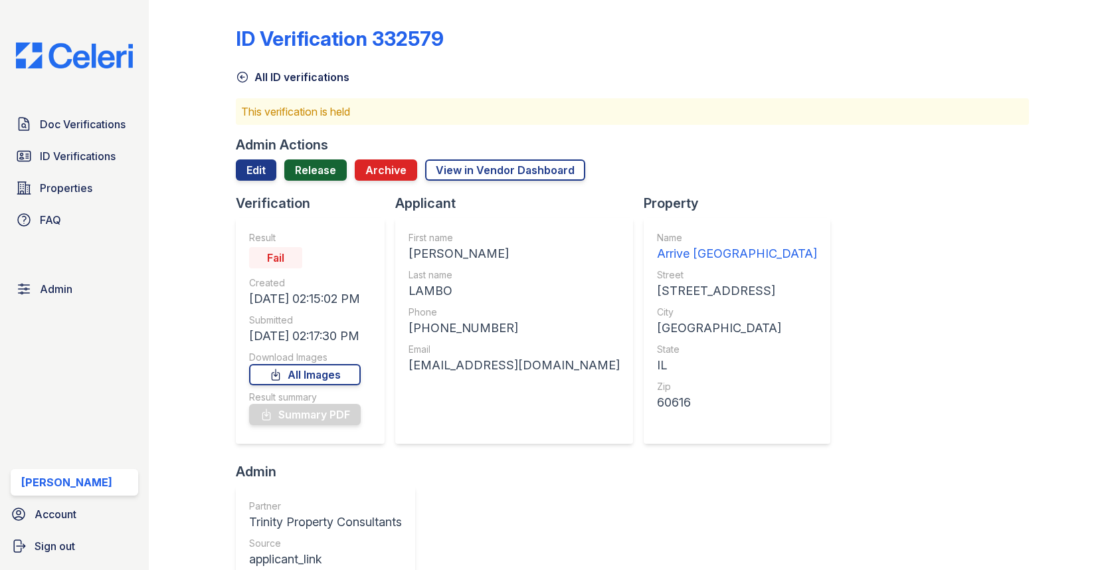
click at [322, 169] on link "Release" at bounding box center [315, 169] width 62 height 21
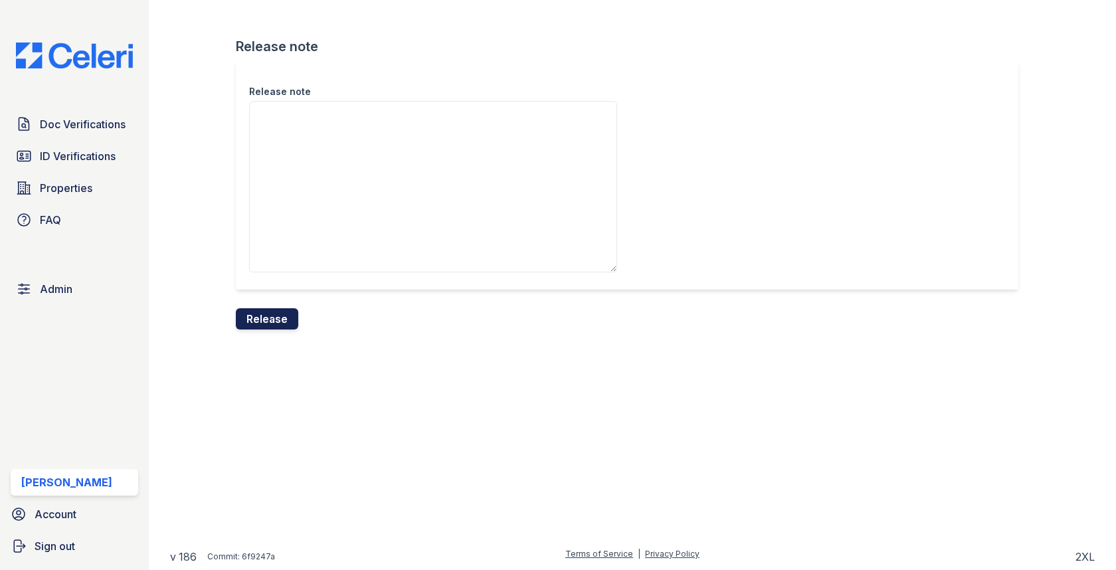
click at [272, 314] on button "Release" at bounding box center [267, 318] width 62 height 21
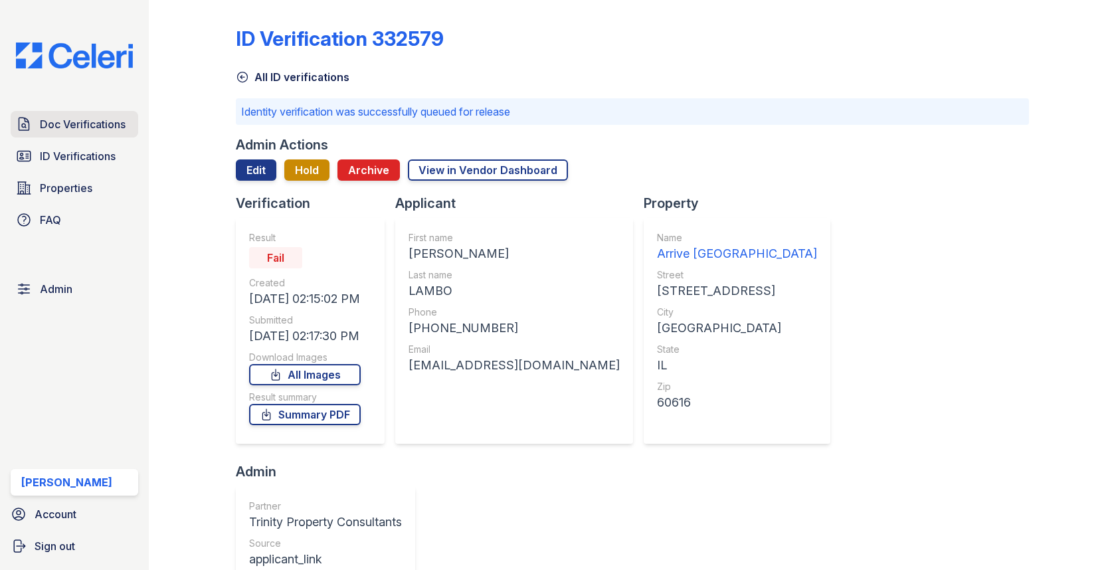
click at [113, 132] on span "Doc Verifications" at bounding box center [83, 124] width 86 height 16
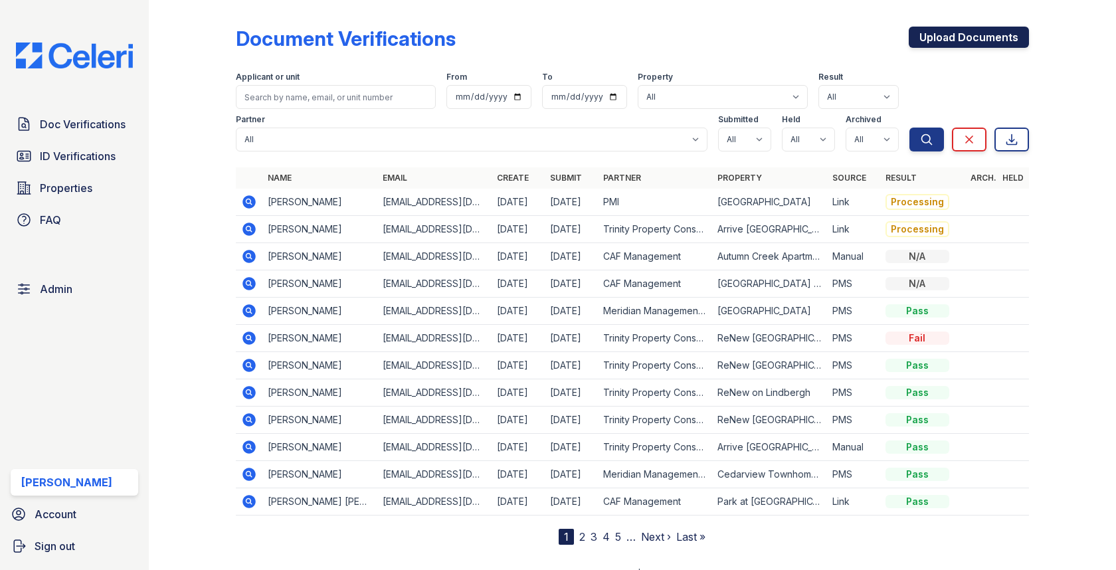
click at [971, 43] on link "Upload Documents" at bounding box center [969, 37] width 120 height 21
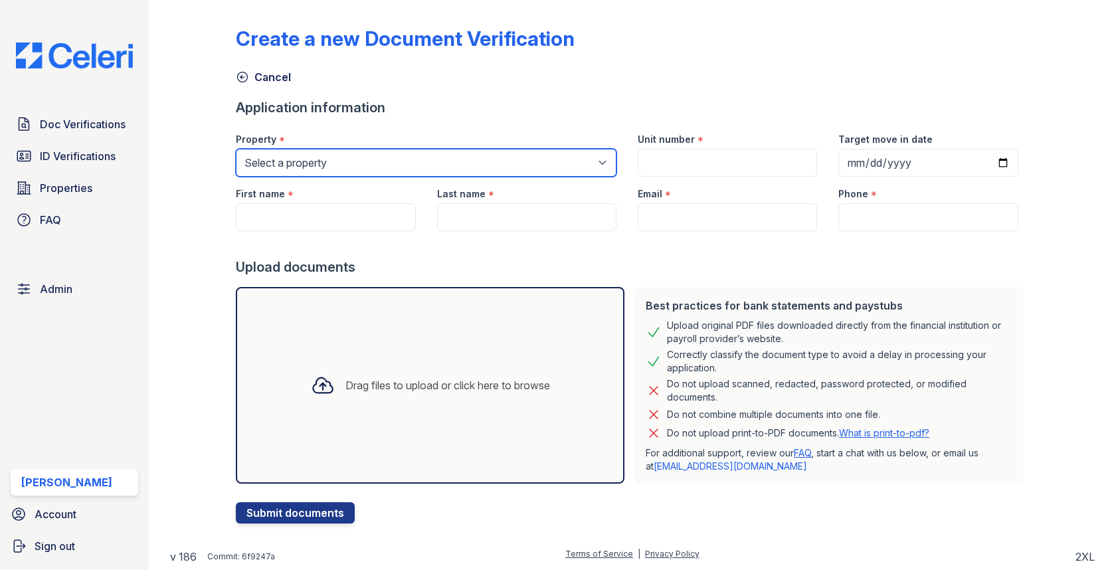
click at [296, 175] on select "Select a property 0000 Kinney Avenue 09 Cape Coral 10006 North Glowing Forge Co…" at bounding box center [426, 163] width 381 height 28
click at [312, 159] on select "Select a property 0000 Kinney Avenue 09 Cape Coral 10006 North Glowing Forge Co…" at bounding box center [426, 163] width 381 height 28
click at [300, 151] on select "Select a property 0000 Kinney Avenue 09 Cape Coral 10006 North Glowing Forge Co…" at bounding box center [426, 163] width 381 height 28
select select "2082"
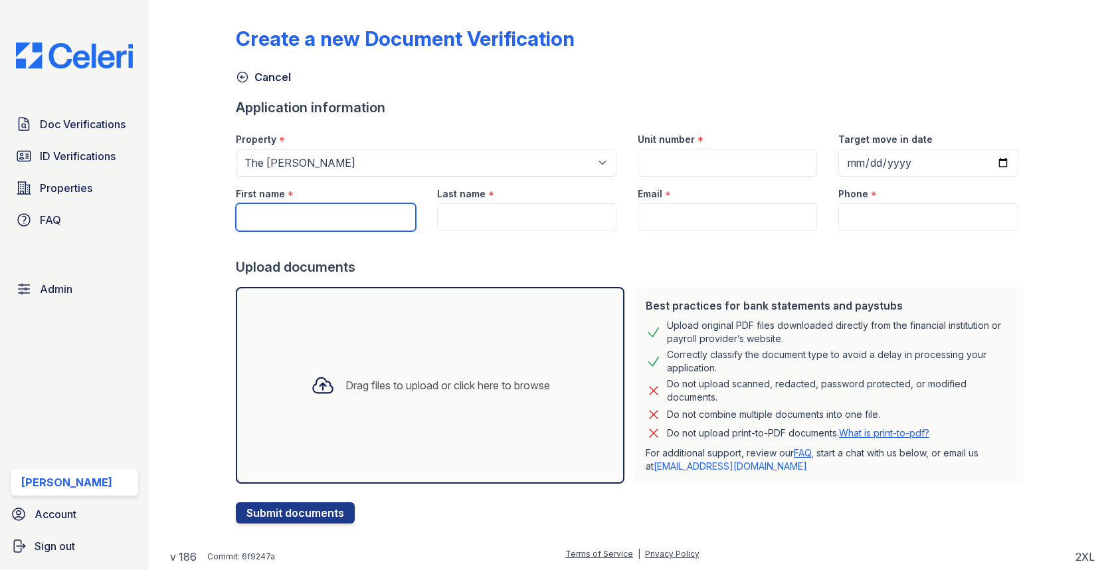
click at [296, 209] on input "First name" at bounding box center [325, 217] width 179 height 28
paste input "felicia simmons"
click at [300, 216] on input "felicia simmons" at bounding box center [325, 217] width 179 height 28
type input "felicia"
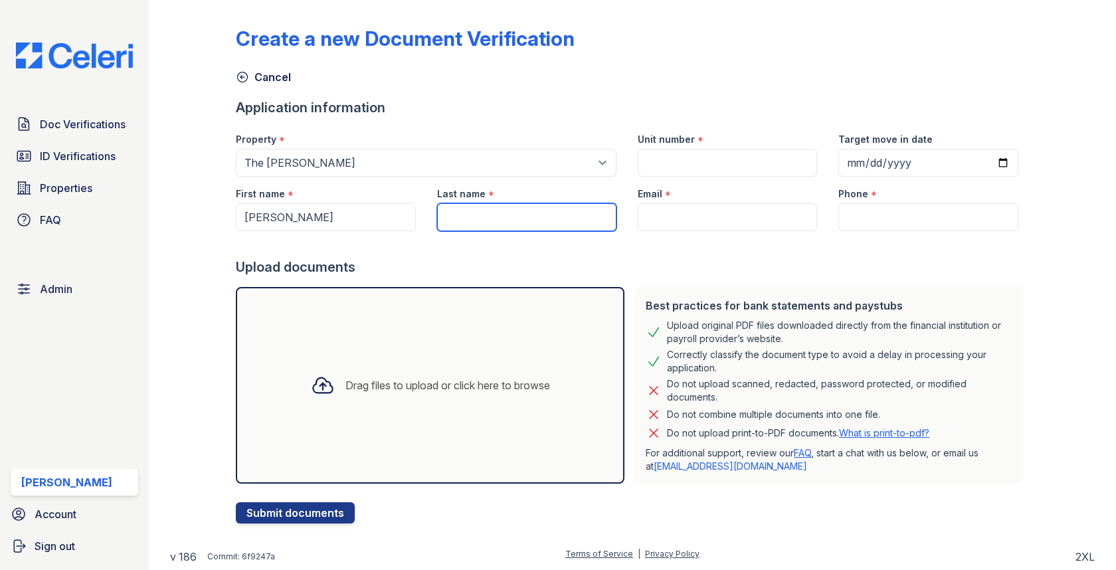
paste input "simmons"
type input "simmons"
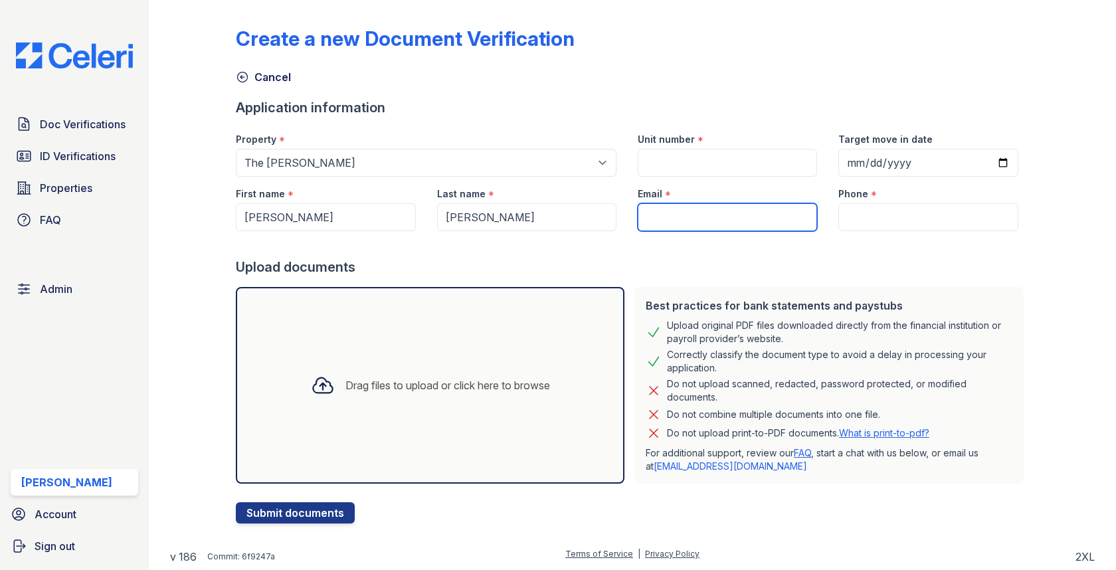
click at [666, 221] on input "Email" at bounding box center [727, 217] width 179 height 28
paste input "simmonsfelicia504@gmail.com"
type input "simmonsfelicia504@gmail.com"
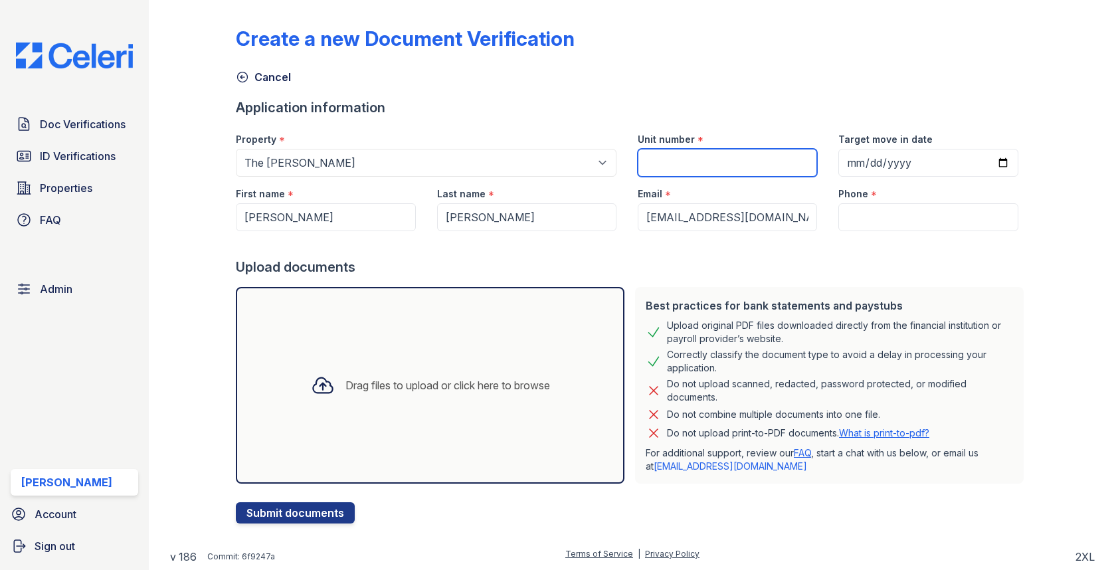
click at [683, 167] on input "Unit number" at bounding box center [727, 163] width 179 height 28
type input "1"
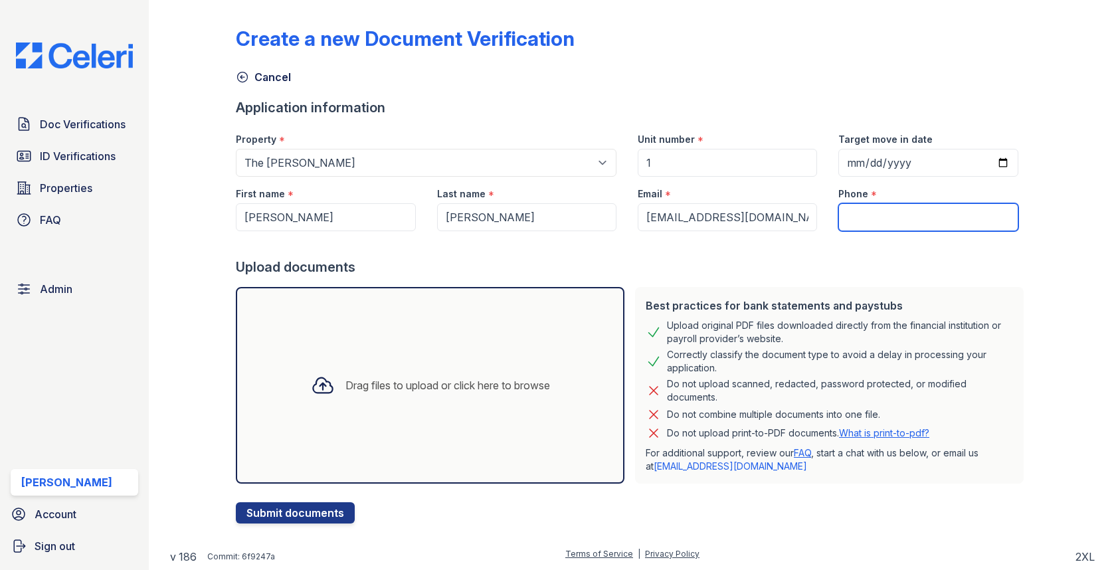
click at [862, 231] on div at bounding box center [632, 244] width 793 height 27
click at [860, 219] on input "Phone" at bounding box center [927, 217] width 179 height 28
type input "3054444444"
click at [500, 387] on div "Drag files to upload or click here to browse" at bounding box center [447, 385] width 205 height 16
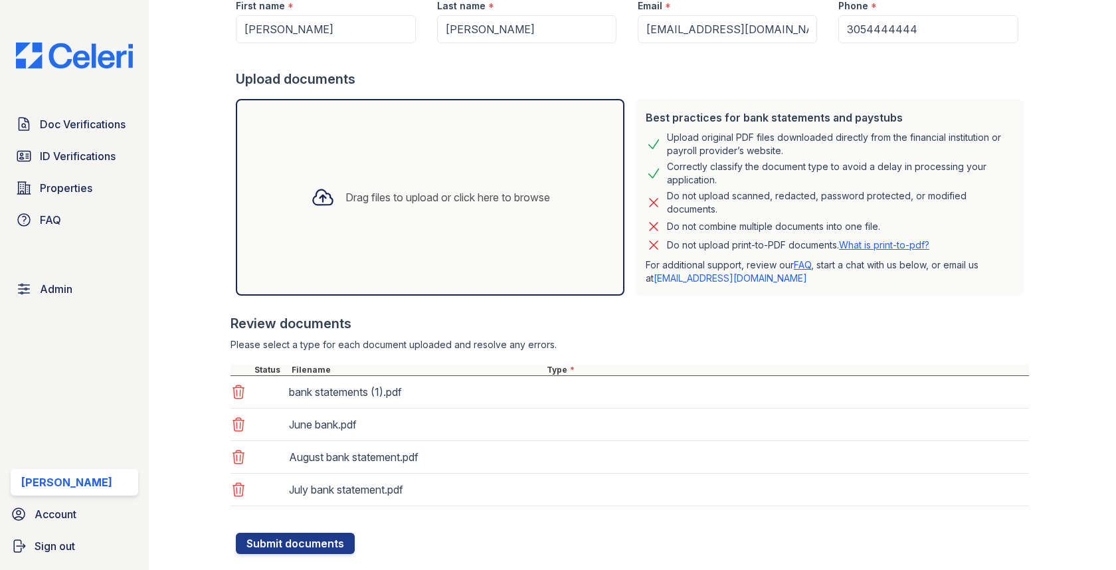
scroll to position [214, 0]
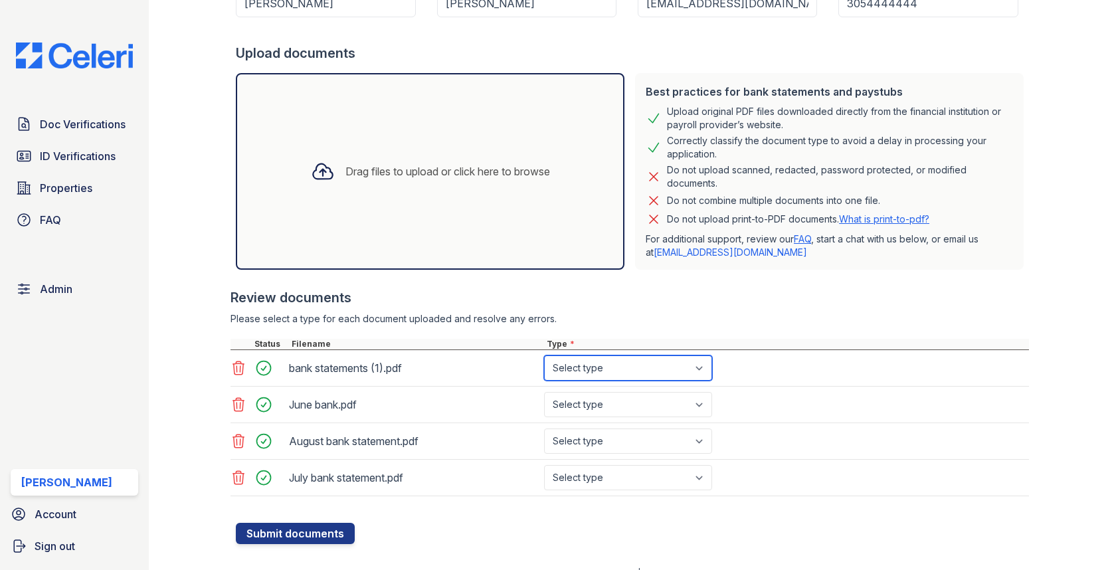
click at [581, 367] on select "Select type Paystub Bank Statement Offer Letter Tax Documents Benefit Award Let…" at bounding box center [628, 367] width 168 height 25
select select "bank_statement"
click at [592, 404] on select "Select type Paystub Bank Statement Offer Letter Tax Documents Benefit Award Let…" at bounding box center [628, 404] width 168 height 25
select select "bank_statement"
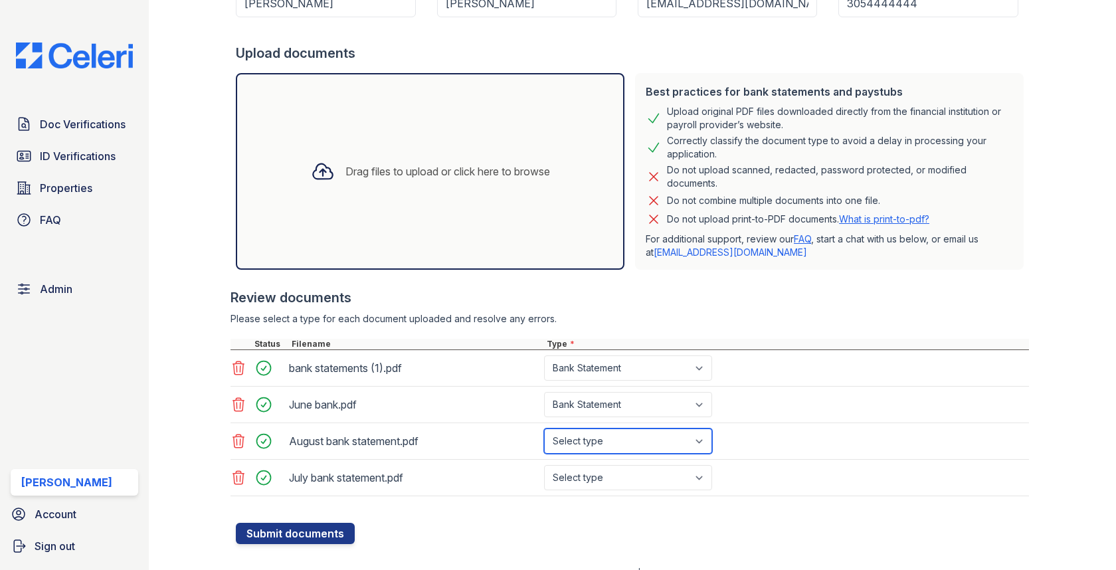
click at [601, 434] on select "Select type Paystub Bank Statement Offer Letter Tax Documents Benefit Award Let…" at bounding box center [628, 441] width 168 height 25
select select "bank_statement"
click at [608, 468] on select "Select type Paystub Bank Statement Offer Letter Tax Documents Benefit Award Let…" at bounding box center [628, 477] width 168 height 25
select select "bank_statement"
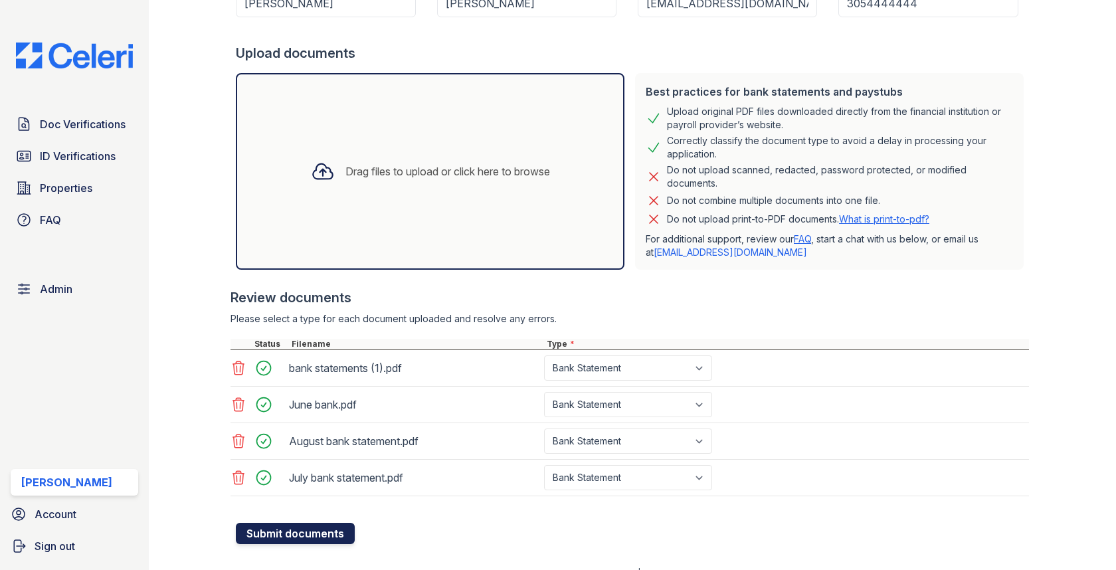
click at [312, 523] on button "Submit documents" at bounding box center [295, 533] width 119 height 21
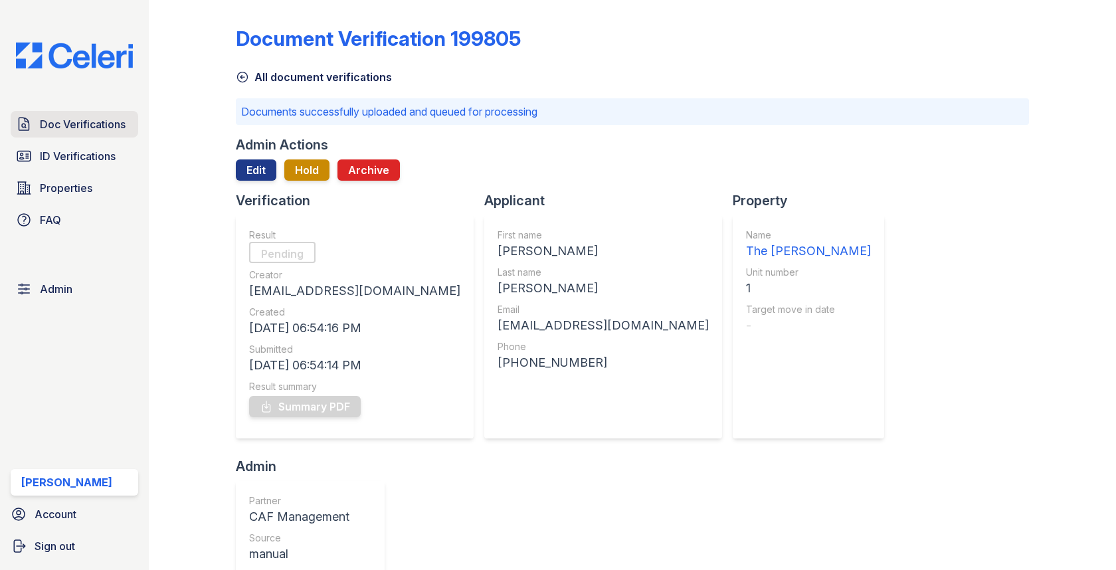
click at [128, 130] on link "Doc Verifications" at bounding box center [75, 124] width 128 height 27
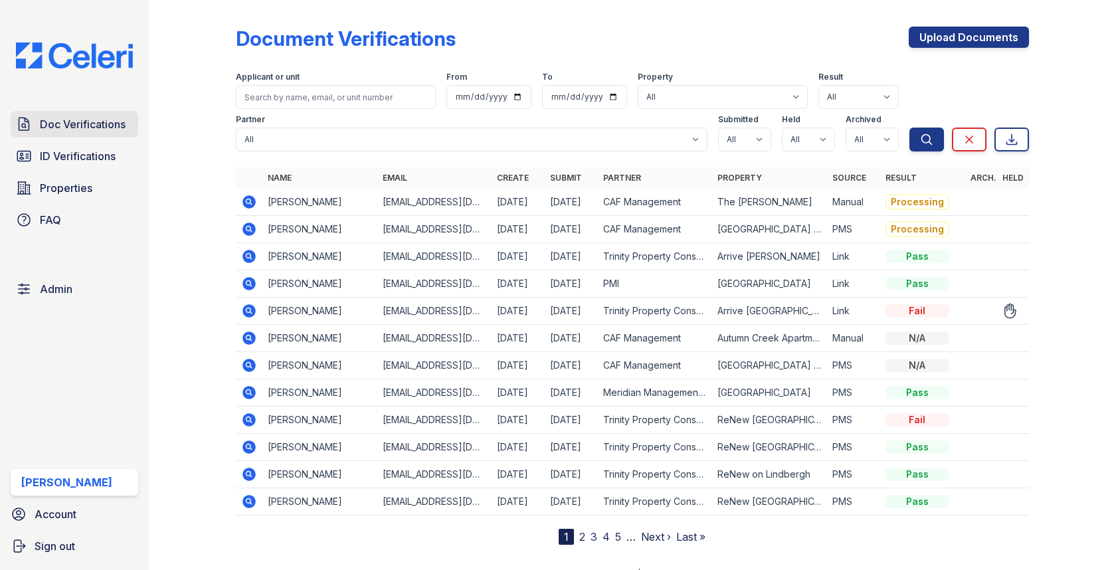
click at [108, 119] on span "Doc Verifications" at bounding box center [83, 124] width 86 height 16
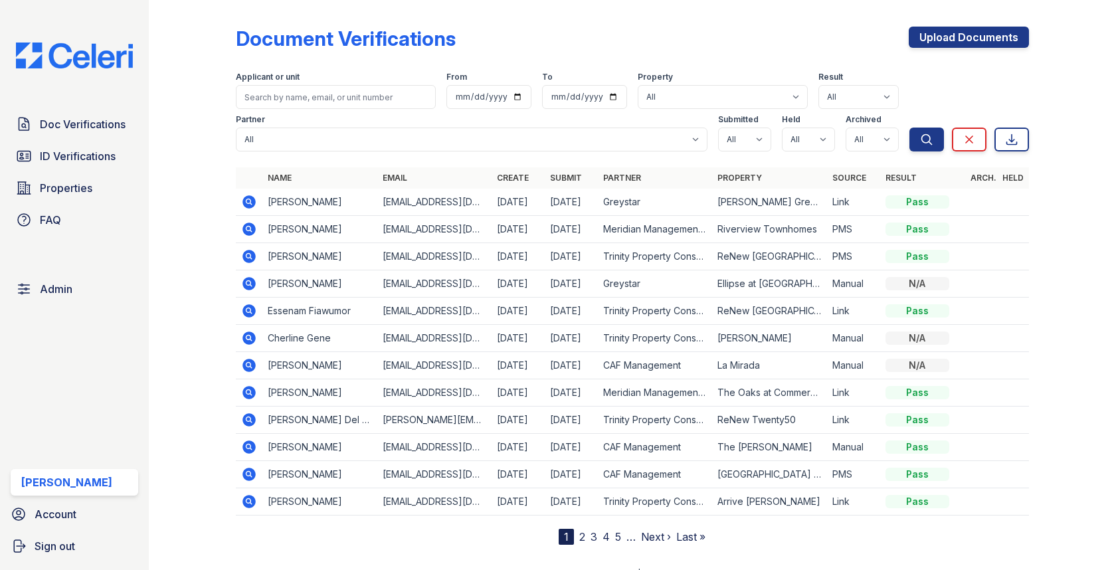
click at [242, 280] on icon at bounding box center [249, 284] width 16 height 16
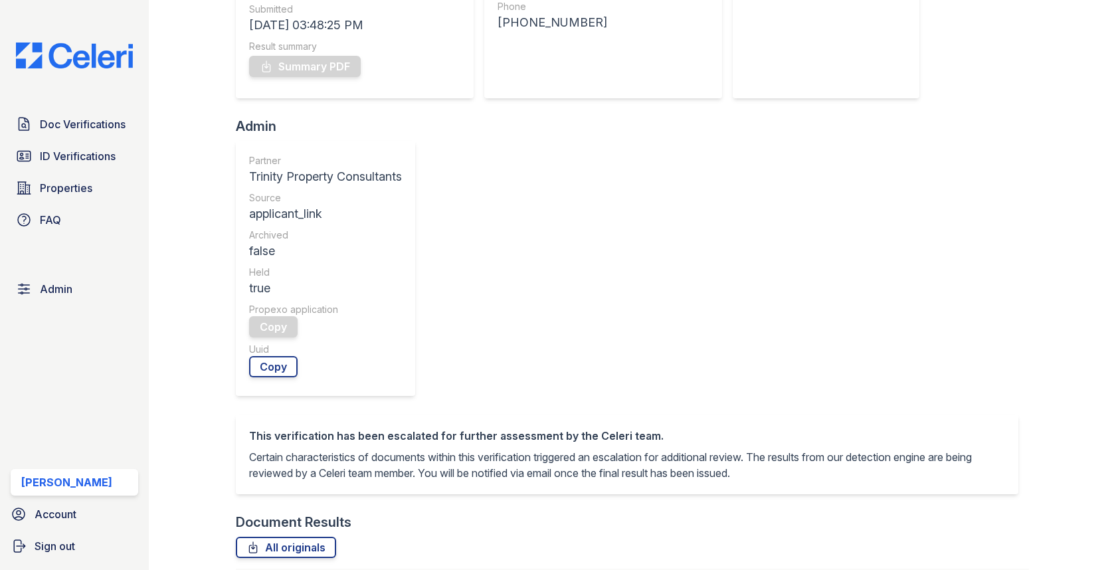
scroll to position [593, 0]
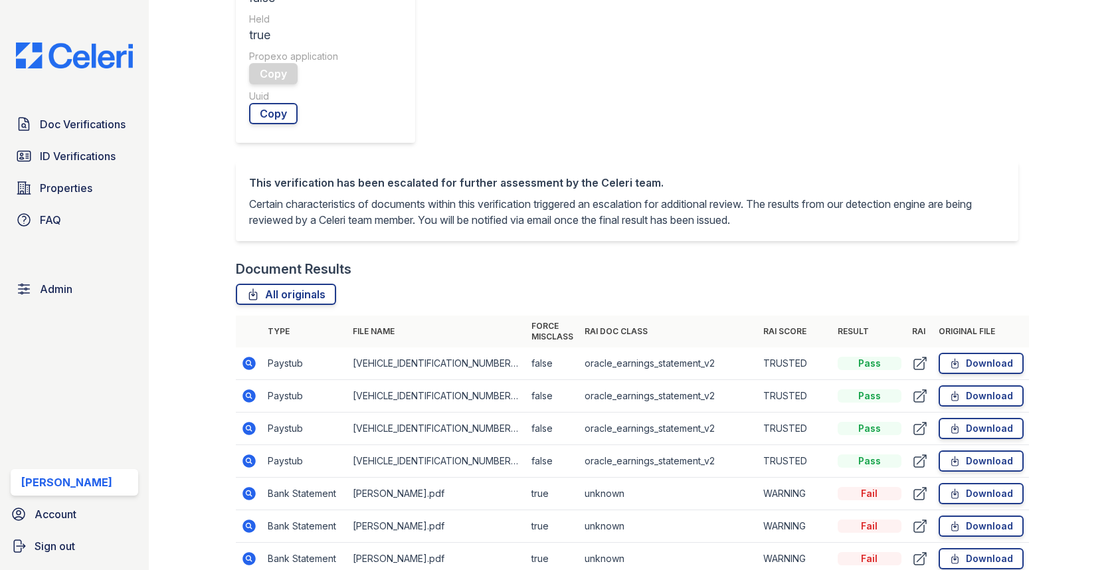
click at [248, 486] on icon at bounding box center [249, 494] width 16 height 16
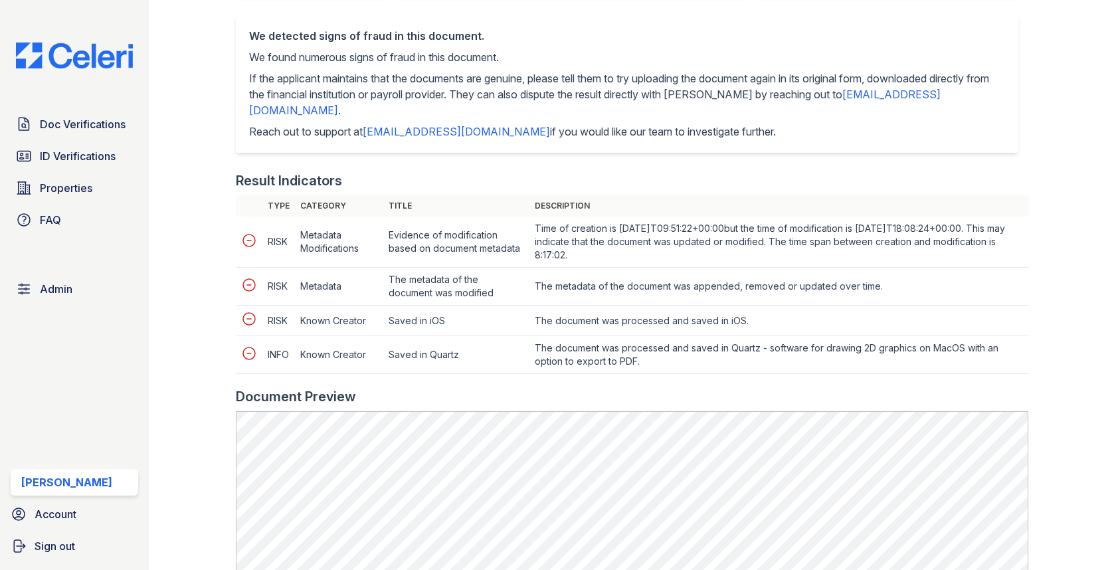
scroll to position [708, 0]
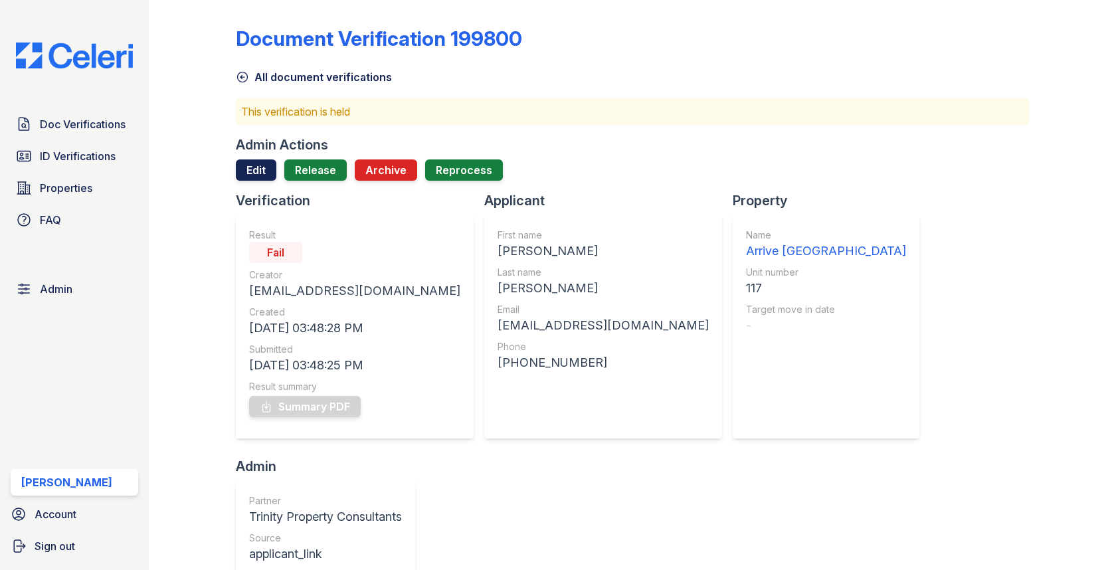
click at [269, 166] on link "Edit" at bounding box center [256, 169] width 41 height 21
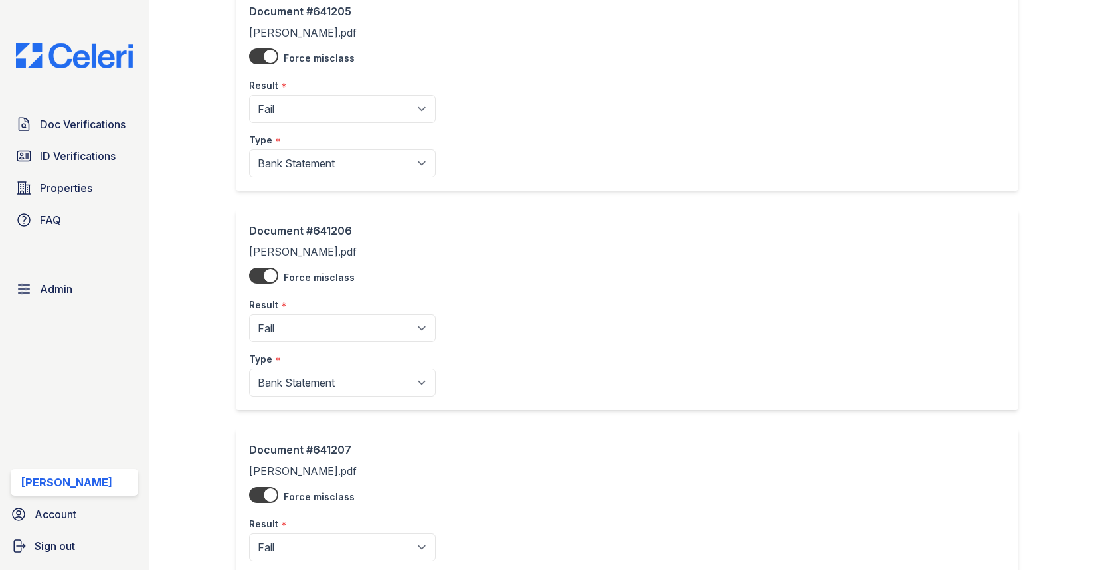
scroll to position [1121, 0]
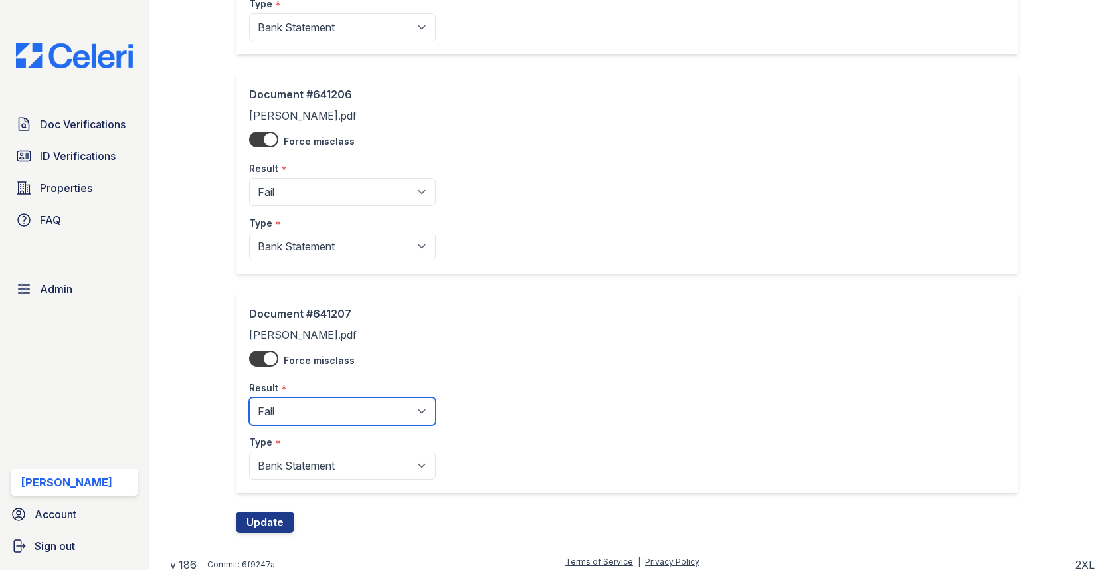
click at [345, 408] on select "Pending Sent Started Processing Pass Fail Caution Error N/A" at bounding box center [342, 411] width 187 height 28
select select "caution"
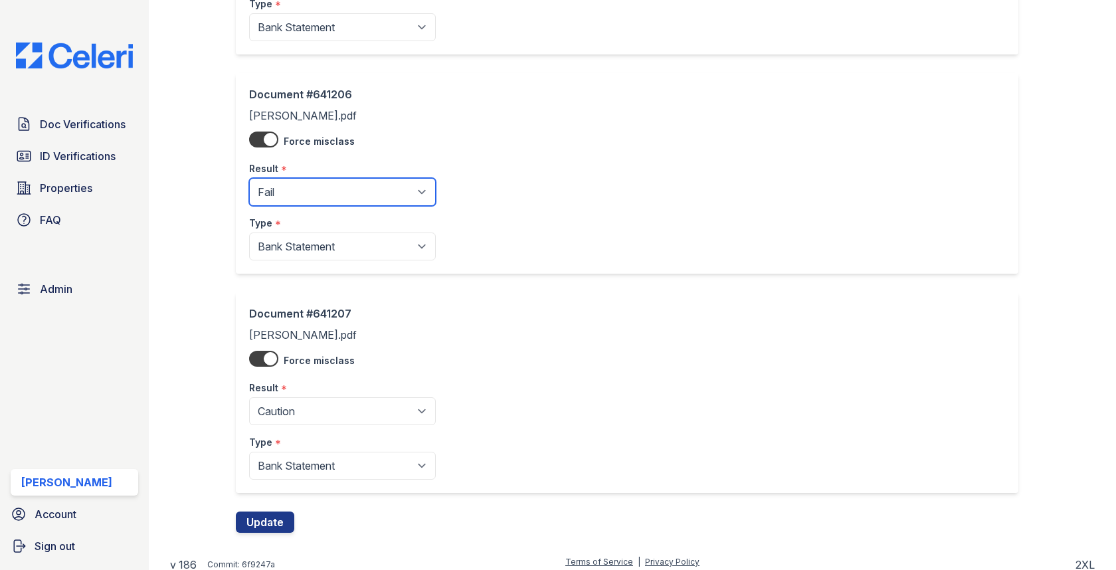
click at [341, 196] on select "Pending Sent Started Processing Pass Fail Caution Error N/A" at bounding box center [342, 192] width 187 height 28
select select "caution"
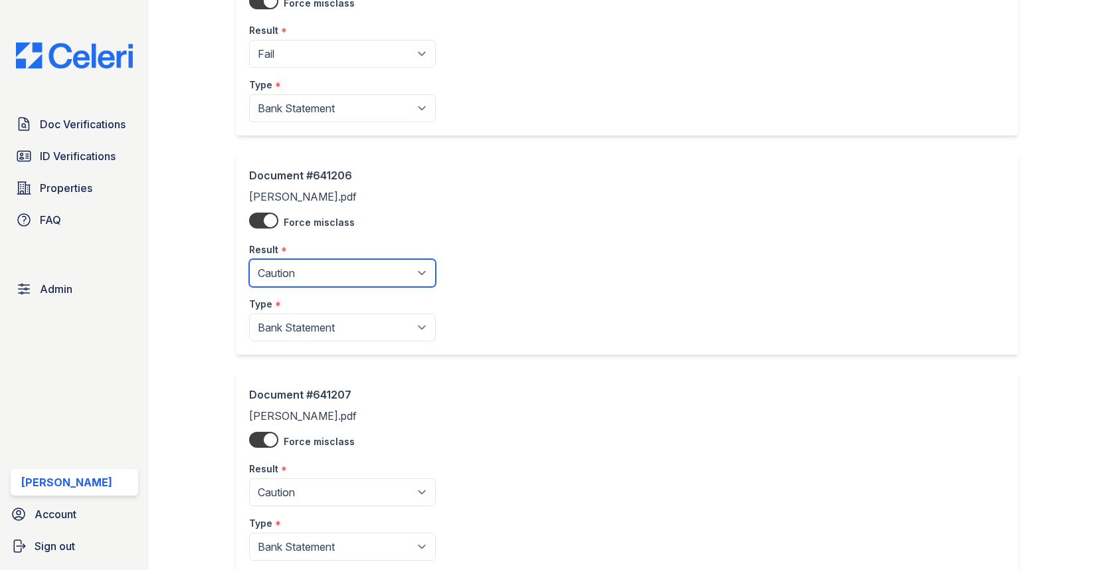
scroll to position [856, 0]
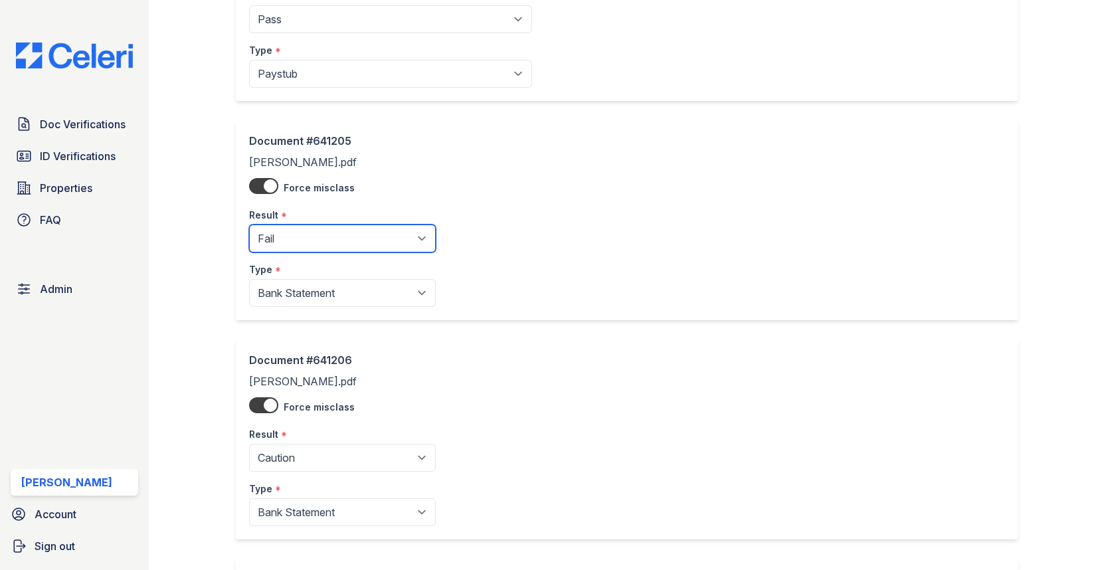
click at [349, 225] on select "Pending Sent Started Processing Pass Fail Caution Error N/A" at bounding box center [342, 239] width 187 height 28
select select "caution"
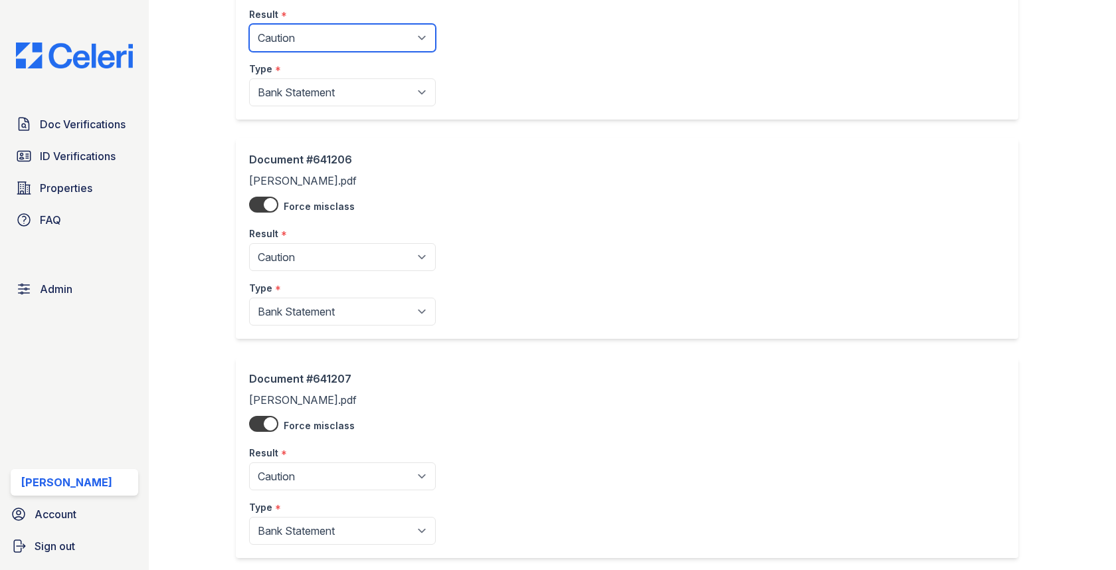
scroll to position [1121, 0]
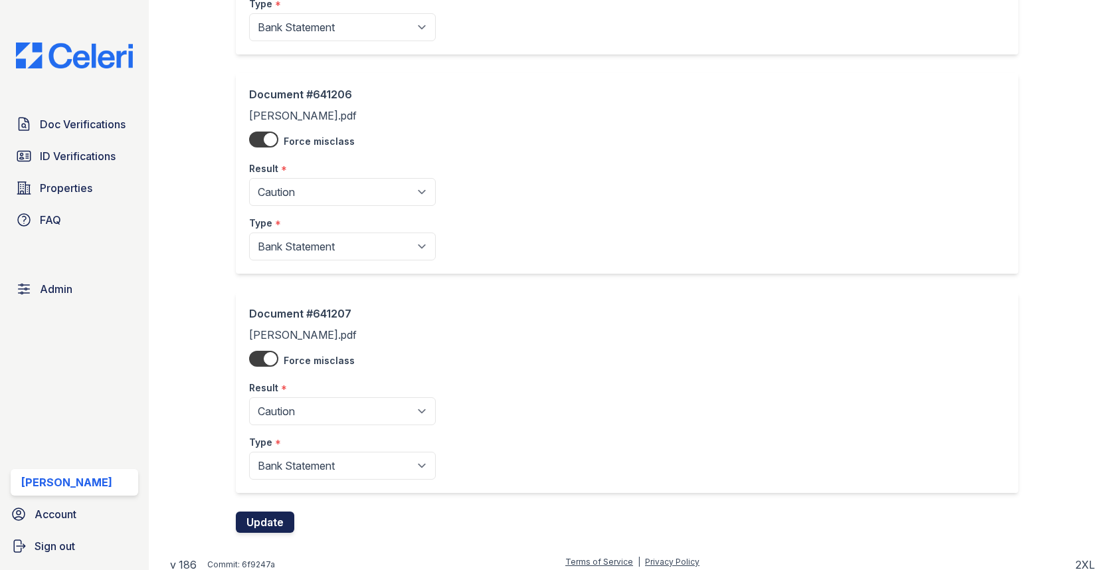
click at [269, 520] on button "Update" at bounding box center [265, 522] width 58 height 21
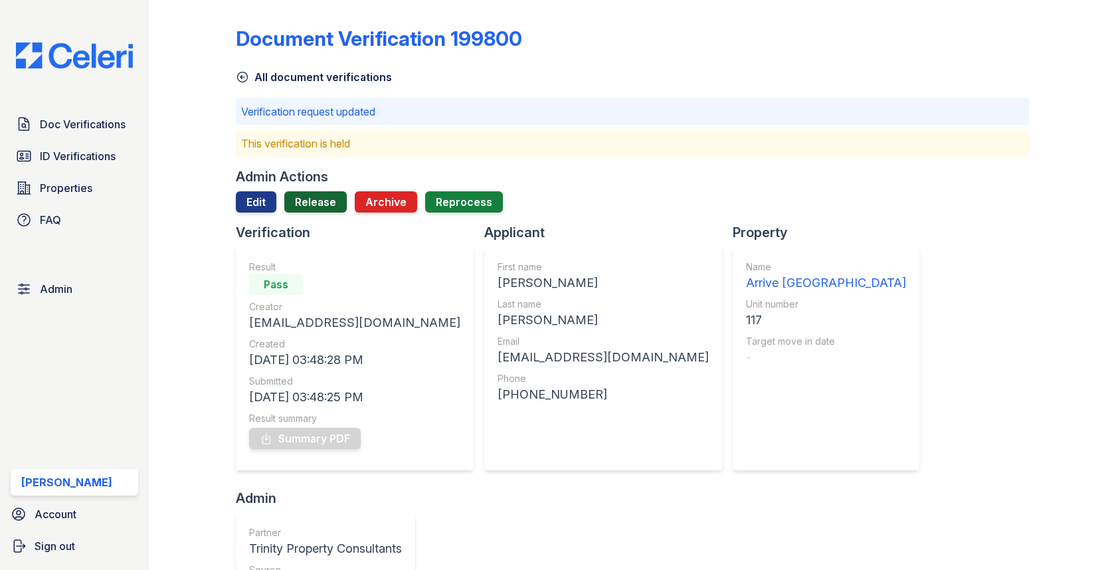
click at [326, 195] on link "Release" at bounding box center [315, 201] width 62 height 21
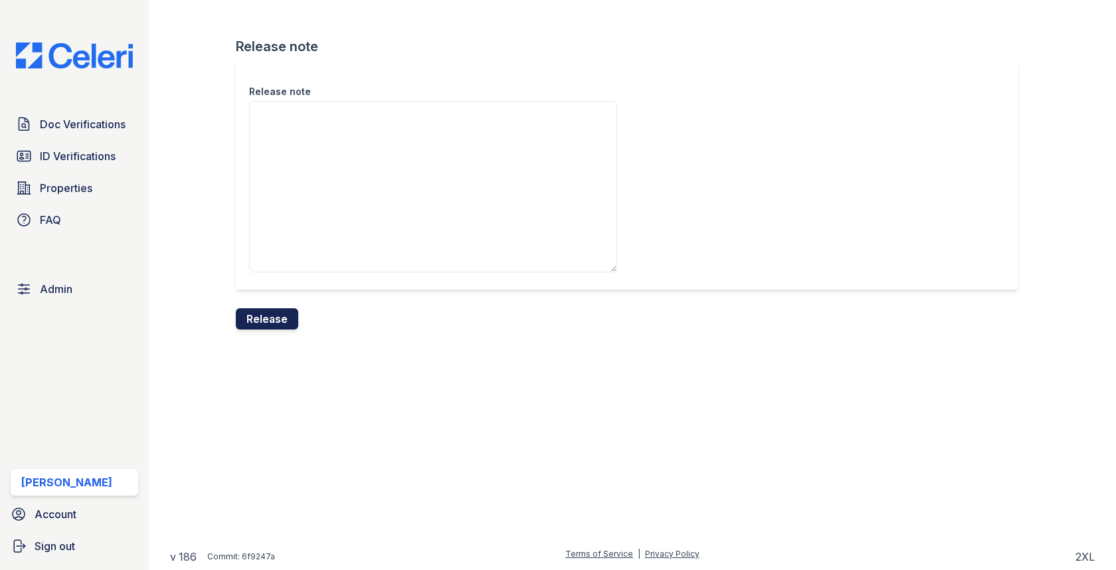
click at [255, 320] on button "Release" at bounding box center [267, 318] width 62 height 21
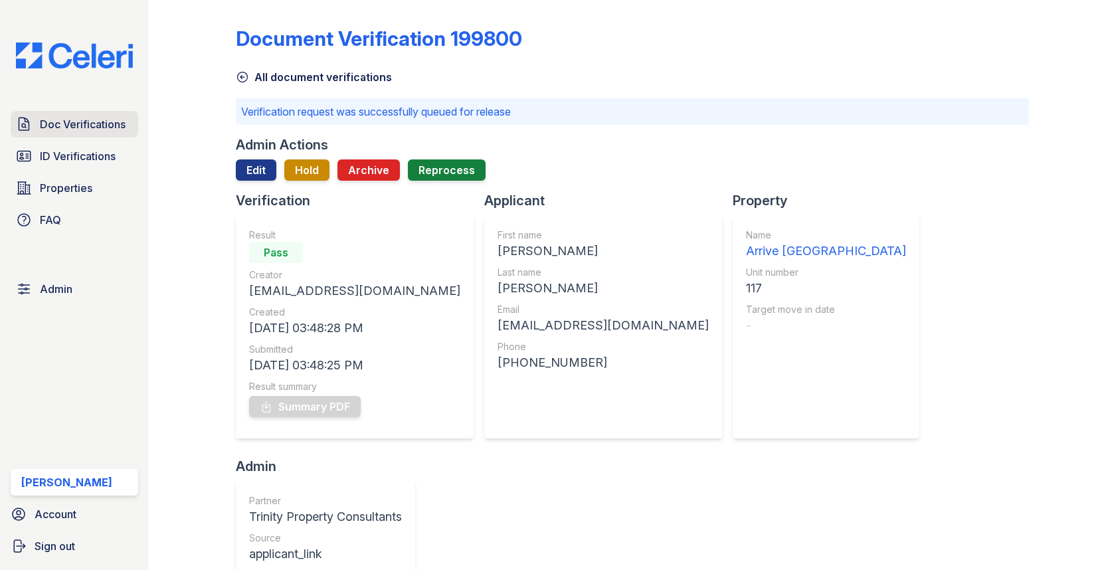
click at [122, 130] on span "Doc Verifications" at bounding box center [83, 124] width 86 height 16
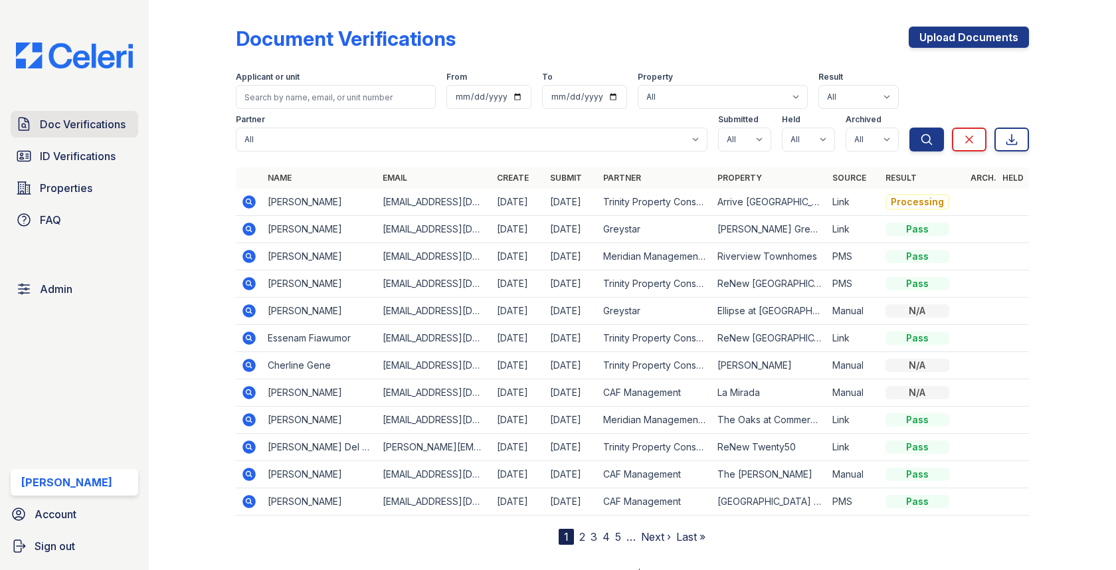
click at [109, 120] on span "Doc Verifications" at bounding box center [83, 124] width 86 height 16
click at [114, 130] on span "Doc Verifications" at bounding box center [83, 124] width 86 height 16
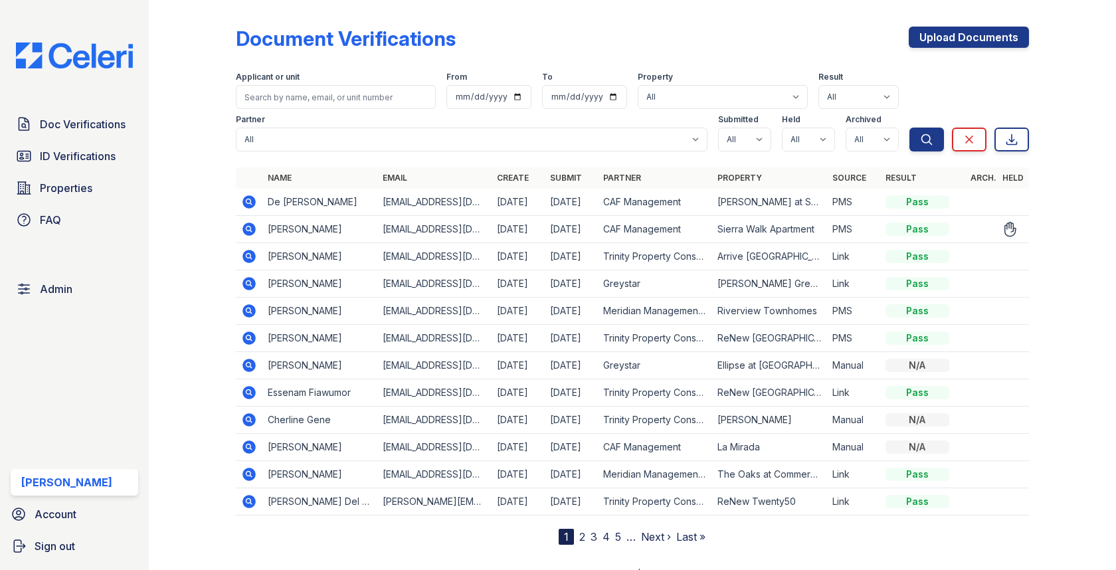
click at [258, 226] on td at bounding box center [249, 229] width 27 height 27
click at [246, 226] on icon at bounding box center [249, 229] width 16 height 16
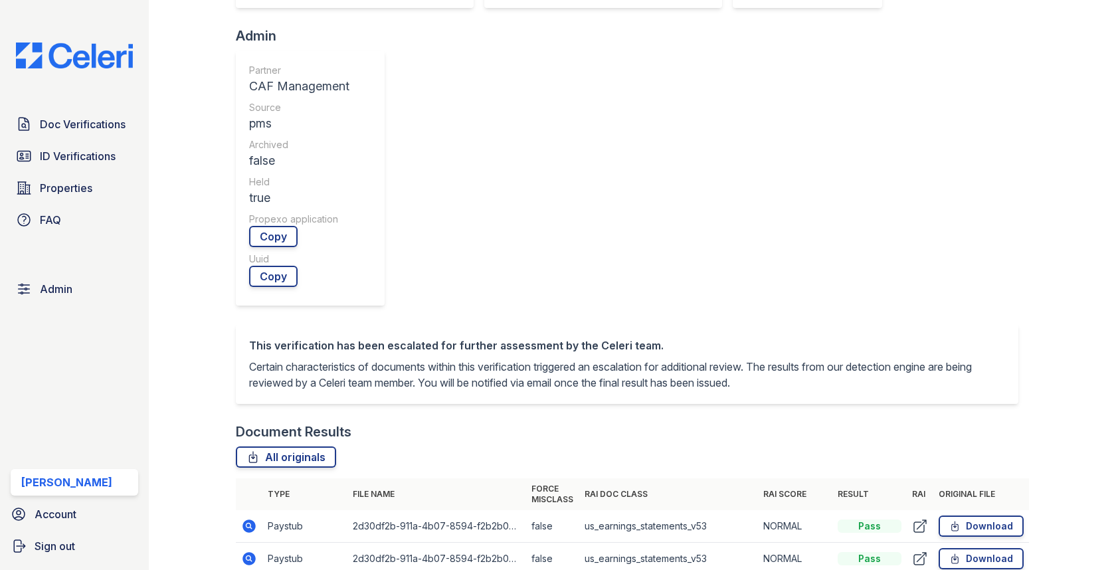
scroll to position [508, 0]
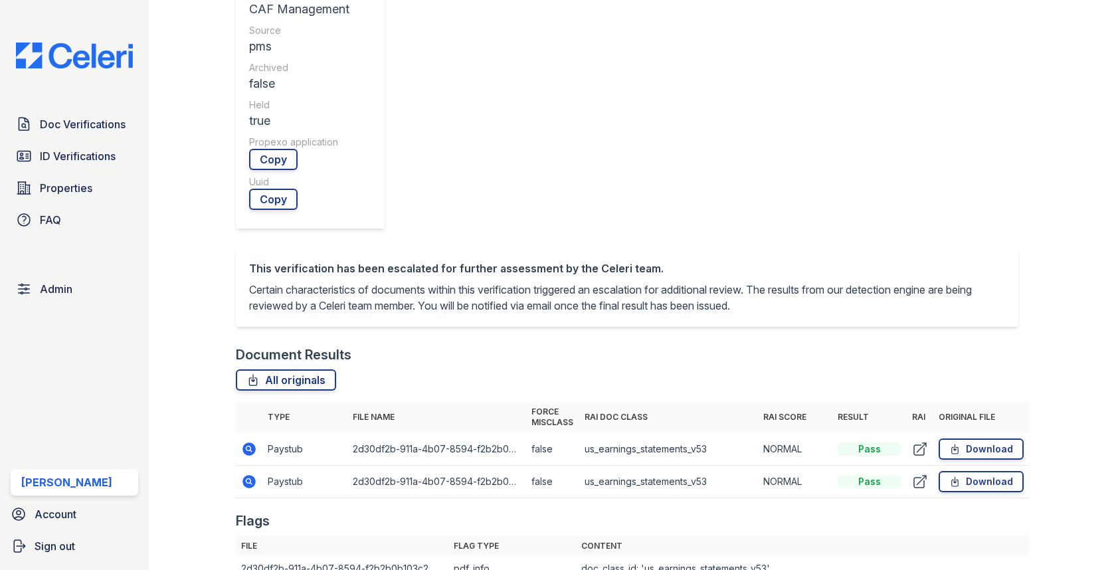
click at [247, 441] on icon at bounding box center [249, 449] width 16 height 16
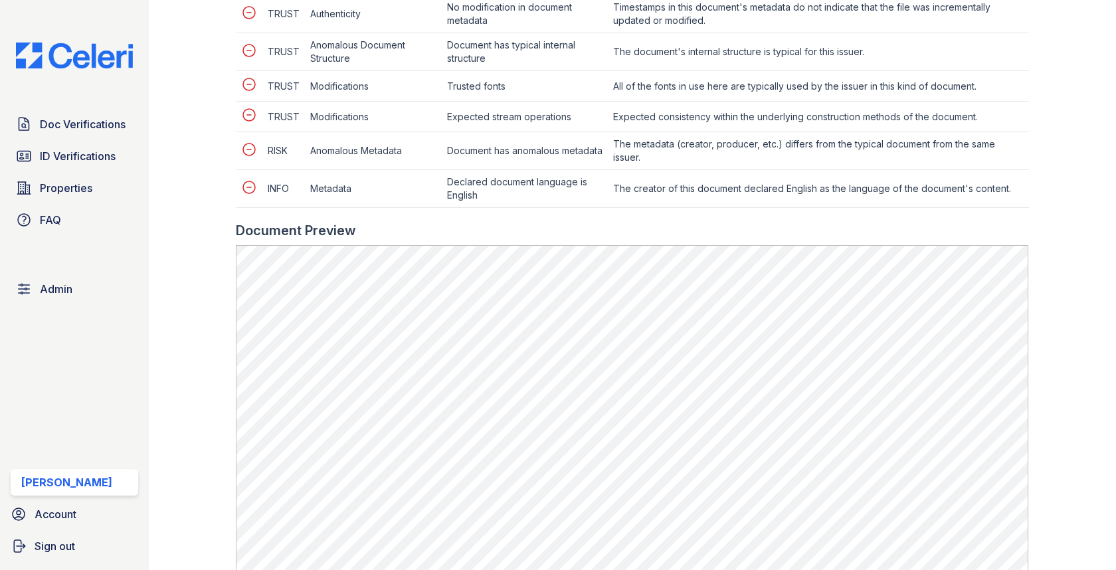
scroll to position [856, 0]
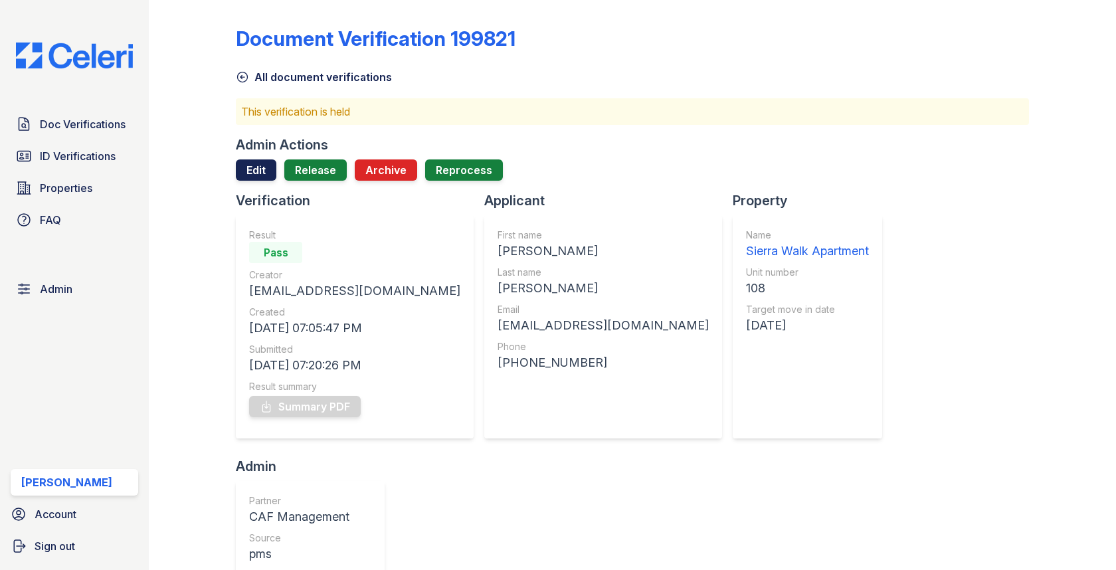
click at [272, 176] on link "Edit" at bounding box center [256, 169] width 41 height 21
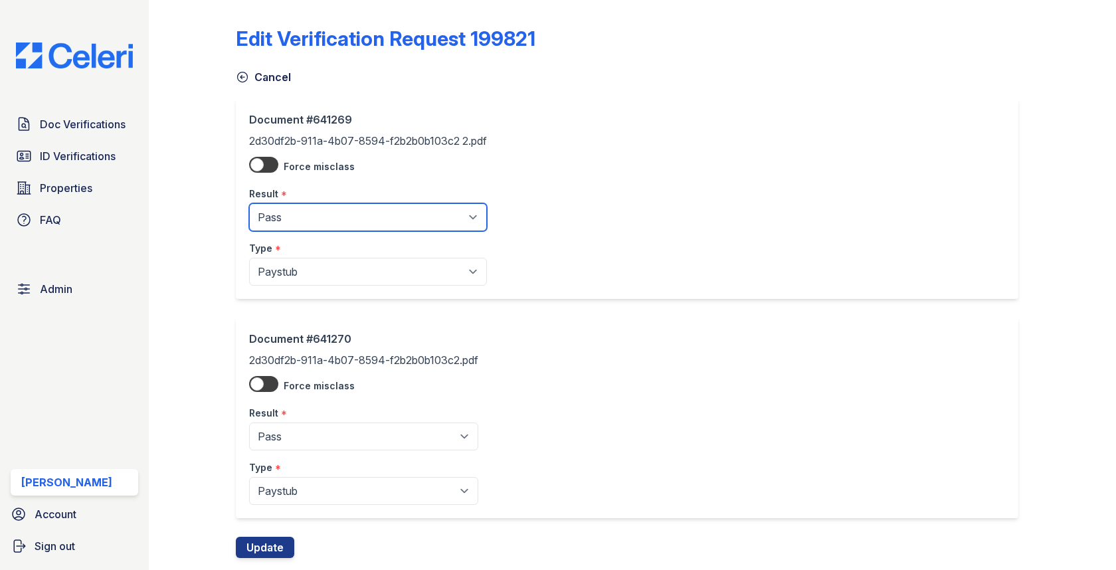
click at [276, 217] on select "Pending Sent Started Processing Pass Fail Caution Error N/A" at bounding box center [368, 217] width 238 height 28
select select "fail"
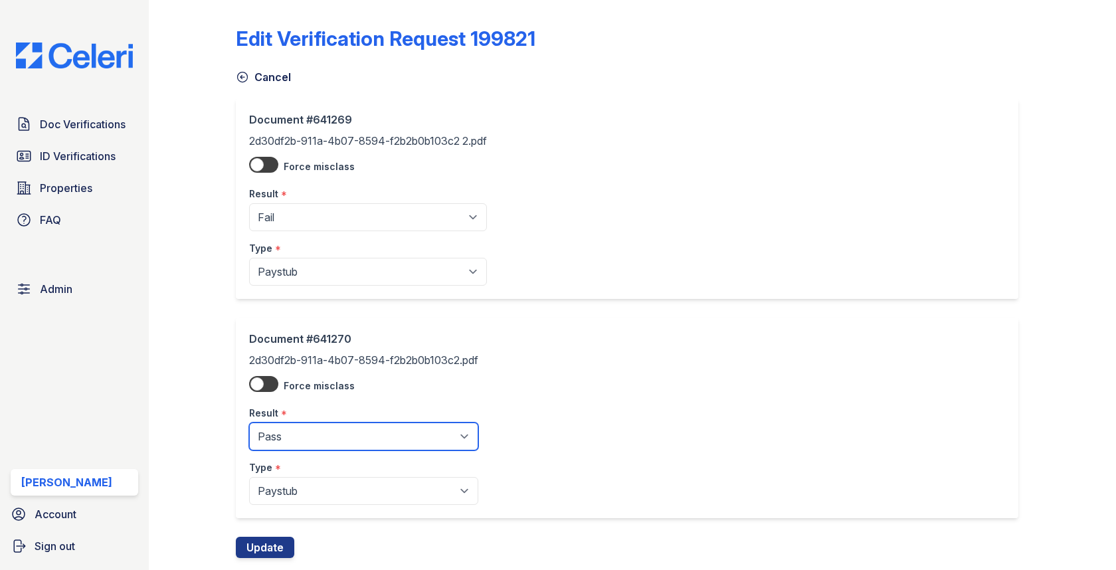
click at [322, 438] on select "Pending Sent Started Processing Pass Fail Caution Error N/A" at bounding box center [363, 437] width 229 height 28
select select "fail"
click at [263, 539] on button "Update" at bounding box center [265, 547] width 58 height 21
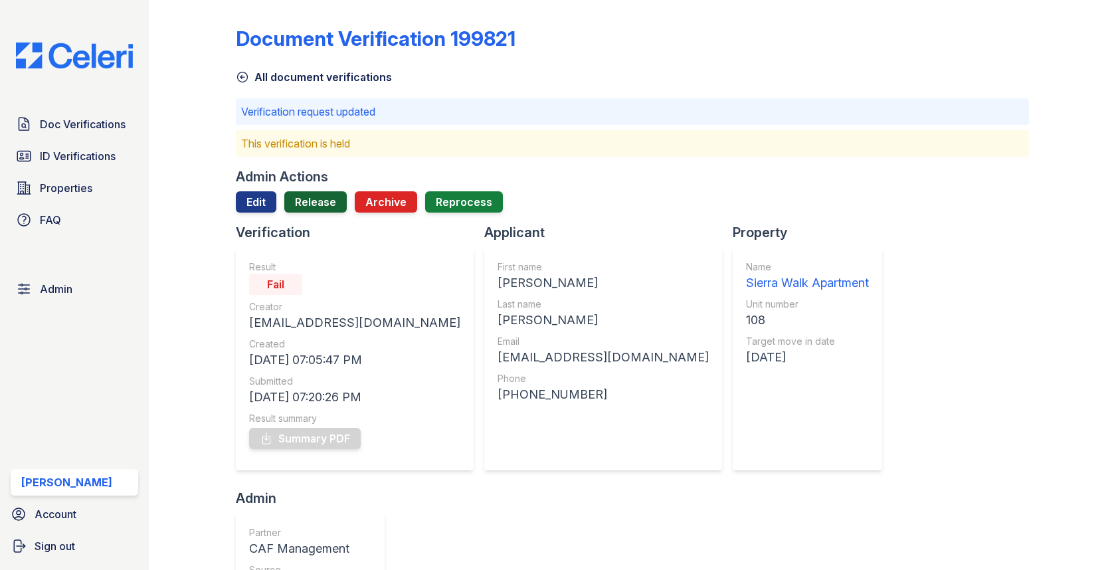
click at [297, 211] on link "Release" at bounding box center [315, 201] width 62 height 21
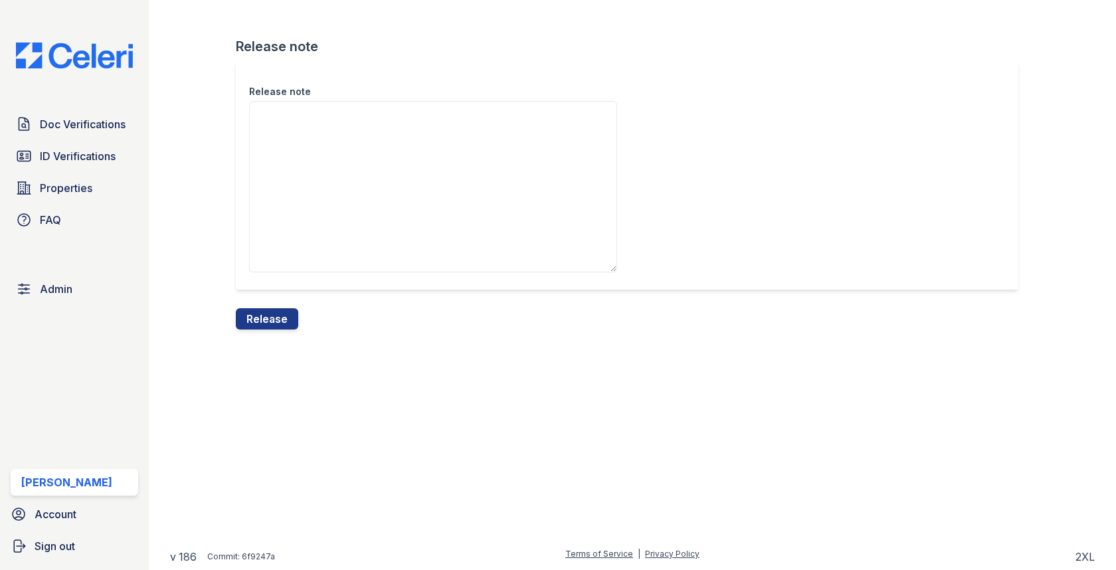
click at [310, 211] on textarea "Release note" at bounding box center [433, 186] width 368 height 171
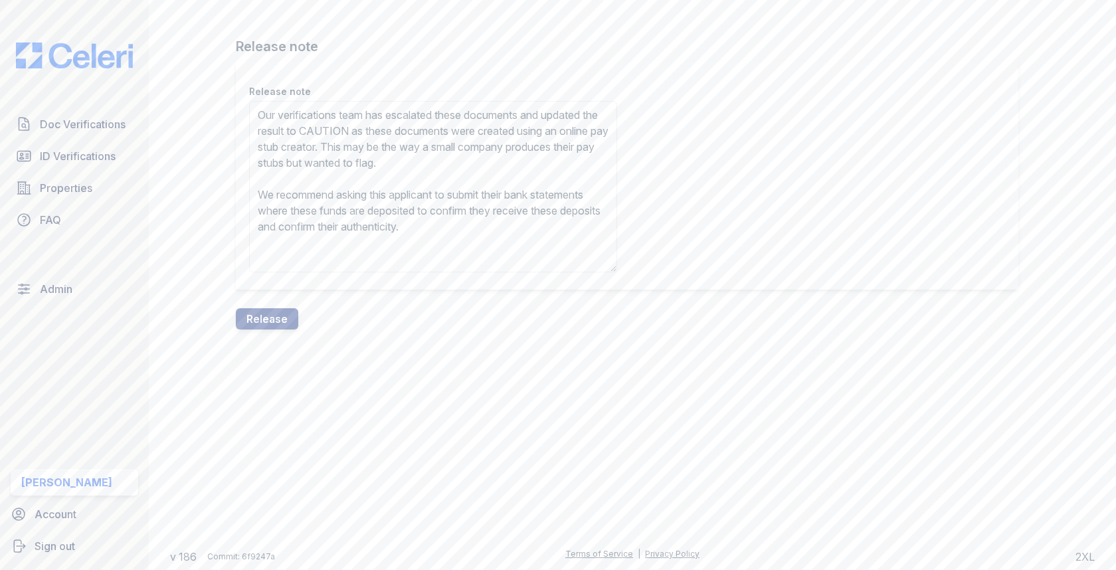
click at [387, 129] on textarea "Our verifications team has escalated these documents and updated the result to …" at bounding box center [433, 186] width 368 height 171
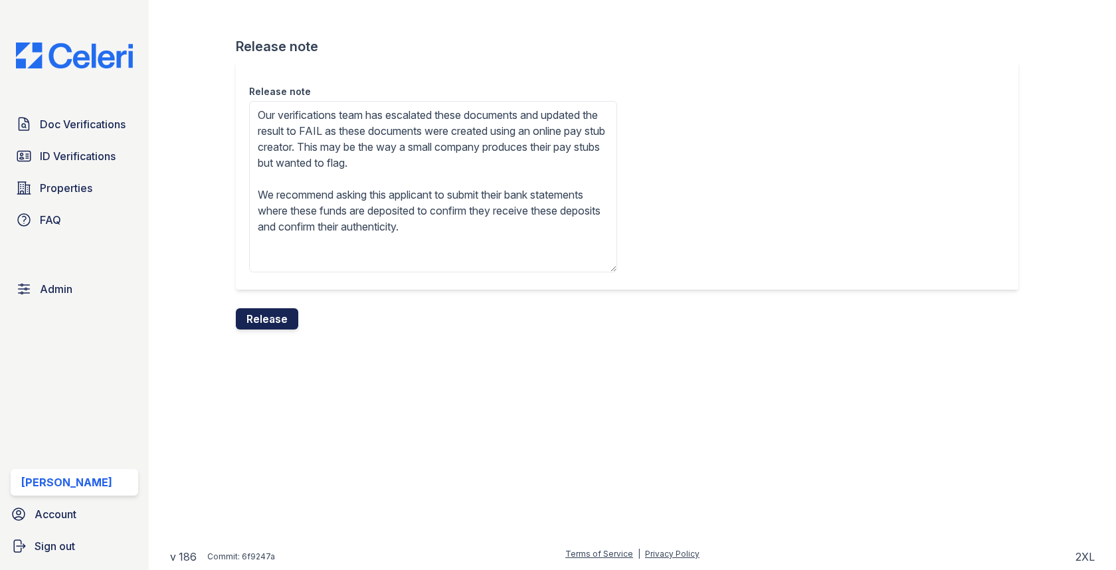
type textarea "Our verifications team has escalated these documents and updated the result to …"
click at [278, 326] on button "Release" at bounding box center [267, 318] width 62 height 21
